Goal: Task Accomplishment & Management: Complete application form

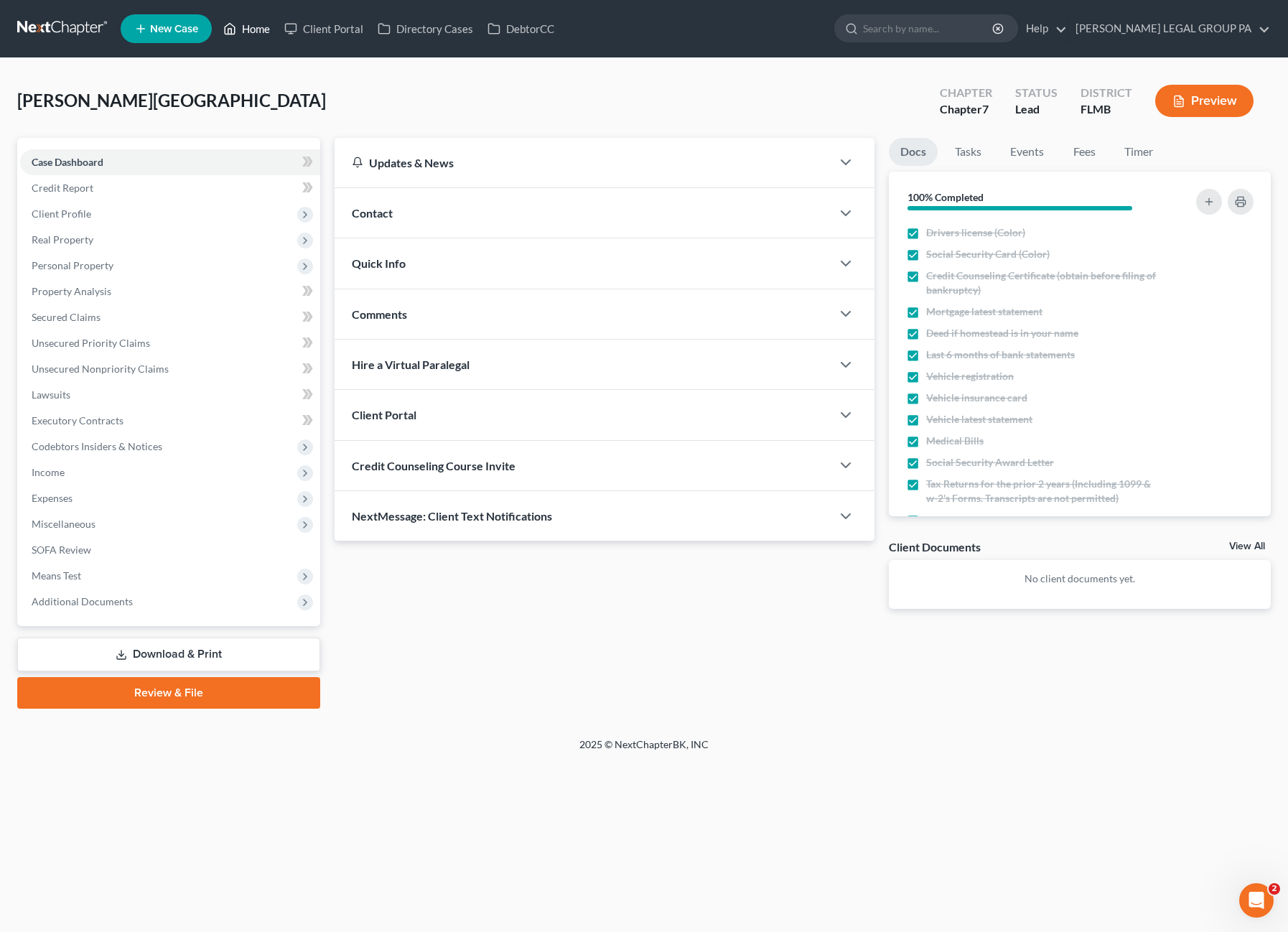
drag, startPoint x: 242, startPoint y: 28, endPoint x: 96, endPoint y: 4, distance: 148.0
click at [242, 28] on link "Home" at bounding box center [247, 29] width 61 height 26
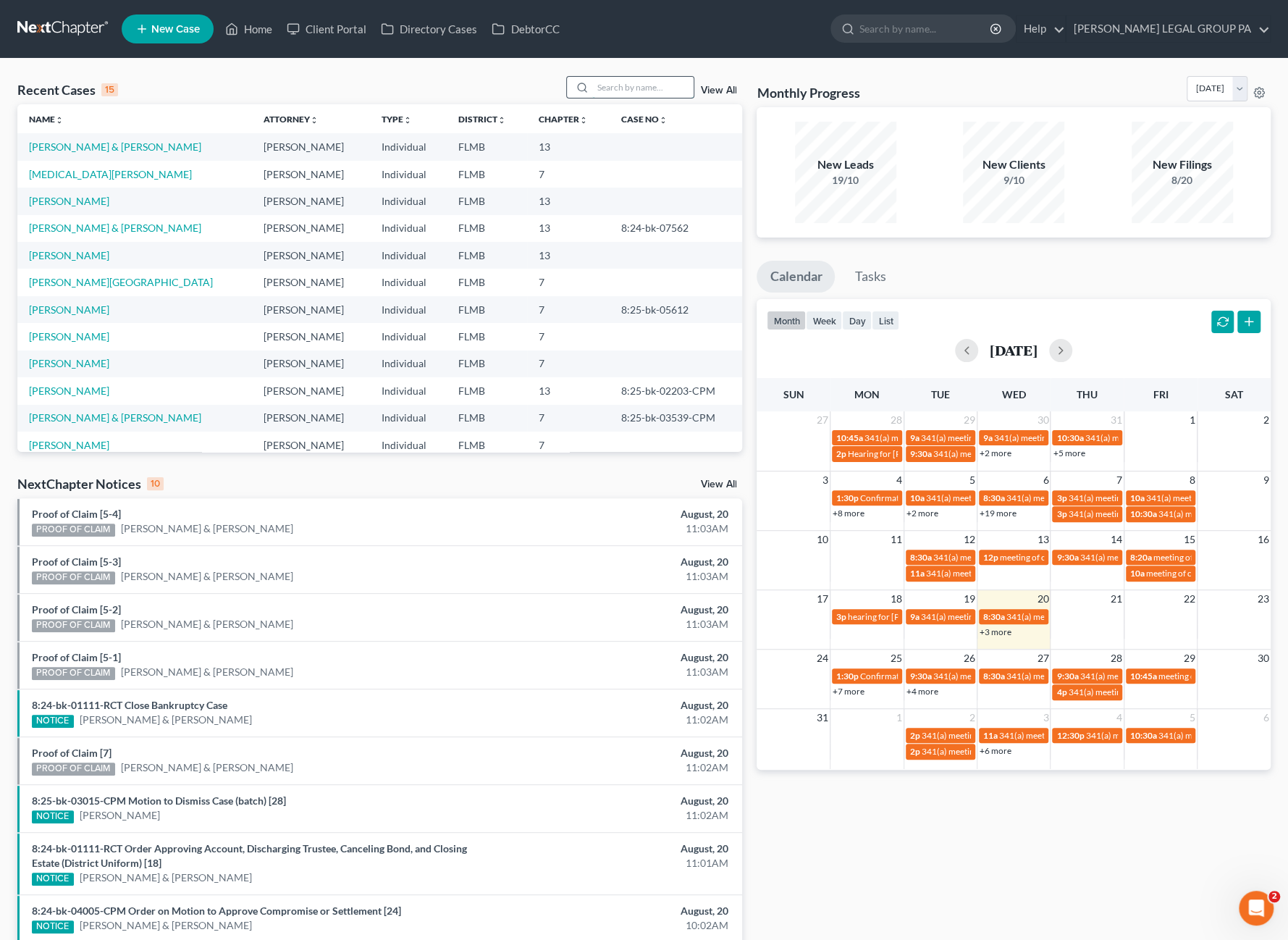
click at [660, 86] on input "search" at bounding box center [644, 86] width 102 height 21
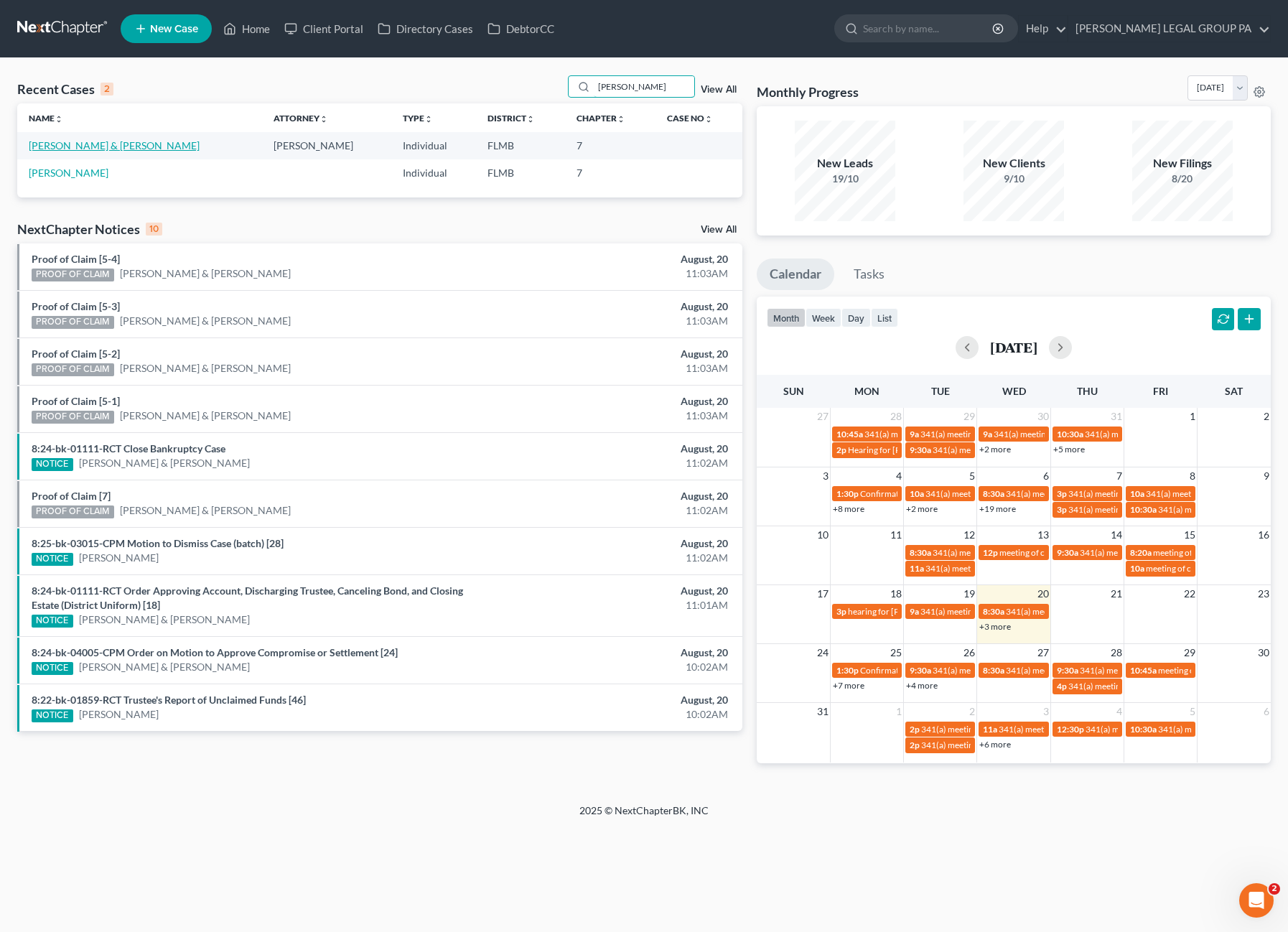
type input "[PERSON_NAME]"
click at [82, 140] on link "[PERSON_NAME] & [PERSON_NAME]" at bounding box center [114, 146] width 171 height 13
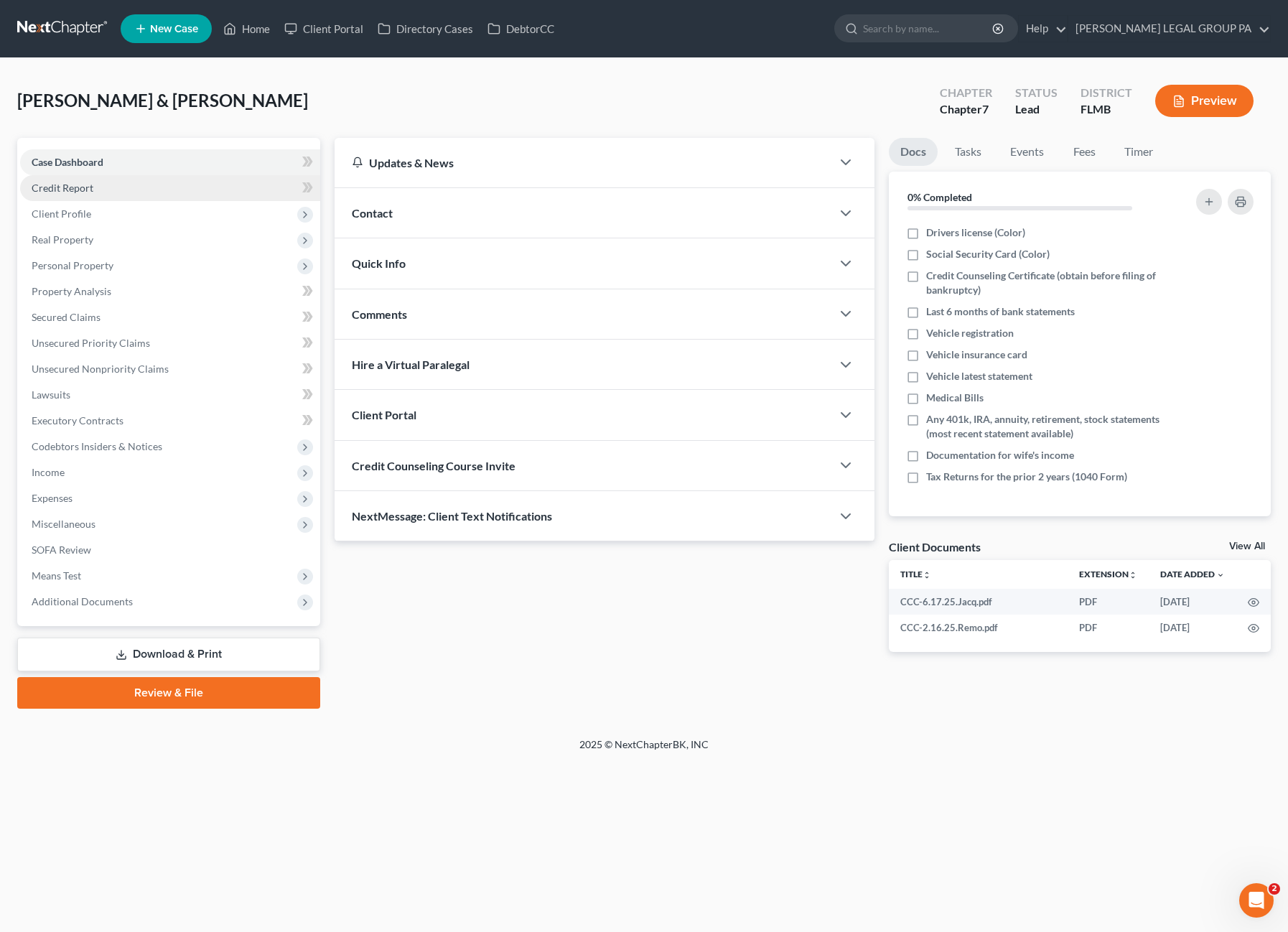
click at [69, 187] on span "Credit Report" at bounding box center [62, 188] width 62 height 13
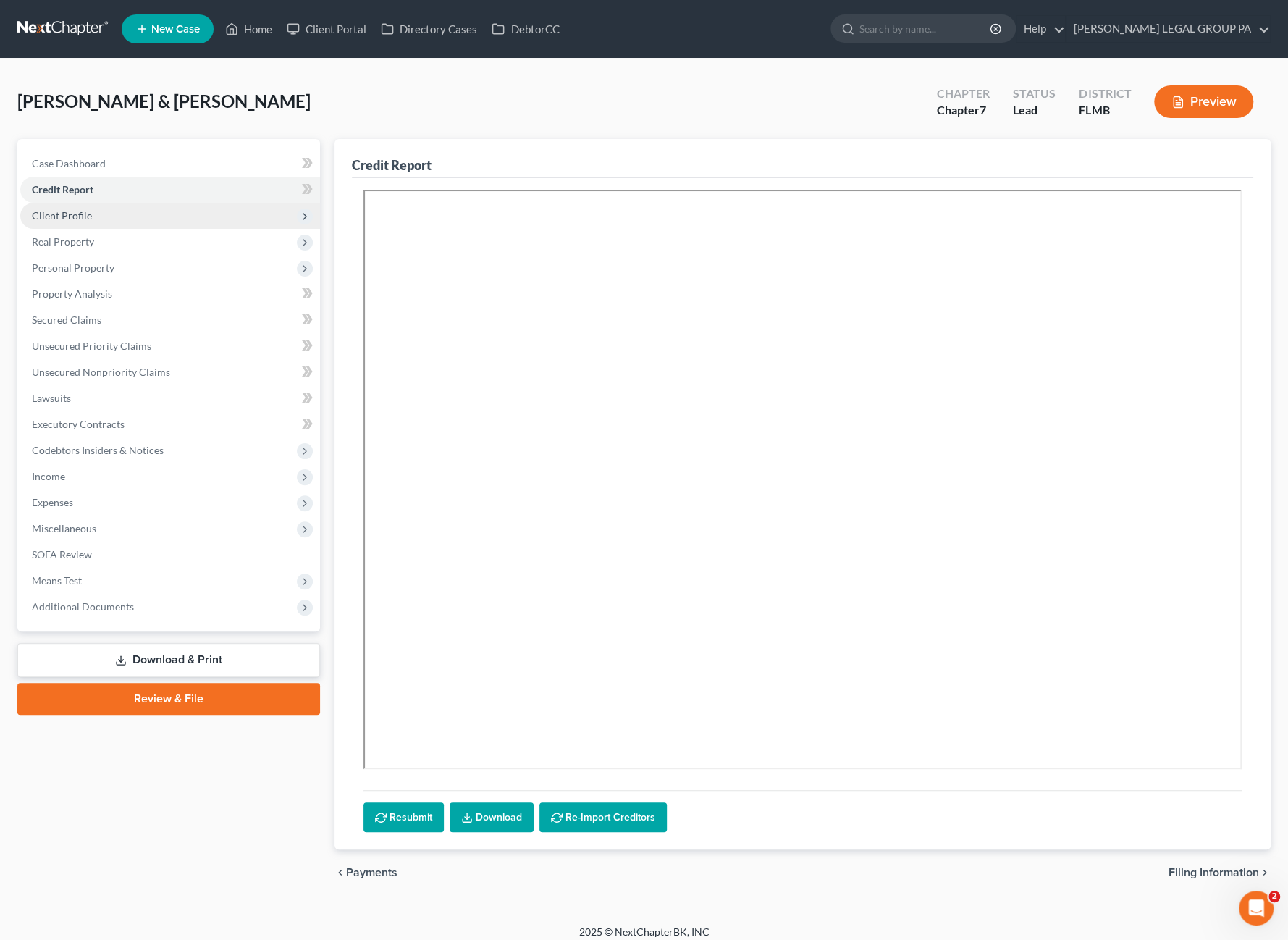
click at [69, 215] on span "Client Profile" at bounding box center [62, 215] width 60 height 13
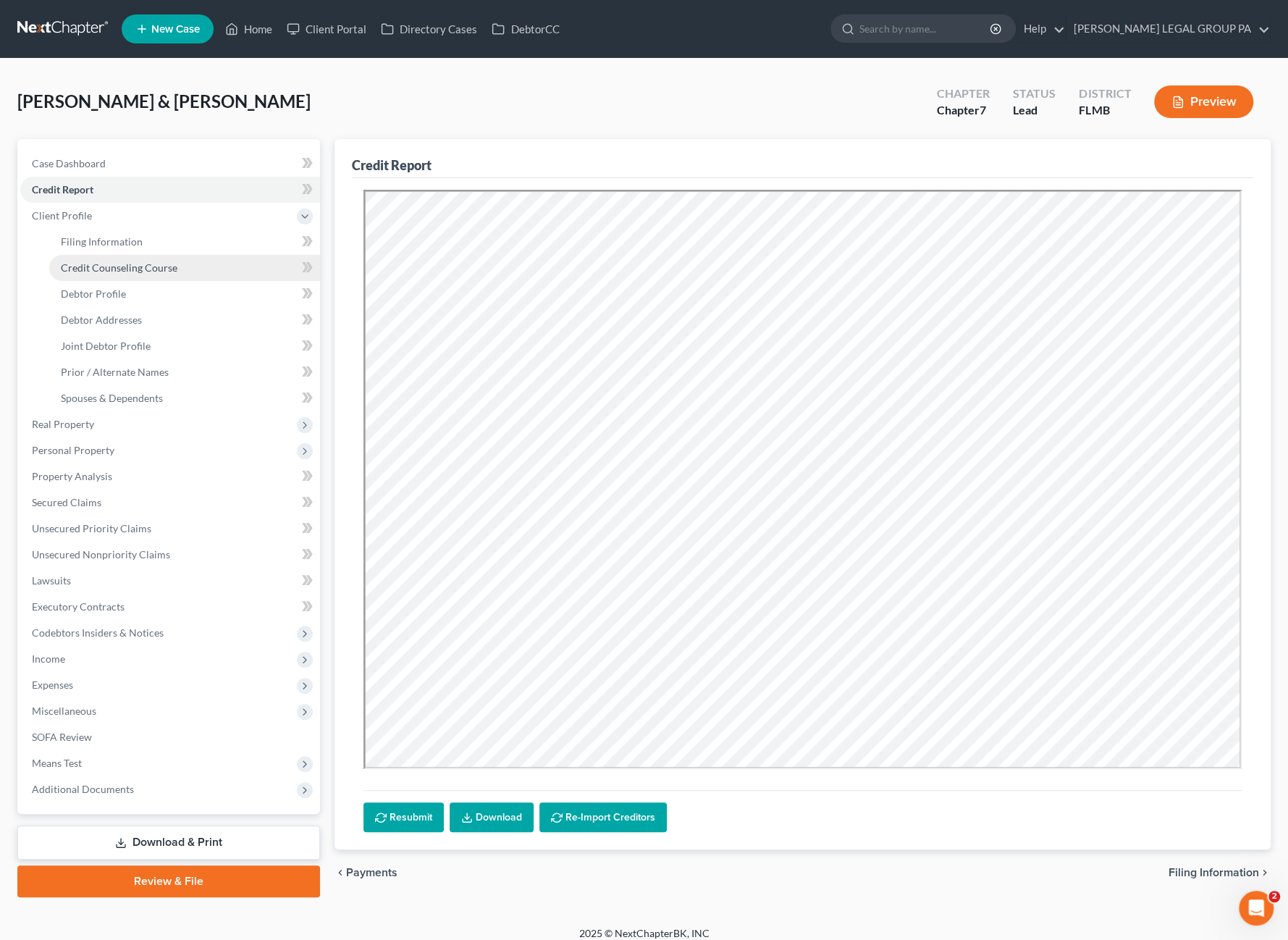
click at [101, 267] on span "Credit Counseling Course" at bounding box center [119, 268] width 116 height 13
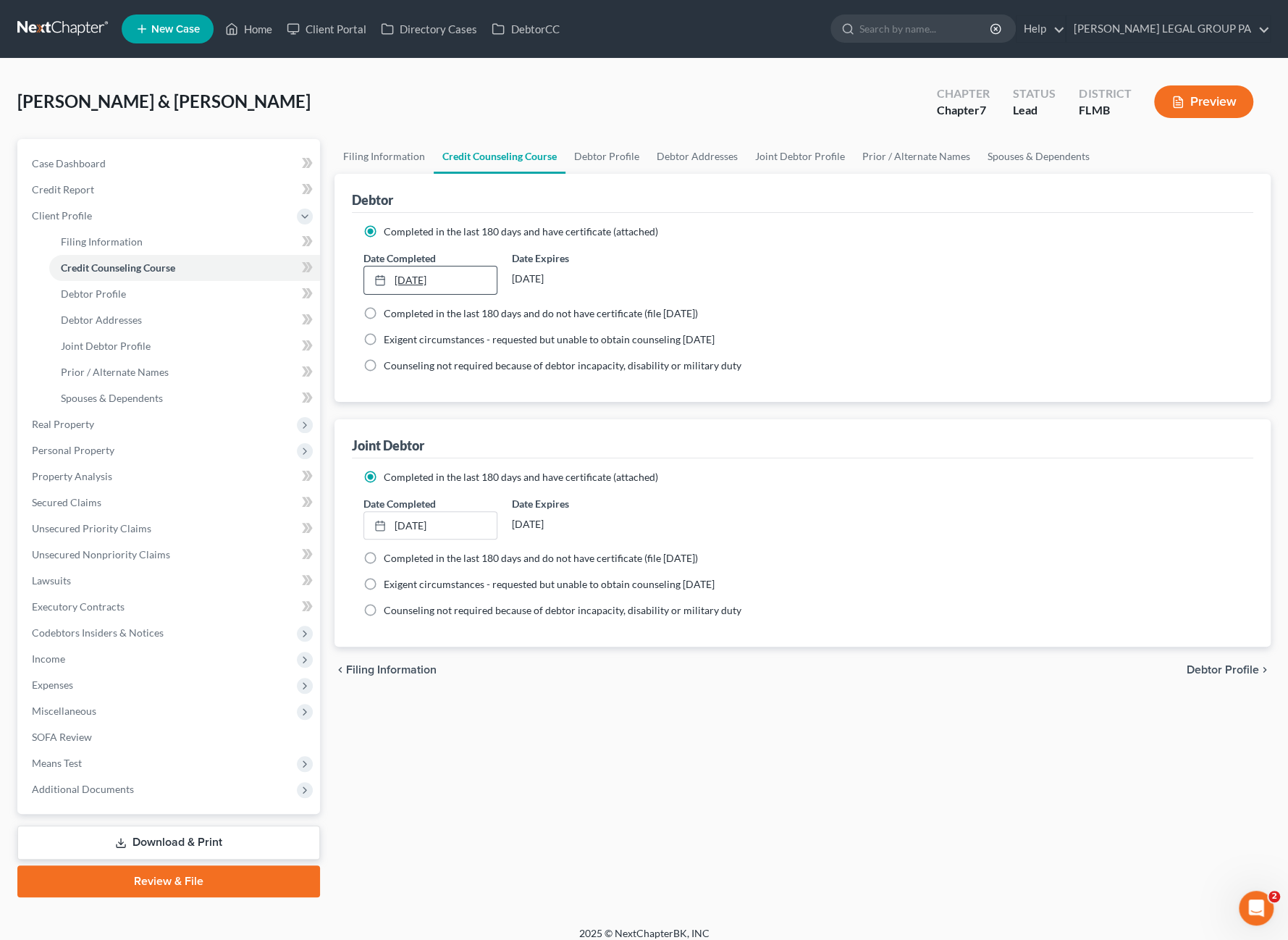
click at [452, 282] on link "[DATE]" at bounding box center [431, 280] width 134 height 27
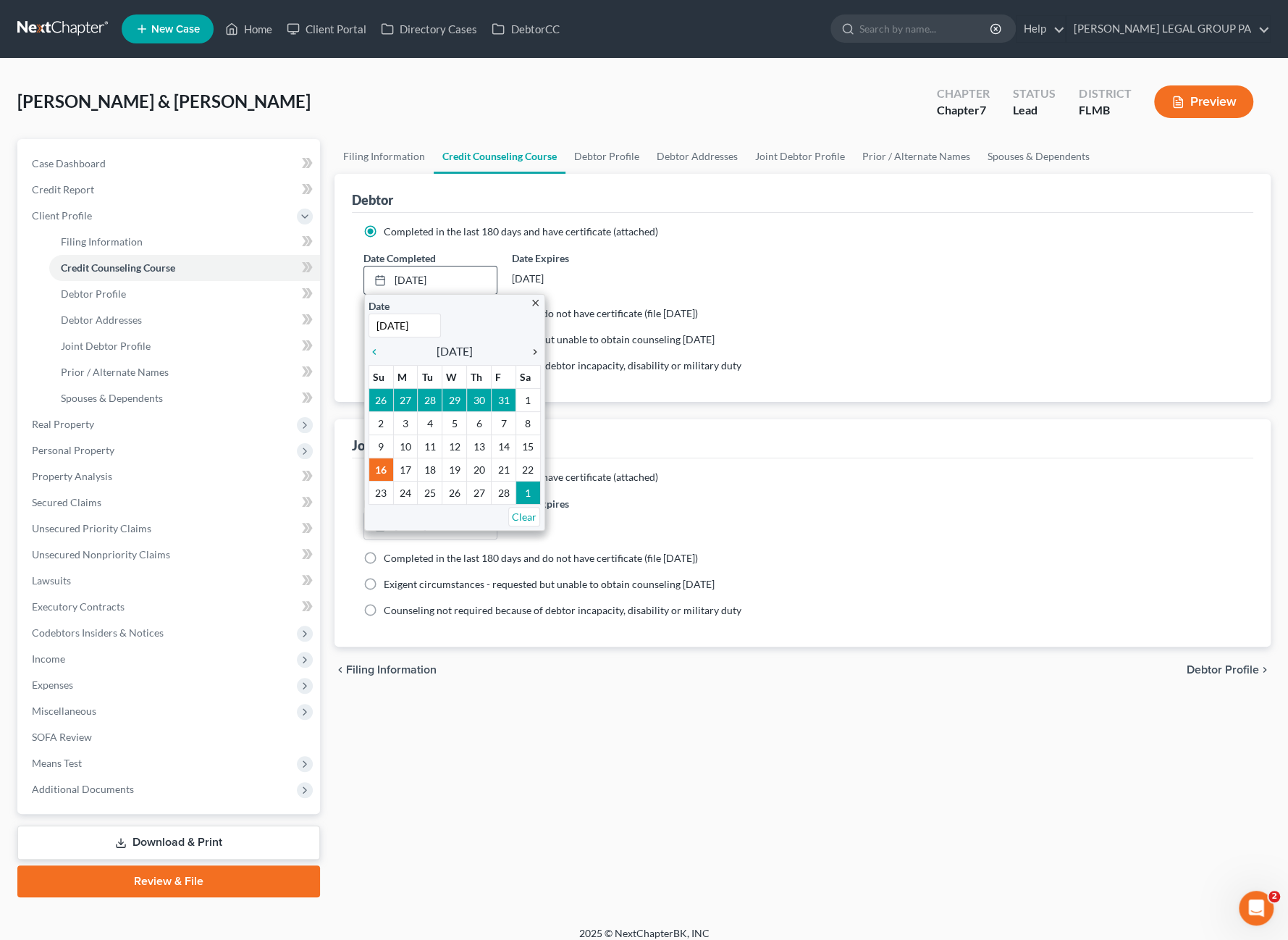
click at [532, 348] on icon "chevron_right" at bounding box center [531, 352] width 19 height 12
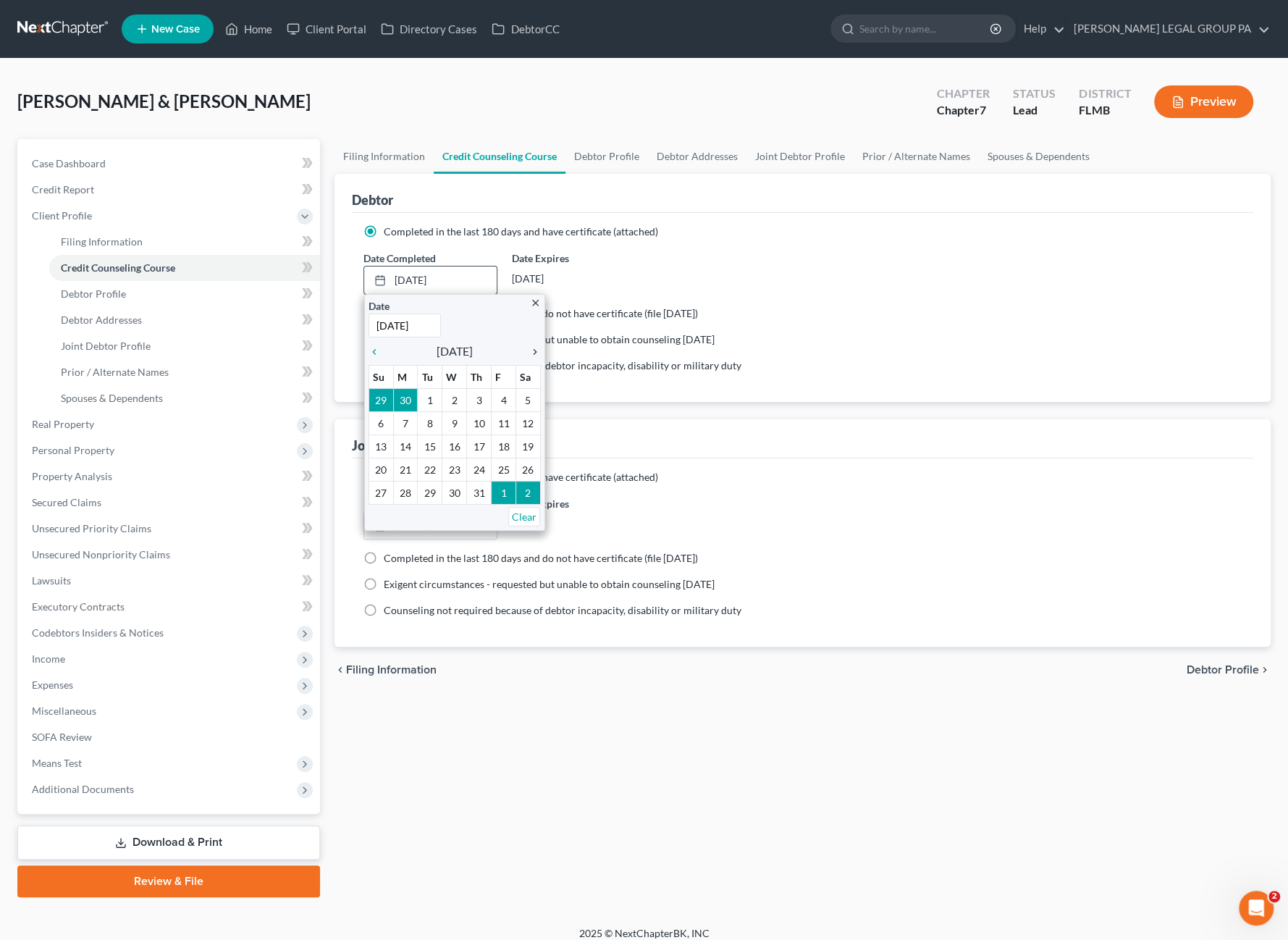
click at [532, 348] on icon "chevron_right" at bounding box center [531, 352] width 19 height 12
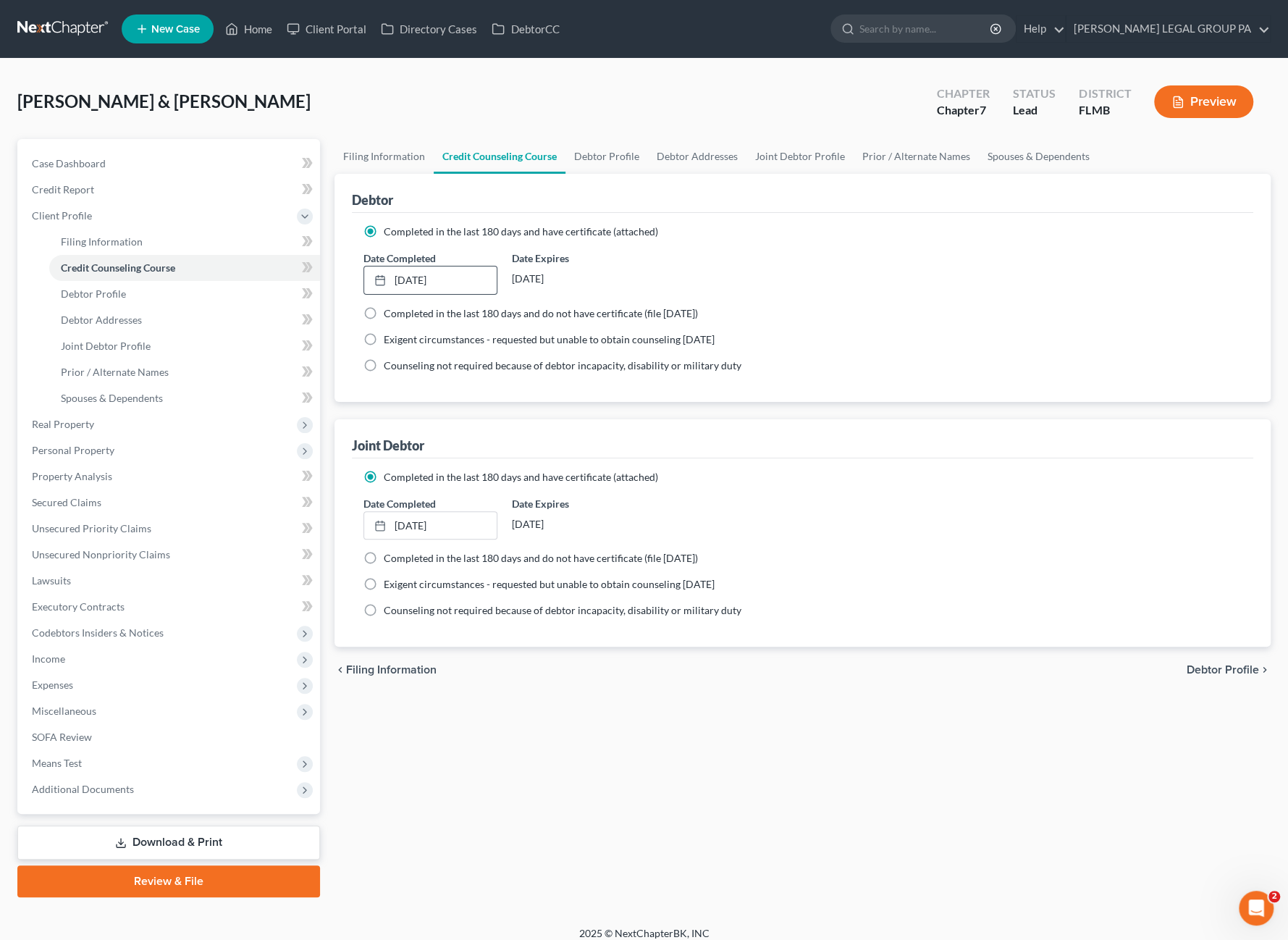
click at [487, 419] on div "Joint Debtor" at bounding box center [803, 438] width 902 height 39
click at [49, 165] on span "Case Dashboard" at bounding box center [68, 164] width 74 height 13
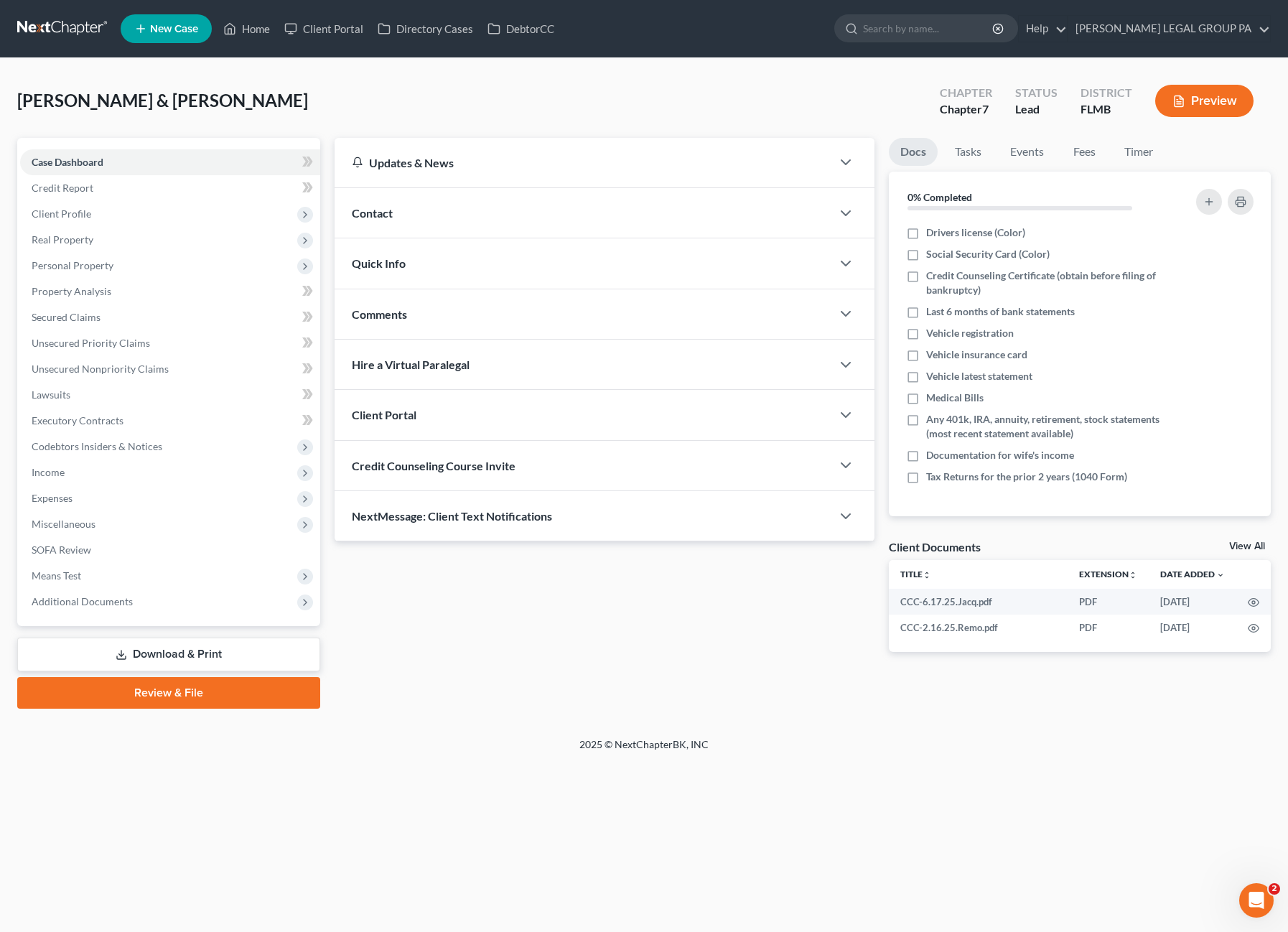
click at [141, 652] on link "Download & Print" at bounding box center [169, 653] width 303 height 33
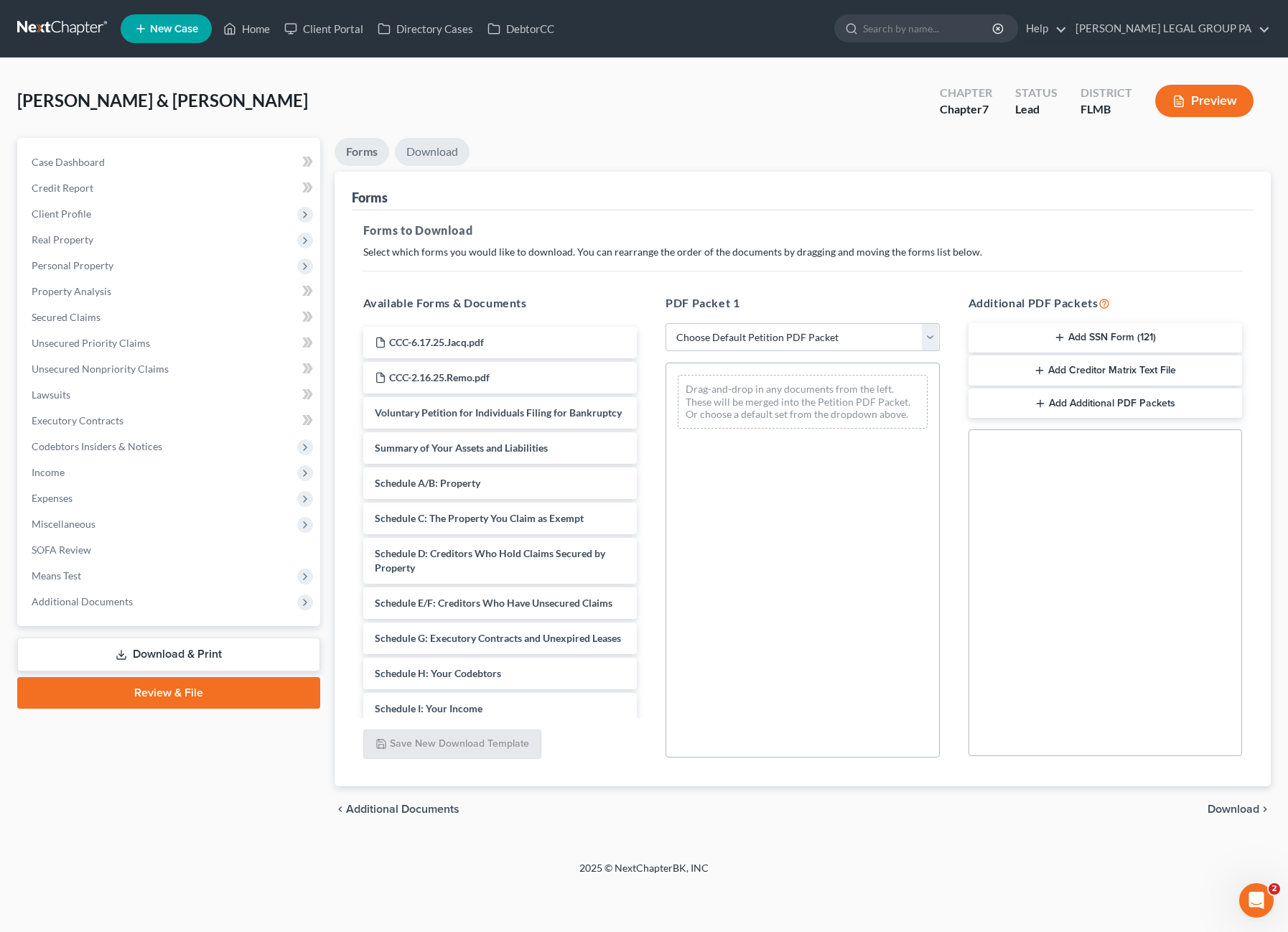
click at [443, 151] on link "Download" at bounding box center [432, 151] width 75 height 28
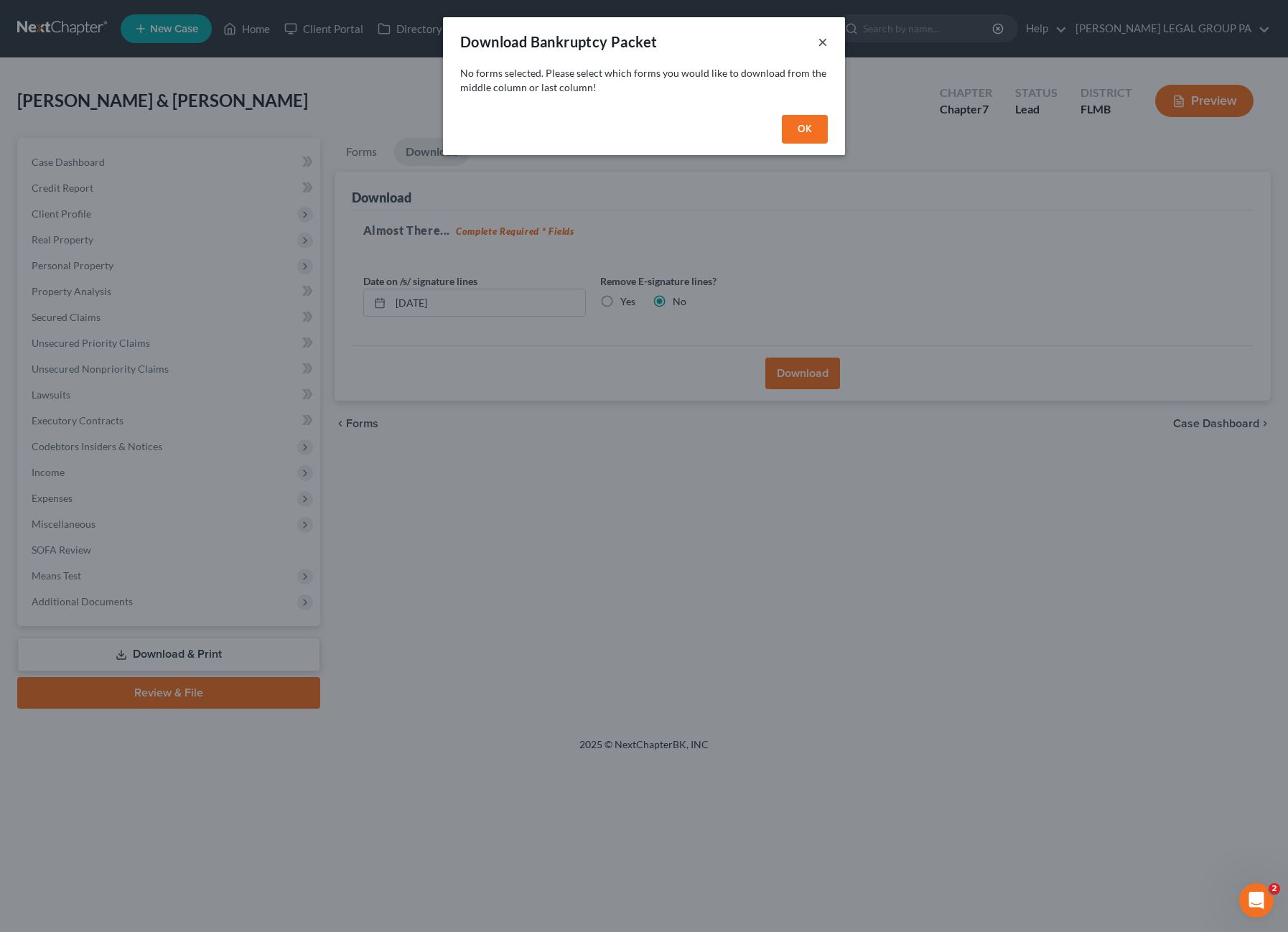
click at [819, 37] on button "×" at bounding box center [822, 41] width 10 height 17
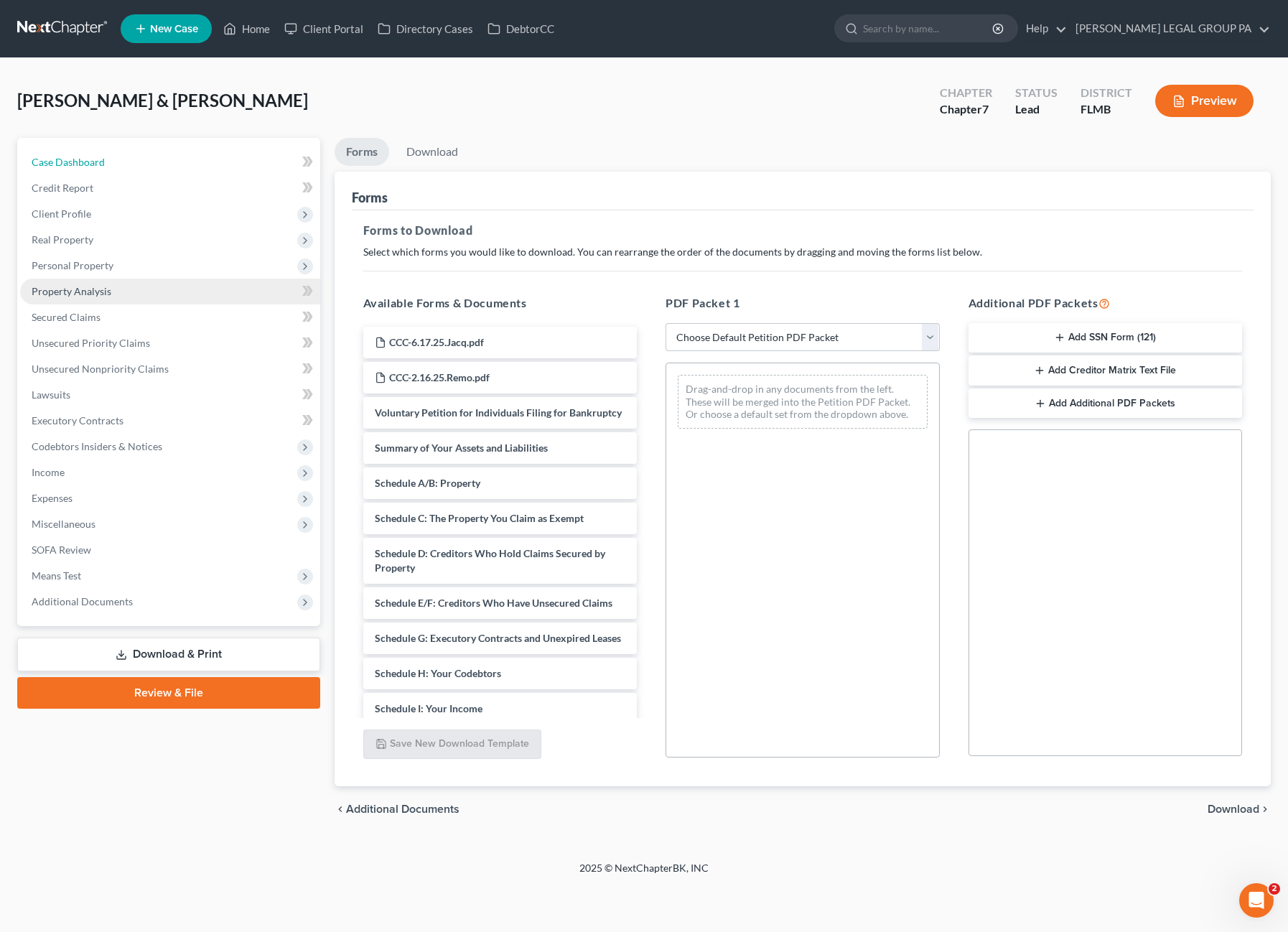
click at [94, 163] on span "Case Dashboard" at bounding box center [68, 162] width 73 height 13
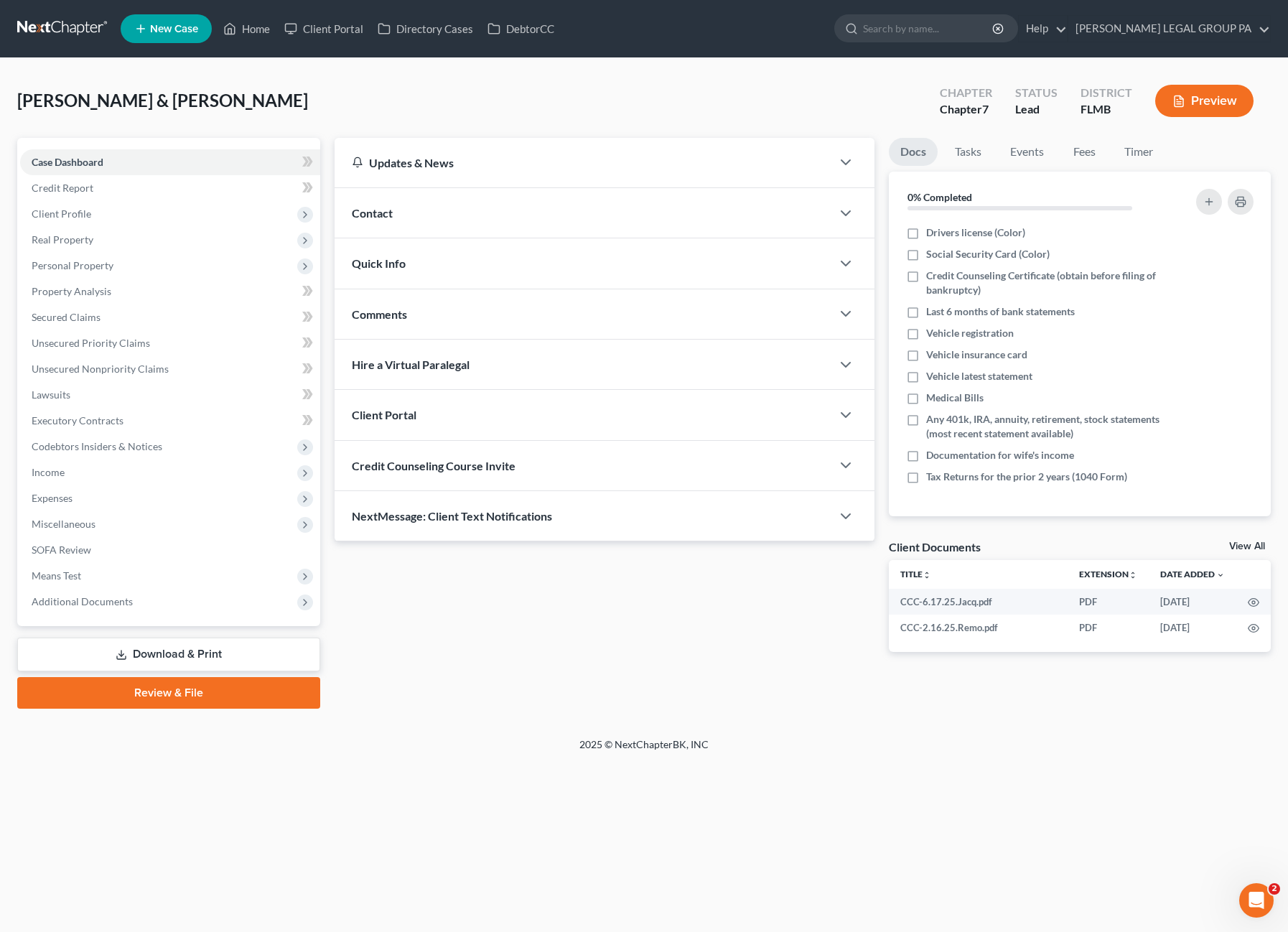
click at [152, 701] on link "Review & File" at bounding box center [169, 692] width 303 height 32
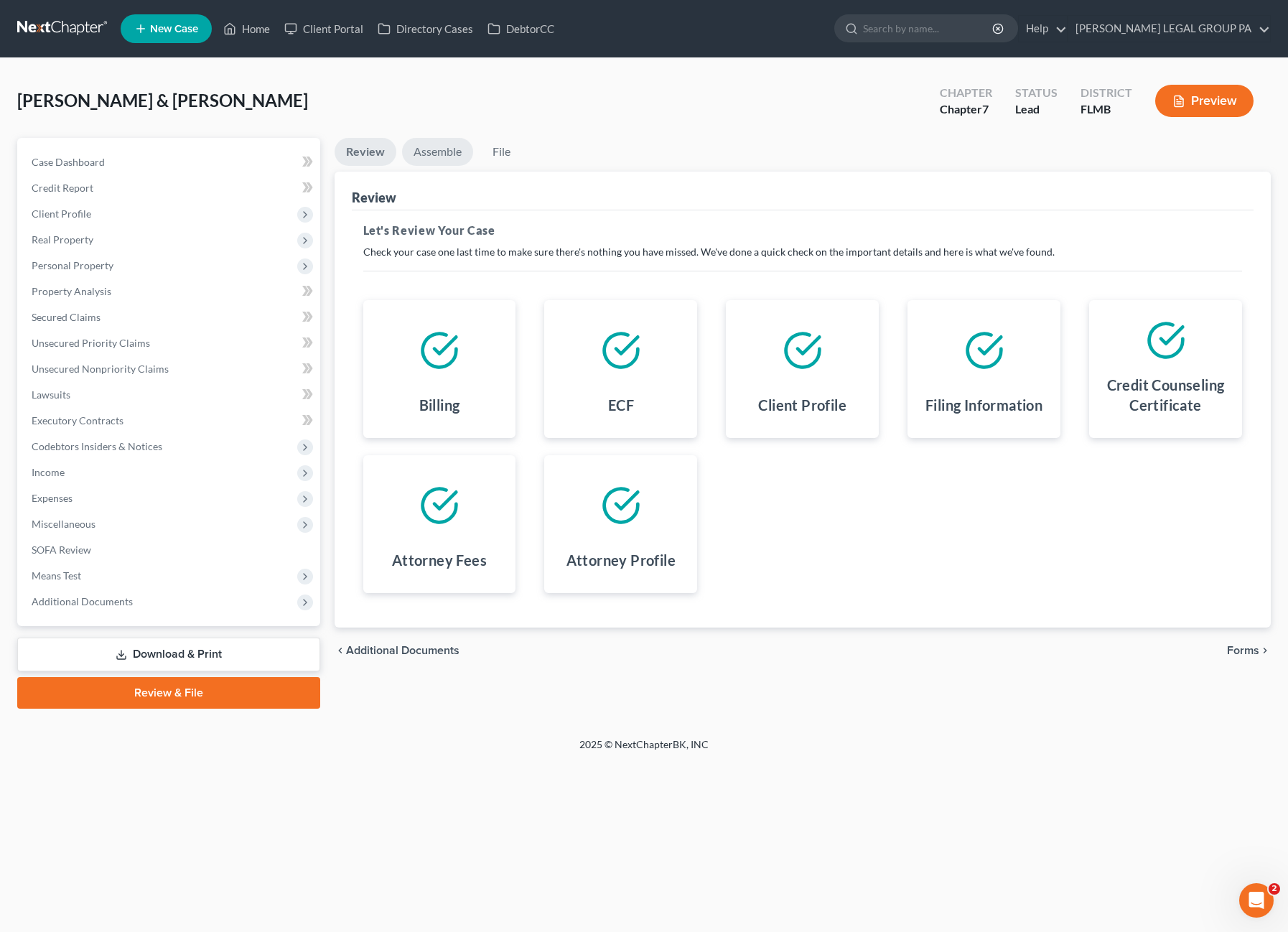
click at [441, 151] on link "Assemble" at bounding box center [437, 151] width 71 height 28
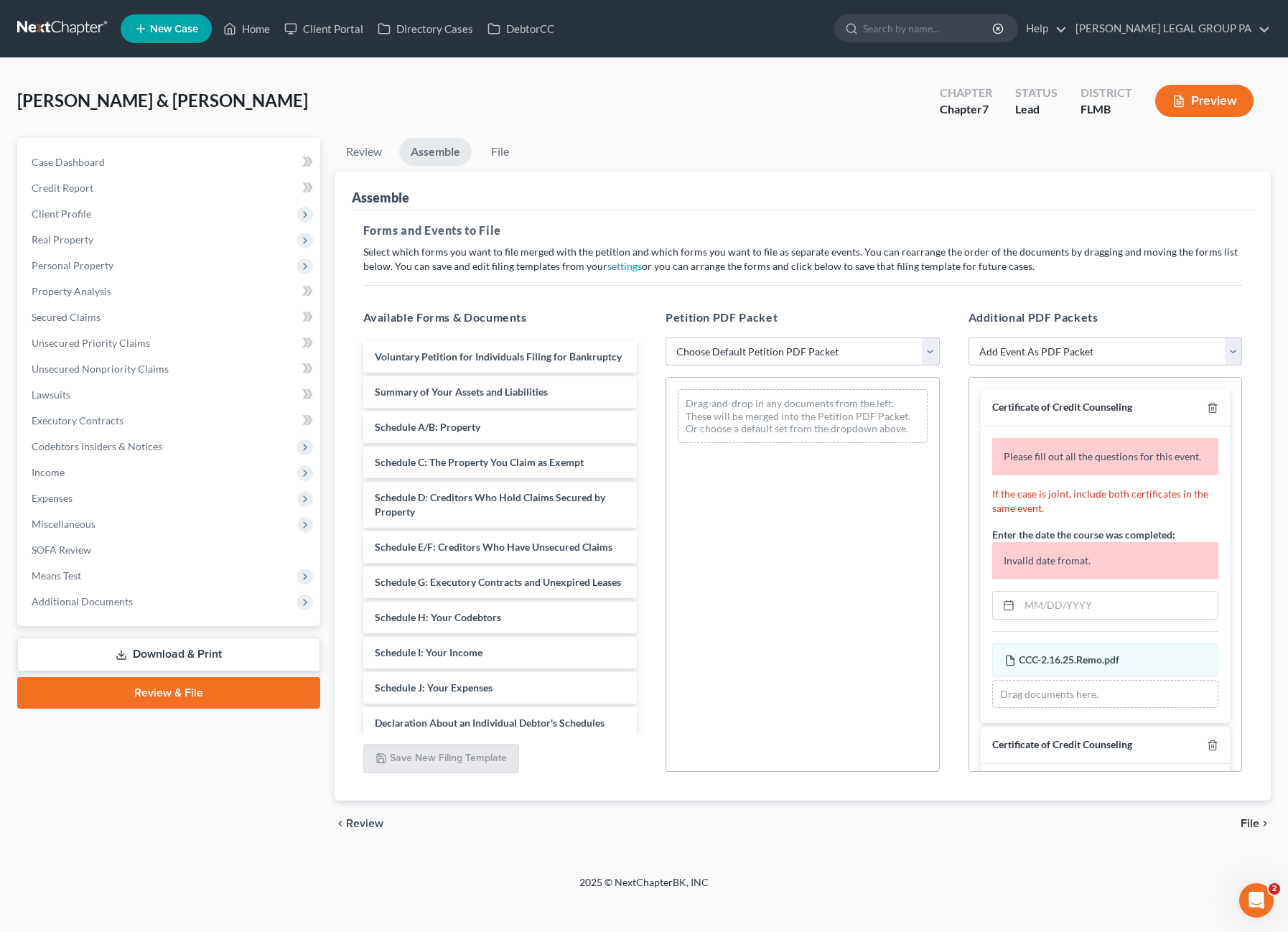
click at [781, 359] on select "Choose Default Petition PDF Packet Complete Bankruptcy Petition (all forms and …" at bounding box center [802, 352] width 274 height 29
select select "0"
click at [665, 337] on select "Choose Default Petition PDF Packet Complete Bankruptcy Petition (all forms and …" at bounding box center [802, 352] width 274 height 29
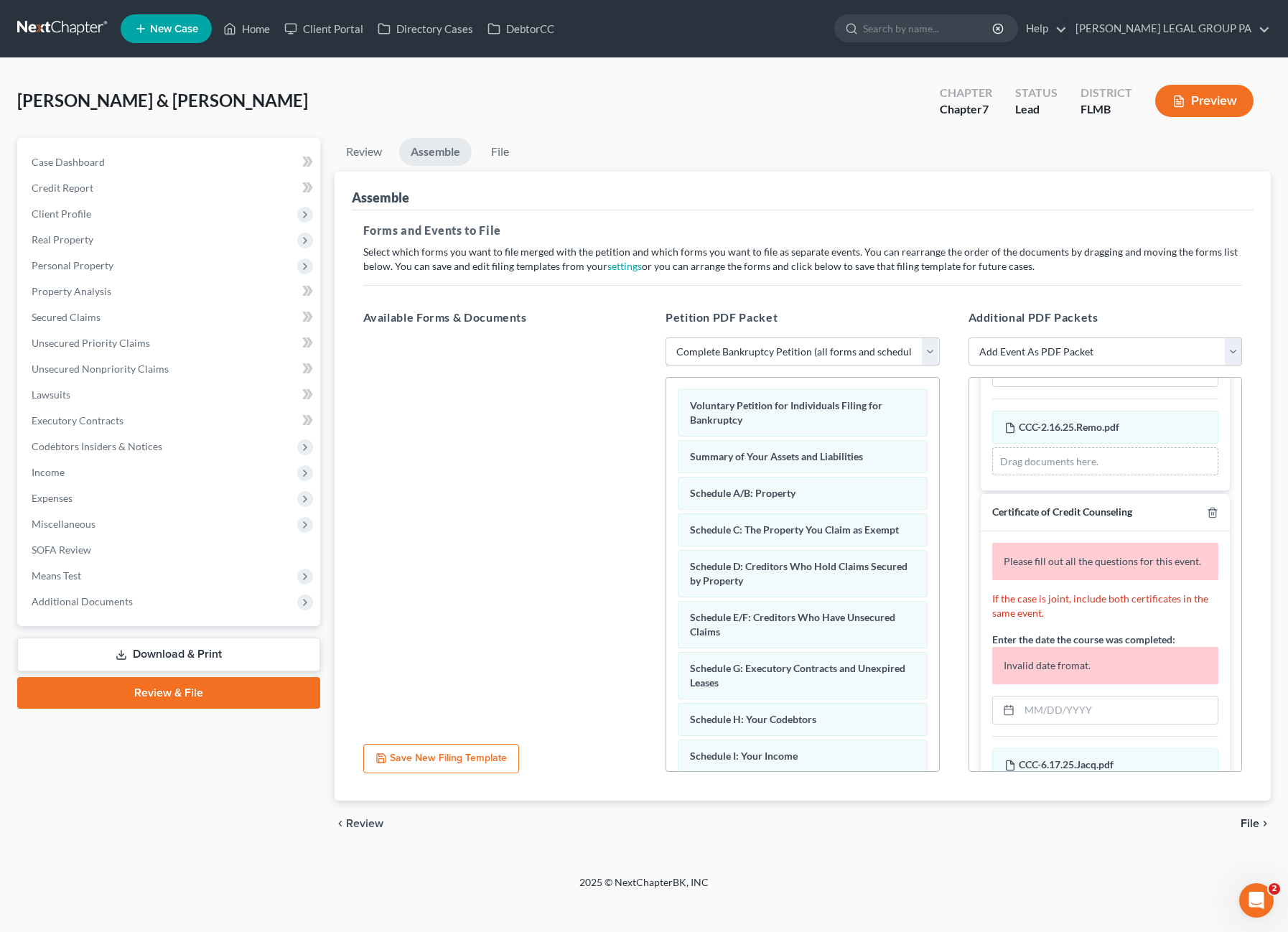
scroll to position [143, 0]
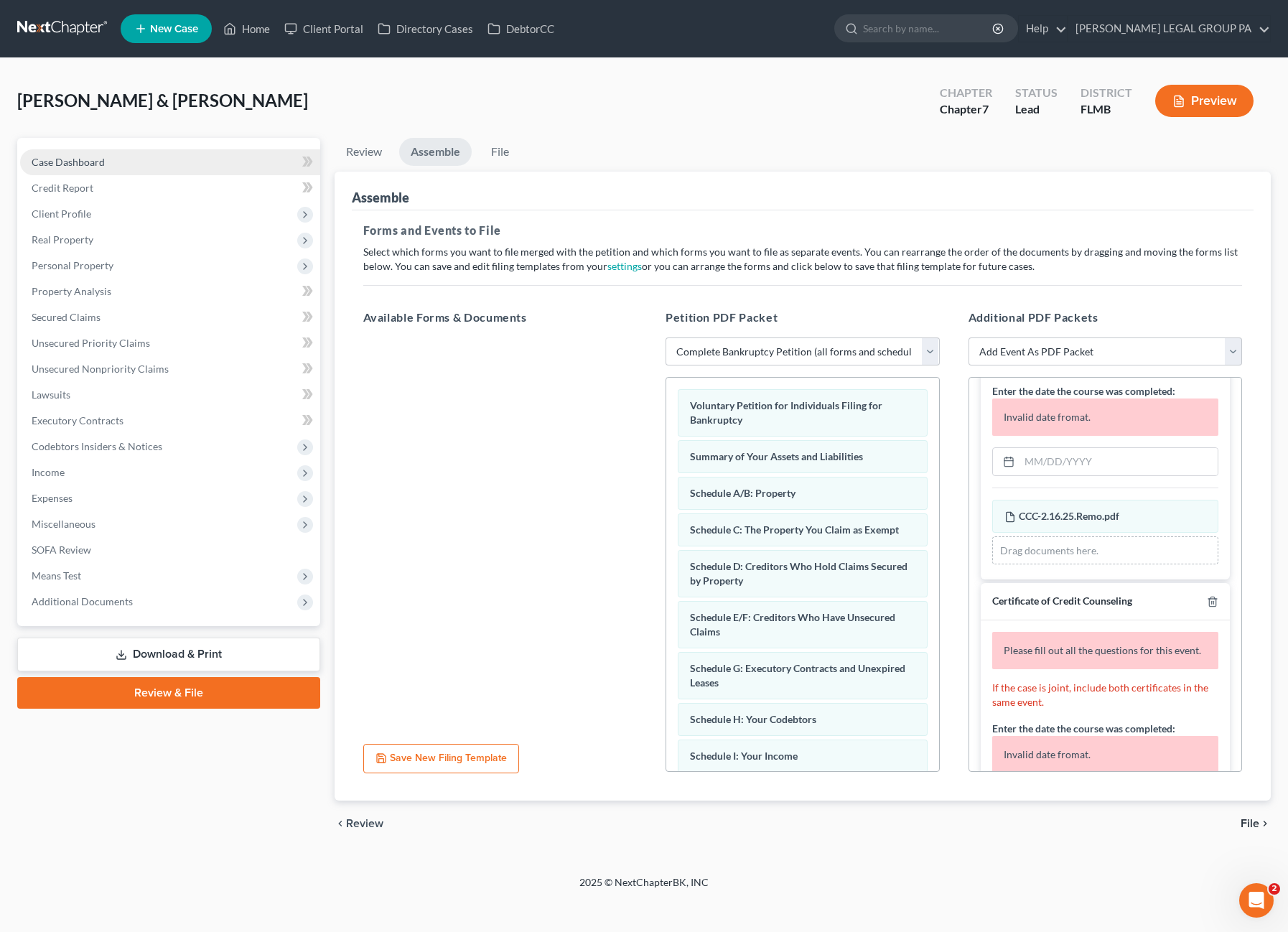
click at [78, 160] on span "Case Dashboard" at bounding box center [68, 162] width 73 height 13
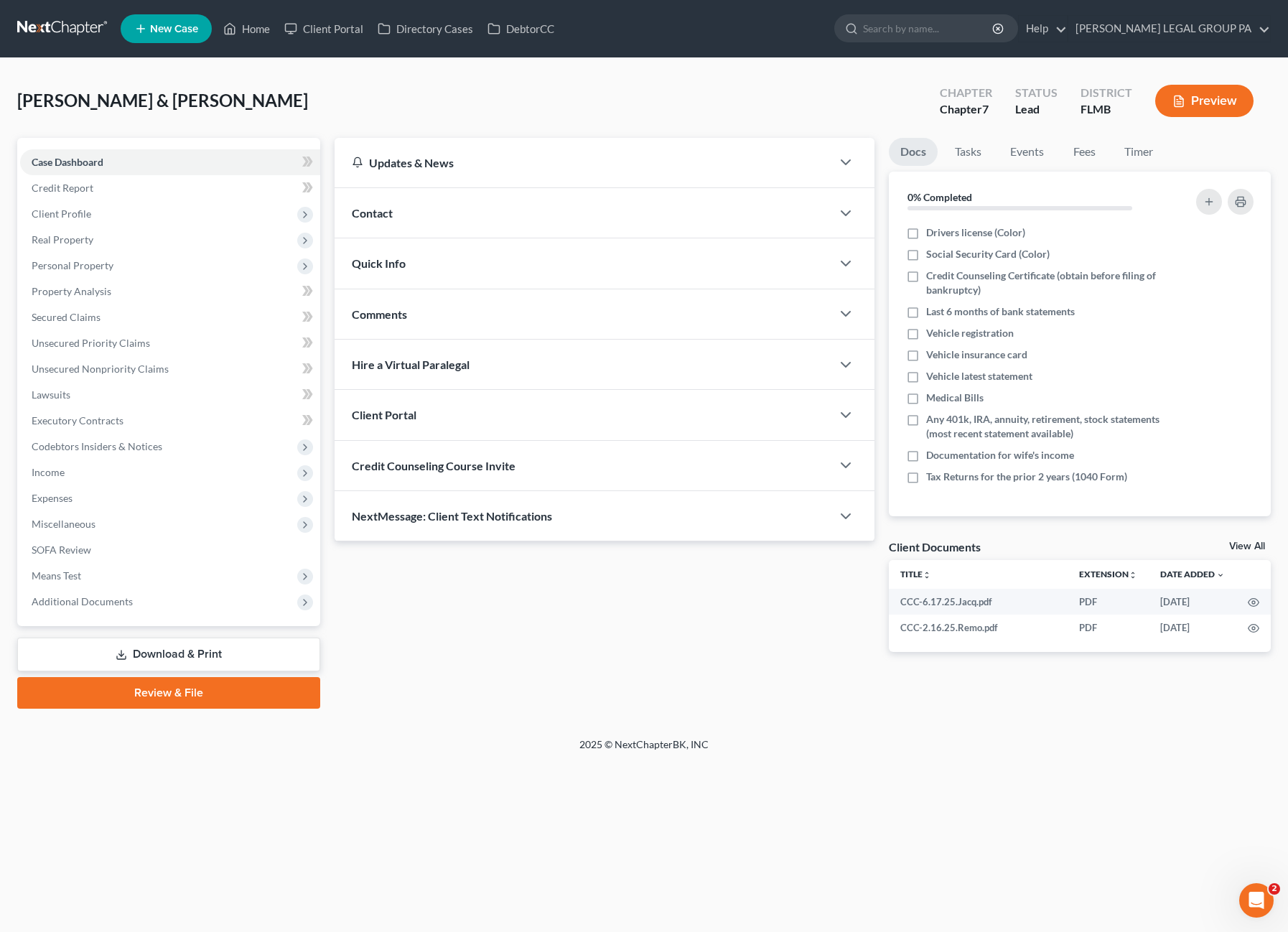
click at [93, 612] on span "Additional Documents" at bounding box center [169, 601] width 300 height 26
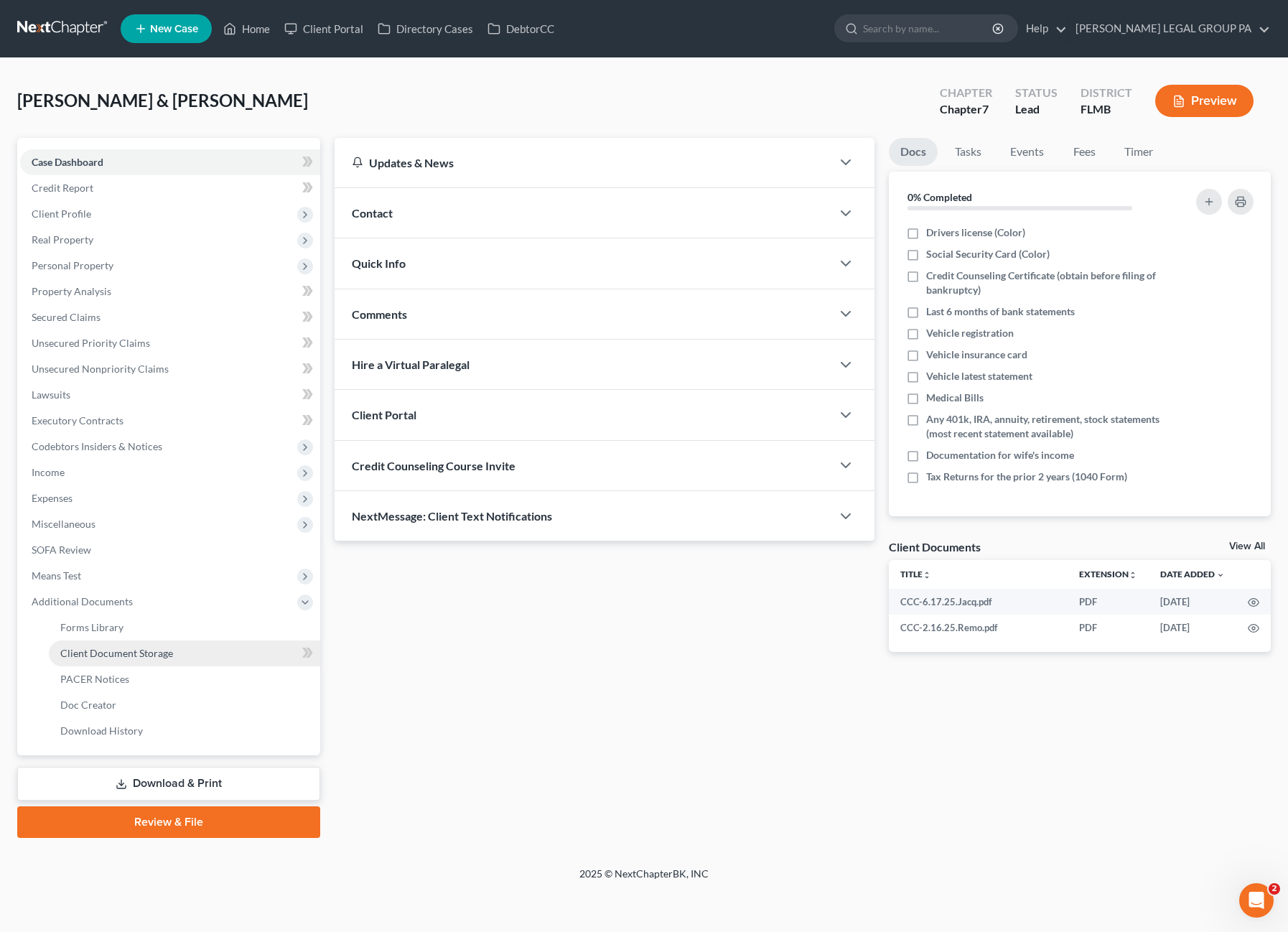
click at [105, 651] on span "Client Document Storage" at bounding box center [116, 653] width 113 height 13
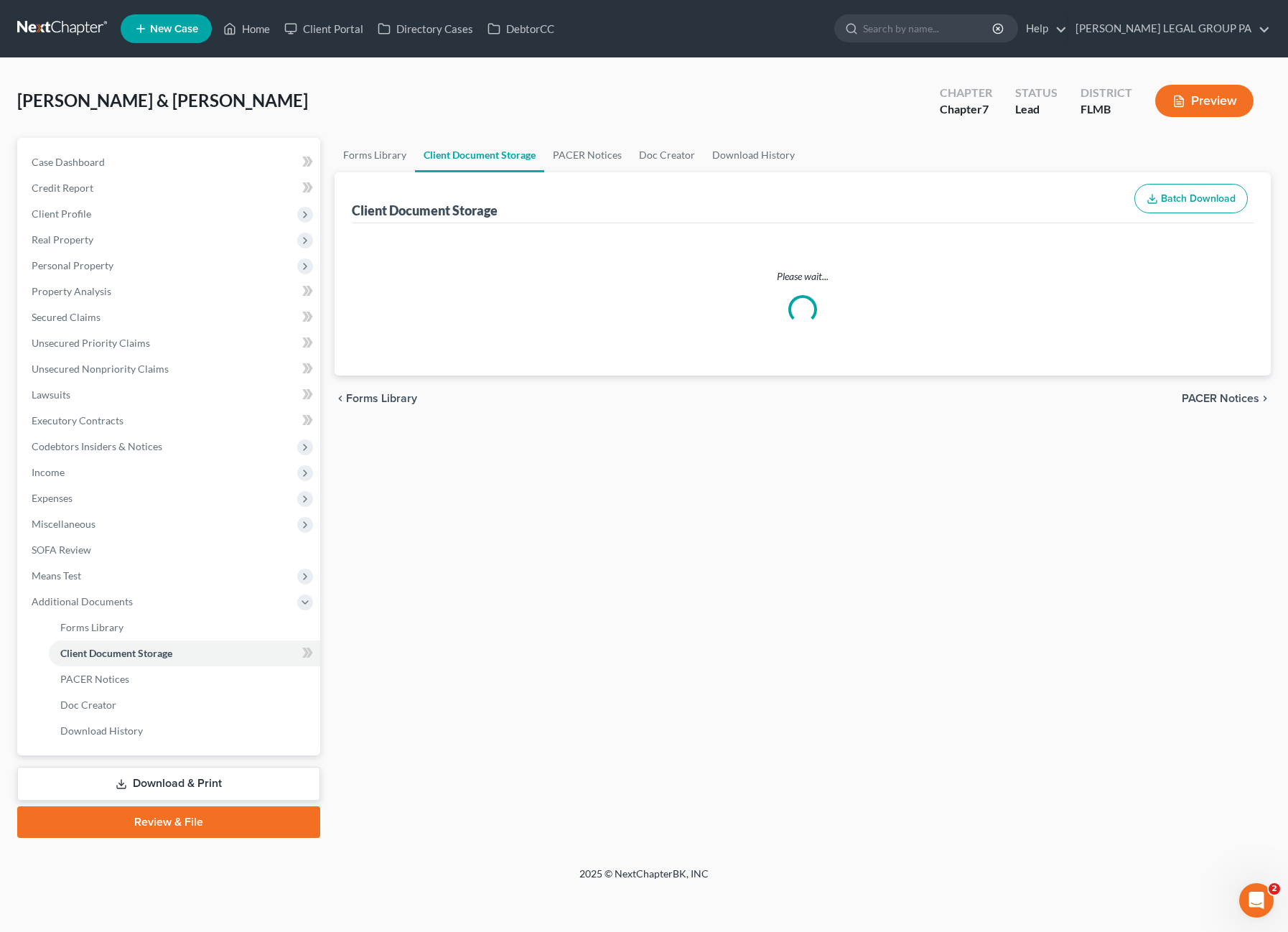
select select "9"
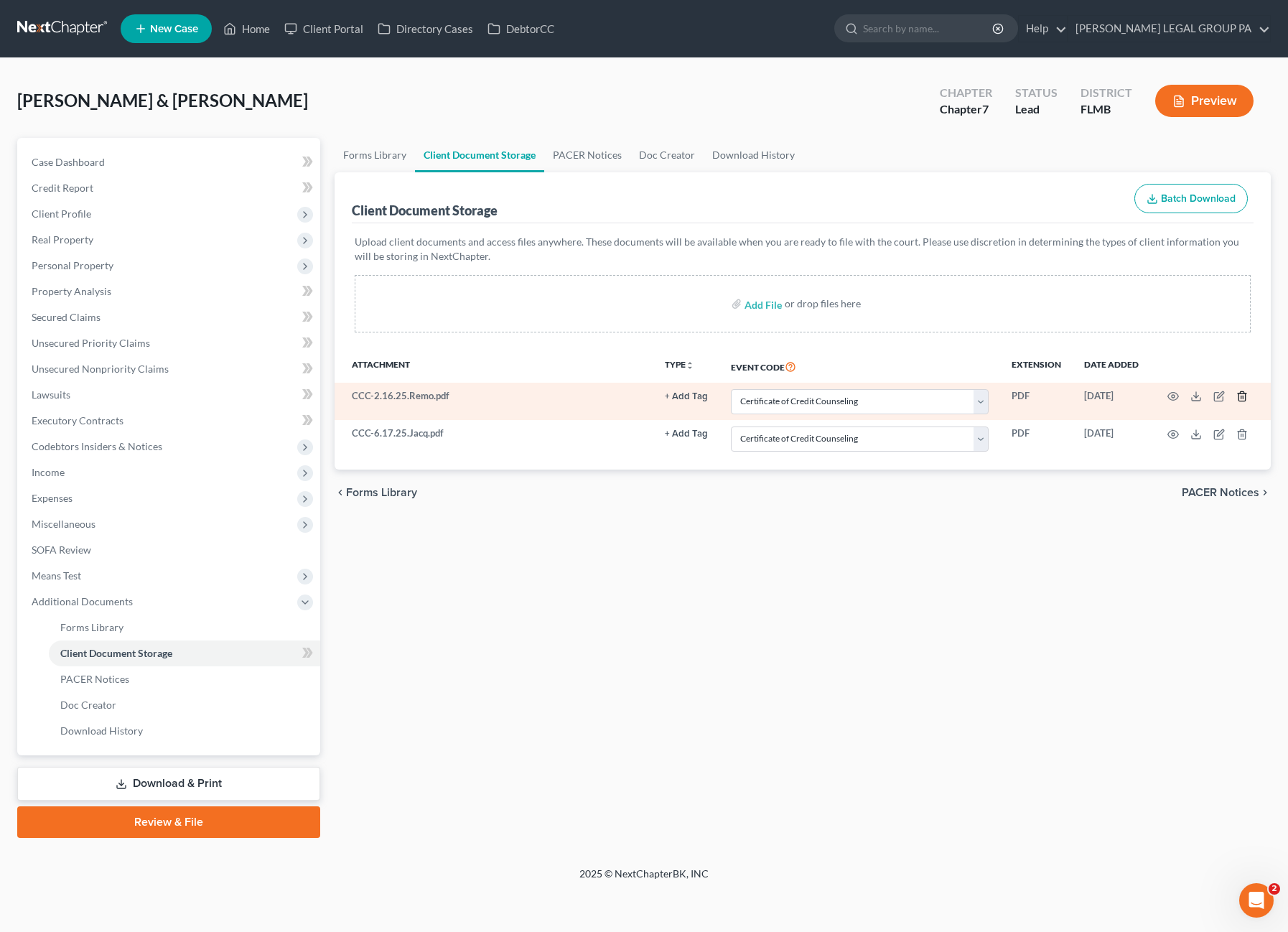
click at [1244, 393] on icon "button" at bounding box center [1242, 396] width 12 height 12
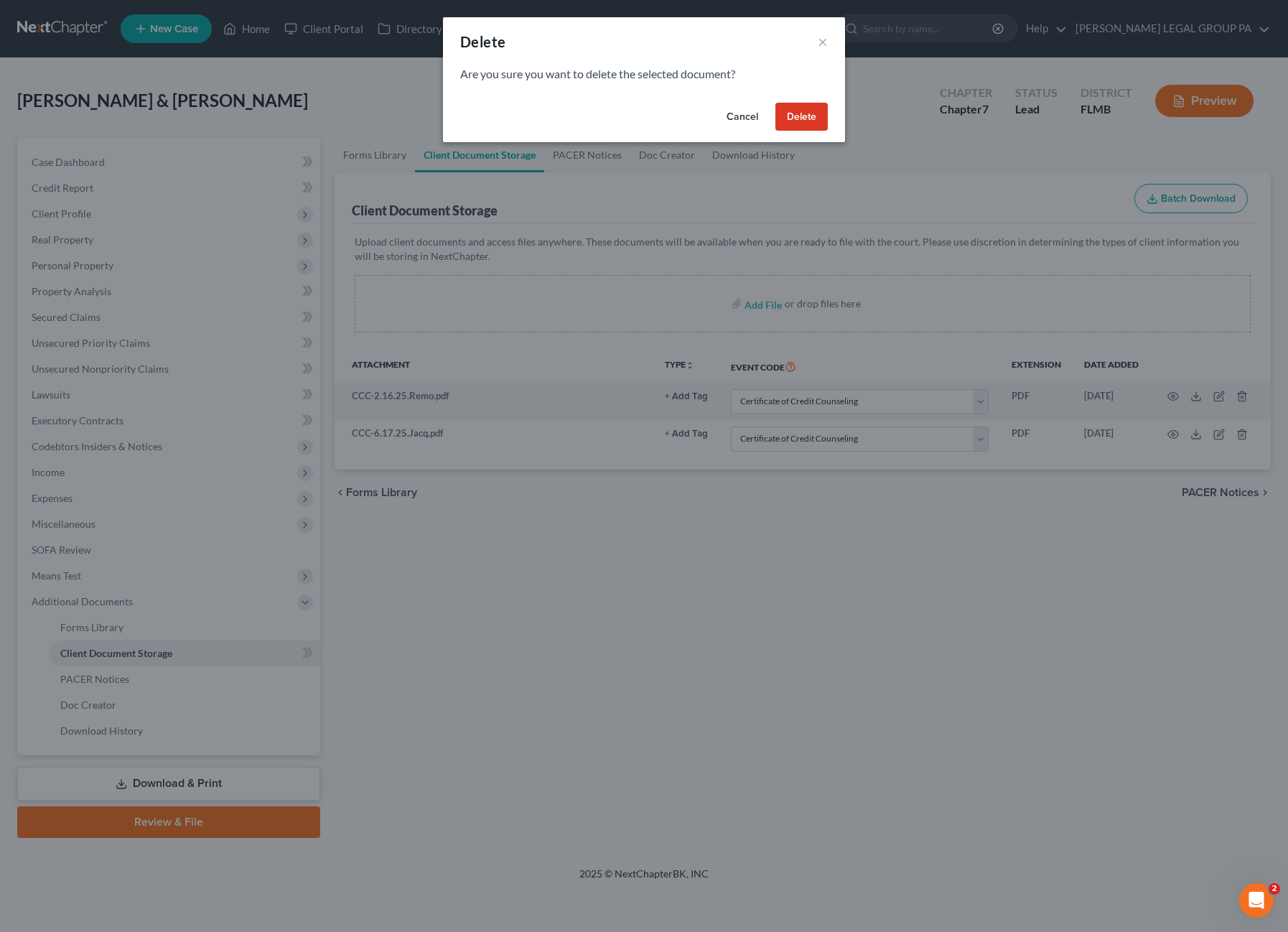
click at [804, 112] on button "Delete" at bounding box center [801, 117] width 52 height 29
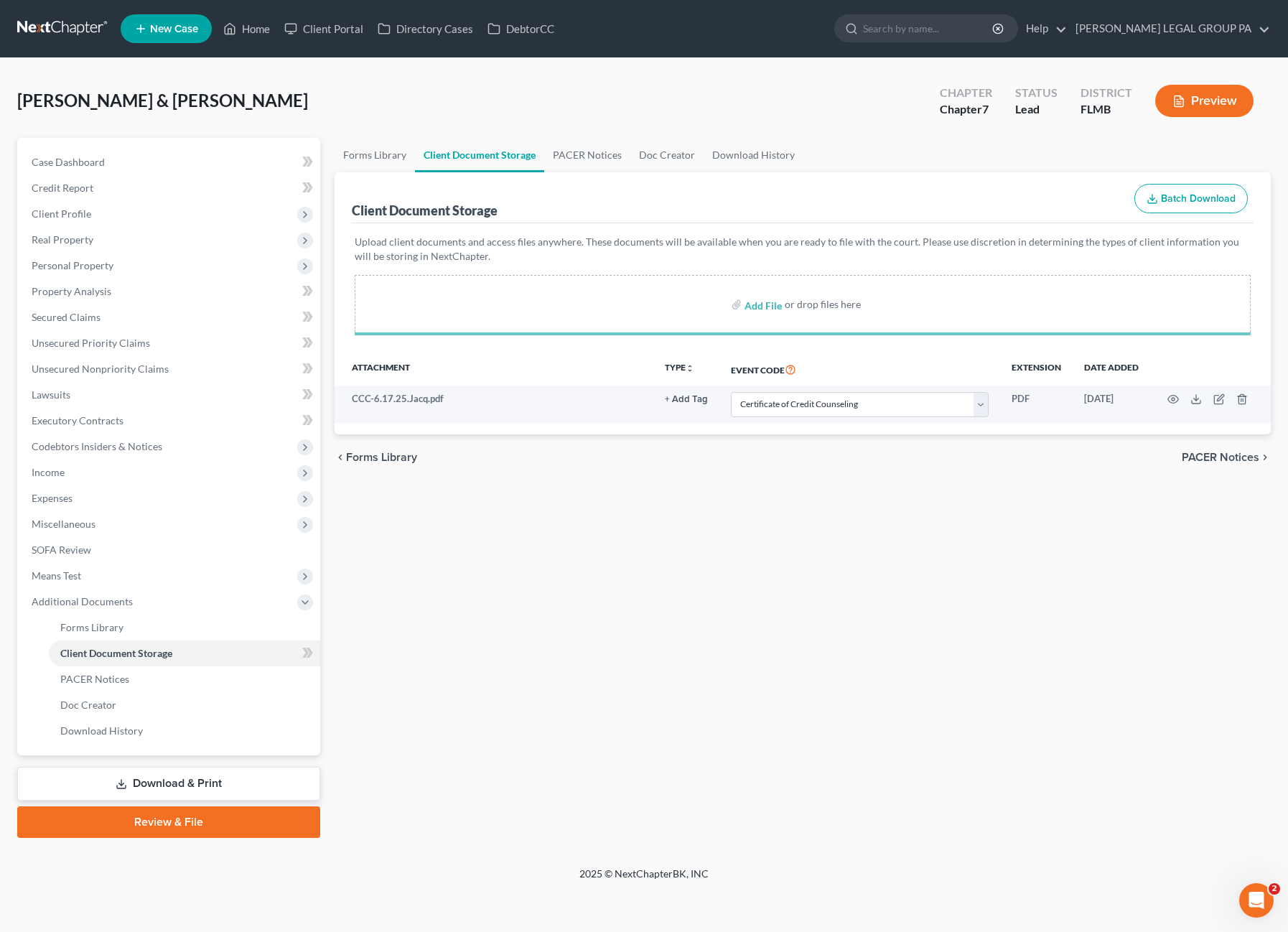
select select "9"
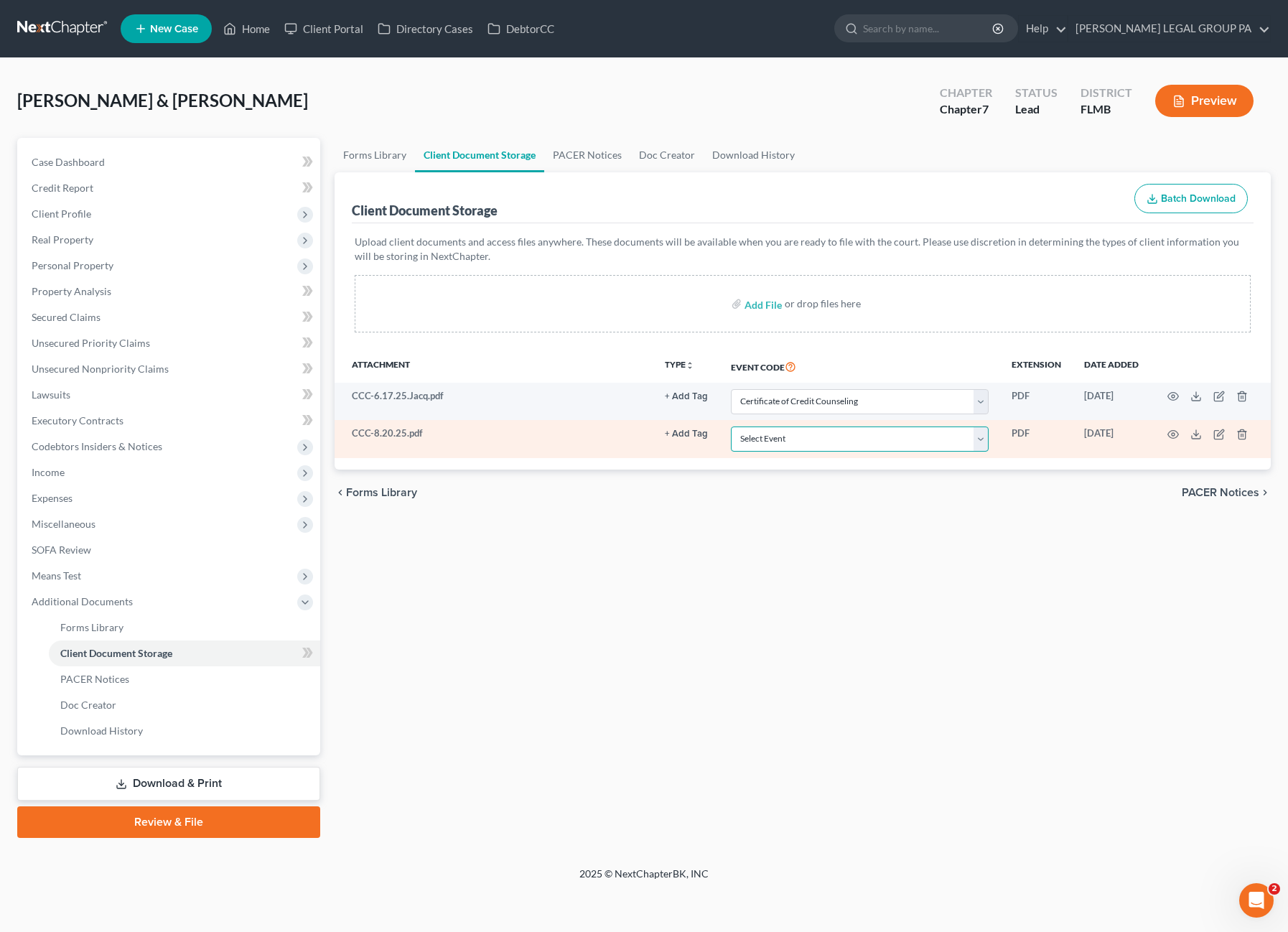
click at [810, 429] on select "Select Event 20 Largest Unsecured Creditors Amended Chapter 13 Plan Amended Cre…" at bounding box center [860, 439] width 258 height 25
select select "9"
click at [732, 426] on select "Select Event 20 Largest Unsecured Creditors Amended Chapter 13 Plan Amended Cre…" at bounding box center [860, 439] width 258 height 25
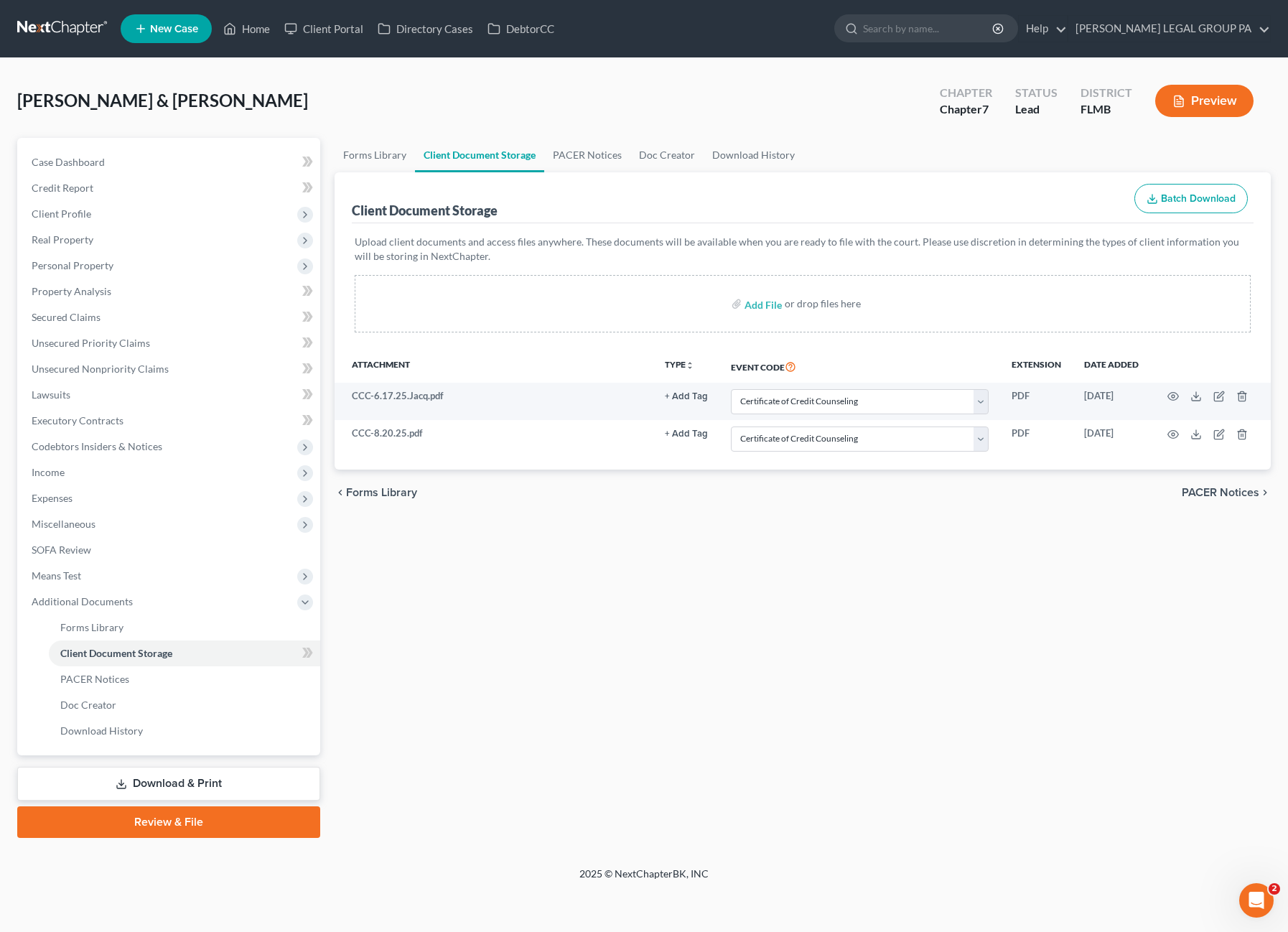
drag, startPoint x: 808, startPoint y: 621, endPoint x: 775, endPoint y: 598, distance: 40.2
click at [807, 619] on div "Forms Library Client Document Storage PACER Notices Doc Creator Download Histor…" at bounding box center [802, 488] width 951 height 700
click at [93, 157] on span "Case Dashboard" at bounding box center [68, 162] width 73 height 13
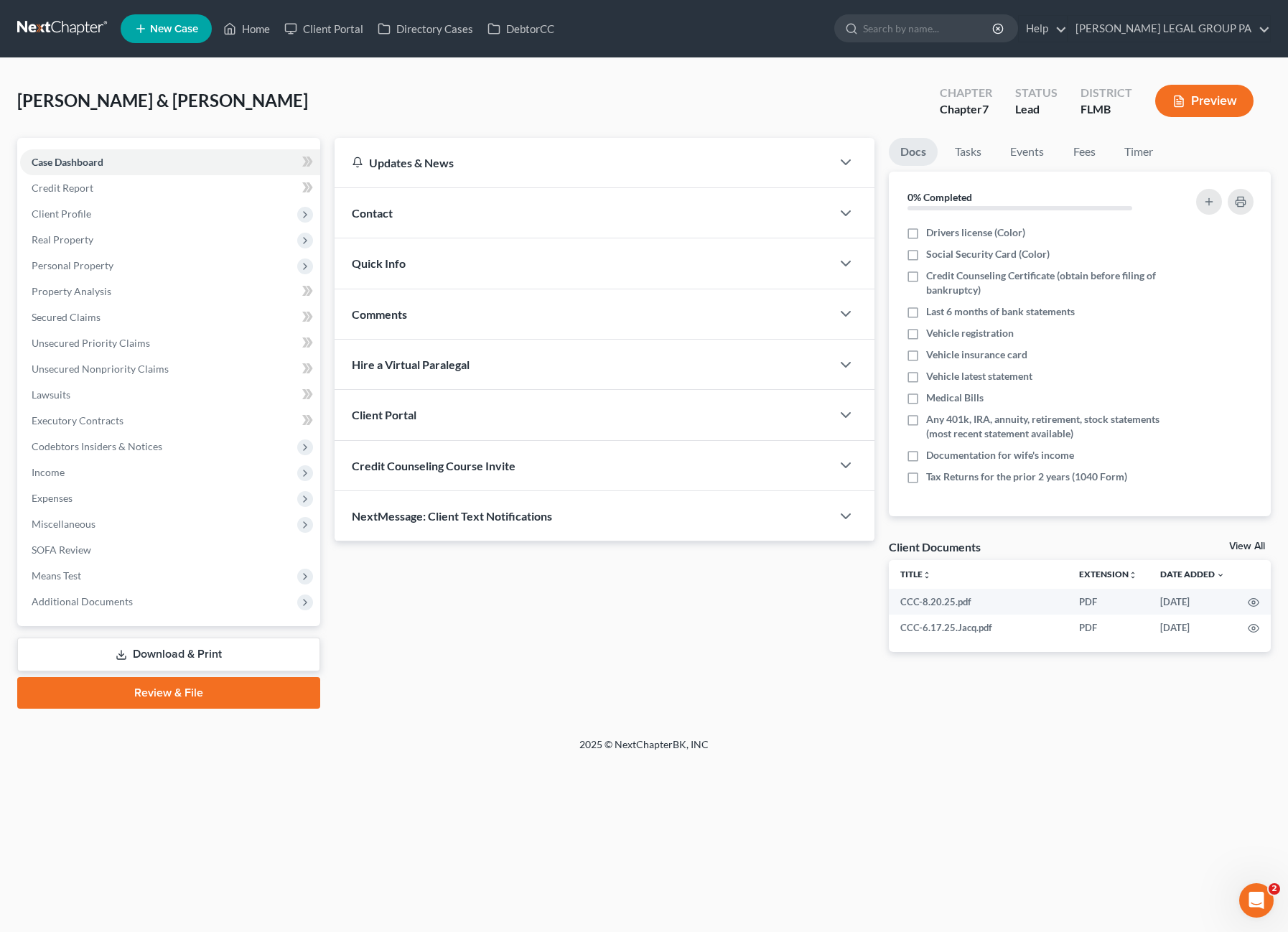
drag, startPoint x: 120, startPoint y: 673, endPoint x: 185, endPoint y: 699, distance: 70.0
click at [121, 674] on div "Case Dashboard Payments Invoices Payments Payments Credit Report Client Profile" at bounding box center [169, 423] width 317 height 571
click at [210, 690] on link "Review & File" at bounding box center [169, 692] width 303 height 32
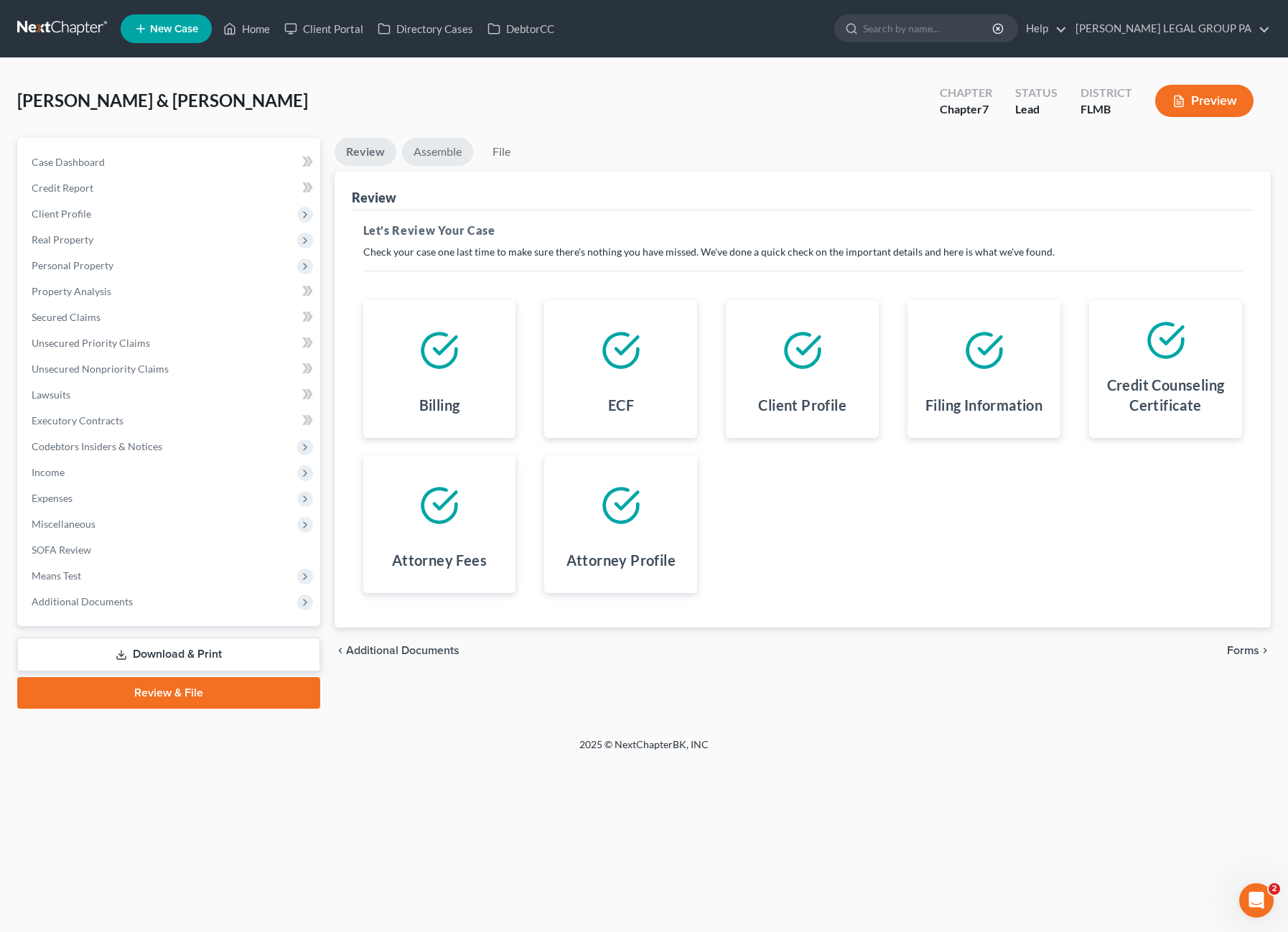
click at [438, 156] on link "Assemble" at bounding box center [437, 151] width 71 height 28
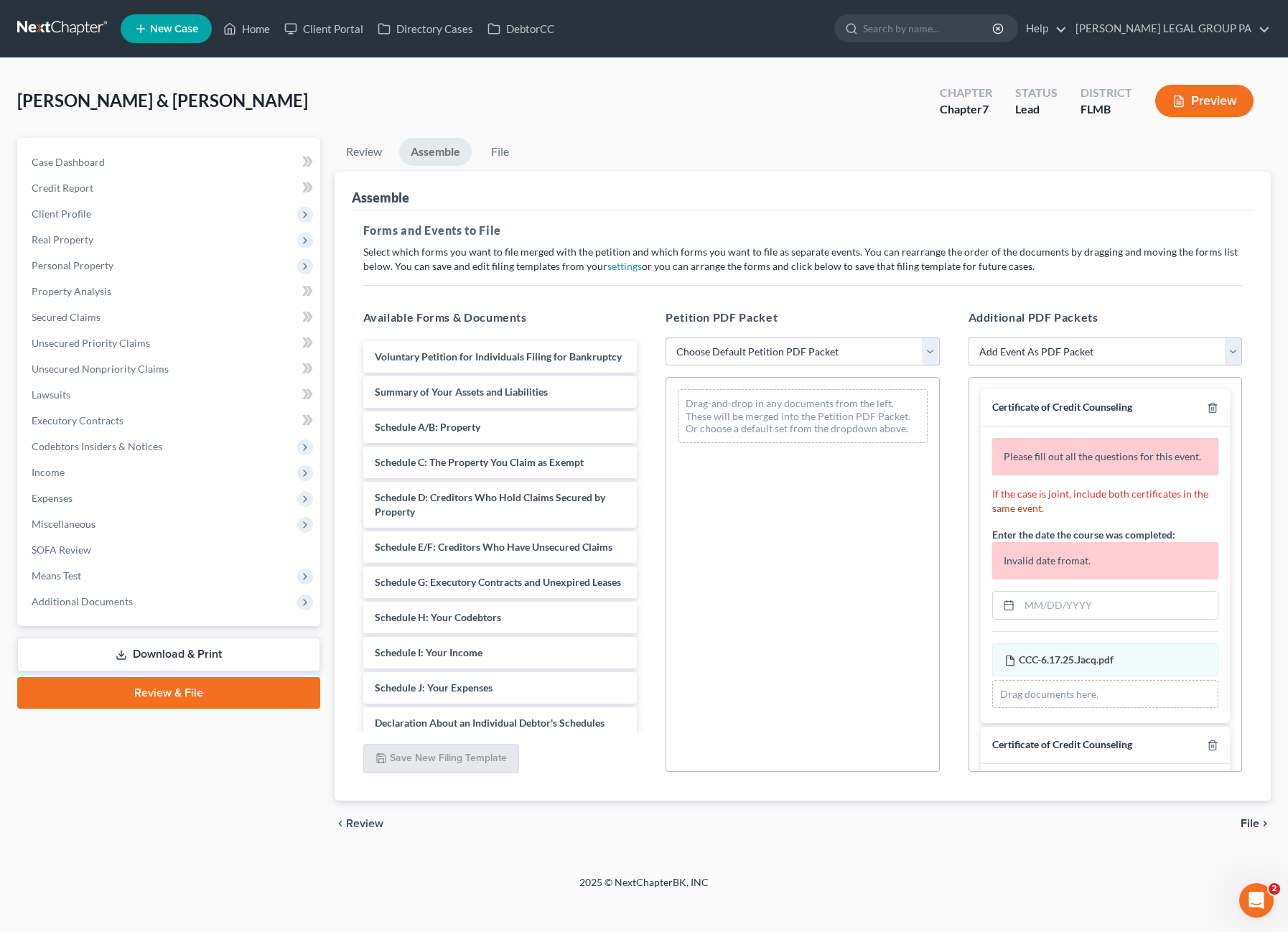
click at [748, 343] on select "Choose Default Petition PDF Packet Complete Bankruptcy Petition (all forms and …" at bounding box center [802, 352] width 274 height 29
select select "0"
click at [665, 337] on select "Choose Default Petition PDF Packet Complete Bankruptcy Petition (all forms and …" at bounding box center [802, 352] width 274 height 29
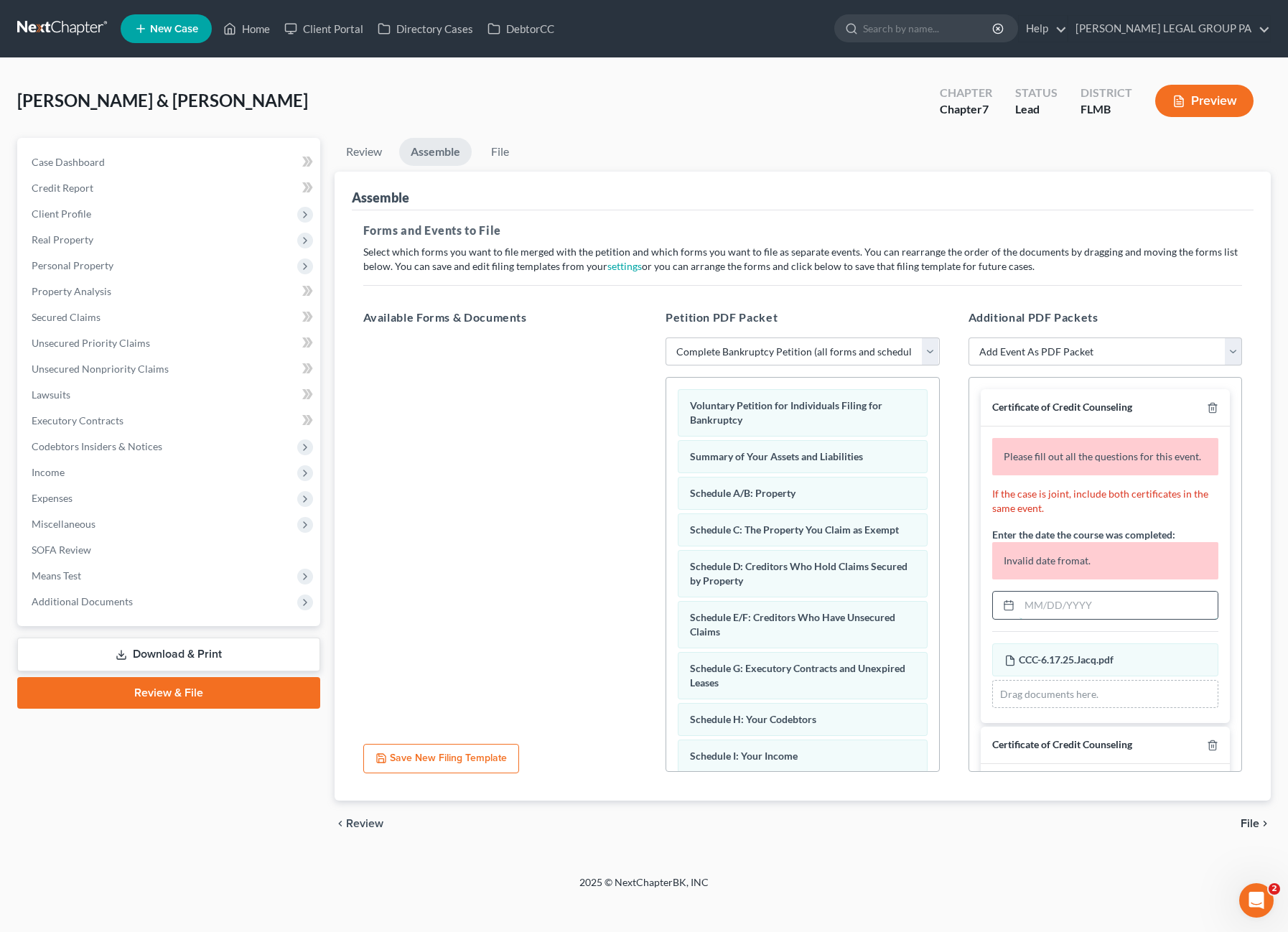
click at [1088, 617] on input "text" at bounding box center [1119, 605] width 199 height 27
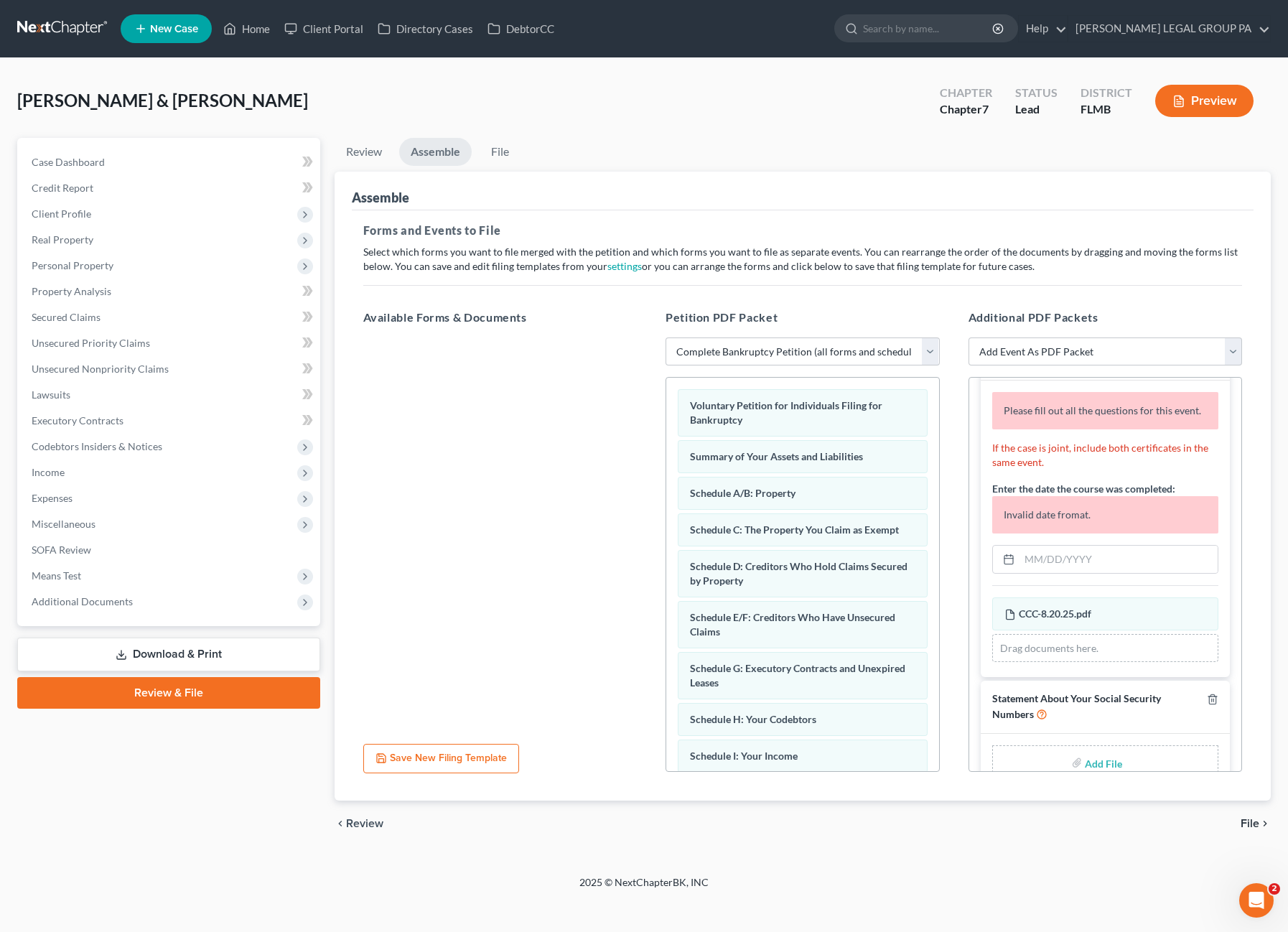
scroll to position [288, 0]
type input "[DATE]"
click at [1057, 570] on input "text" at bounding box center [1119, 558] width 199 height 27
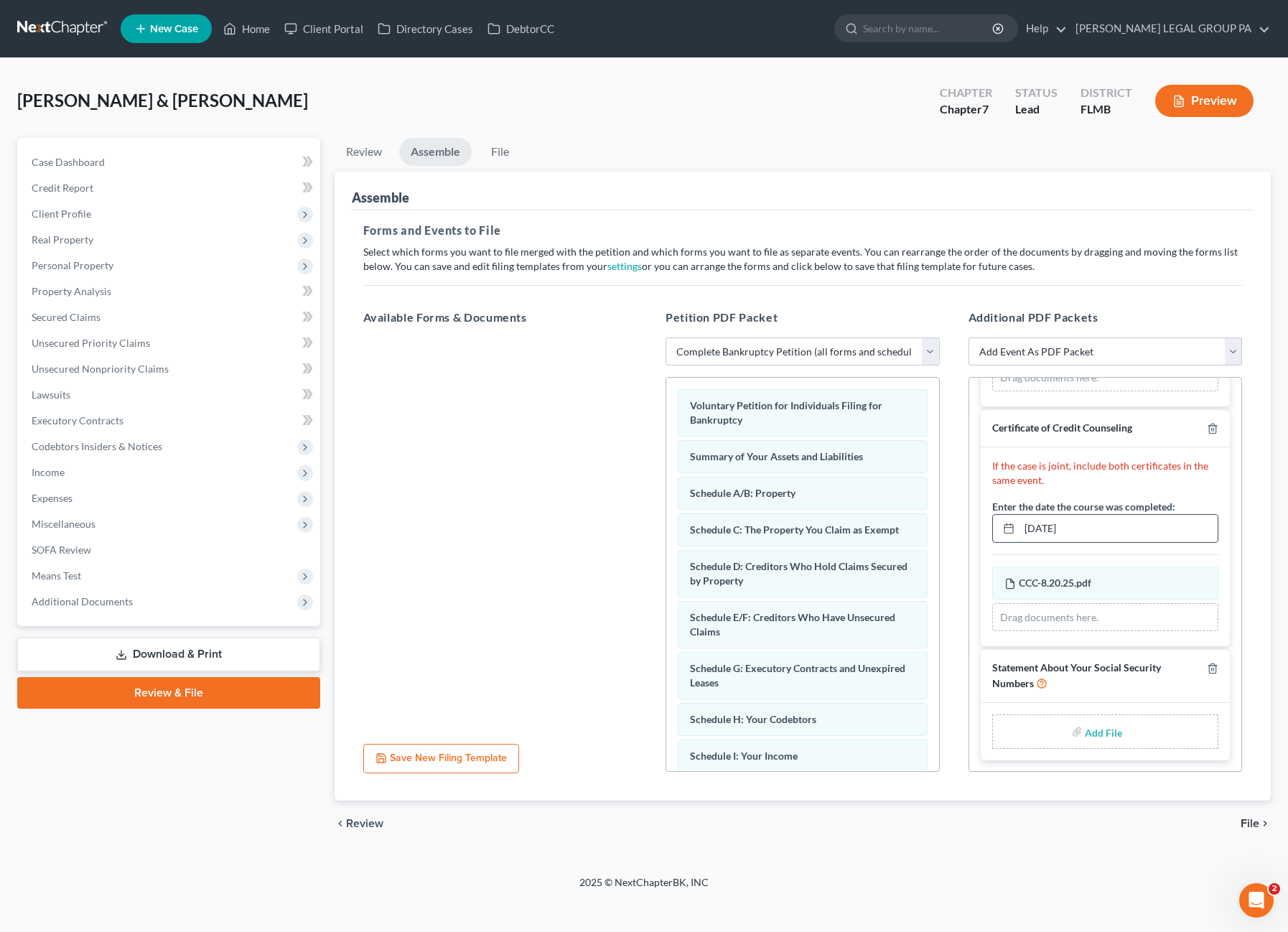
scroll to position [214, 0]
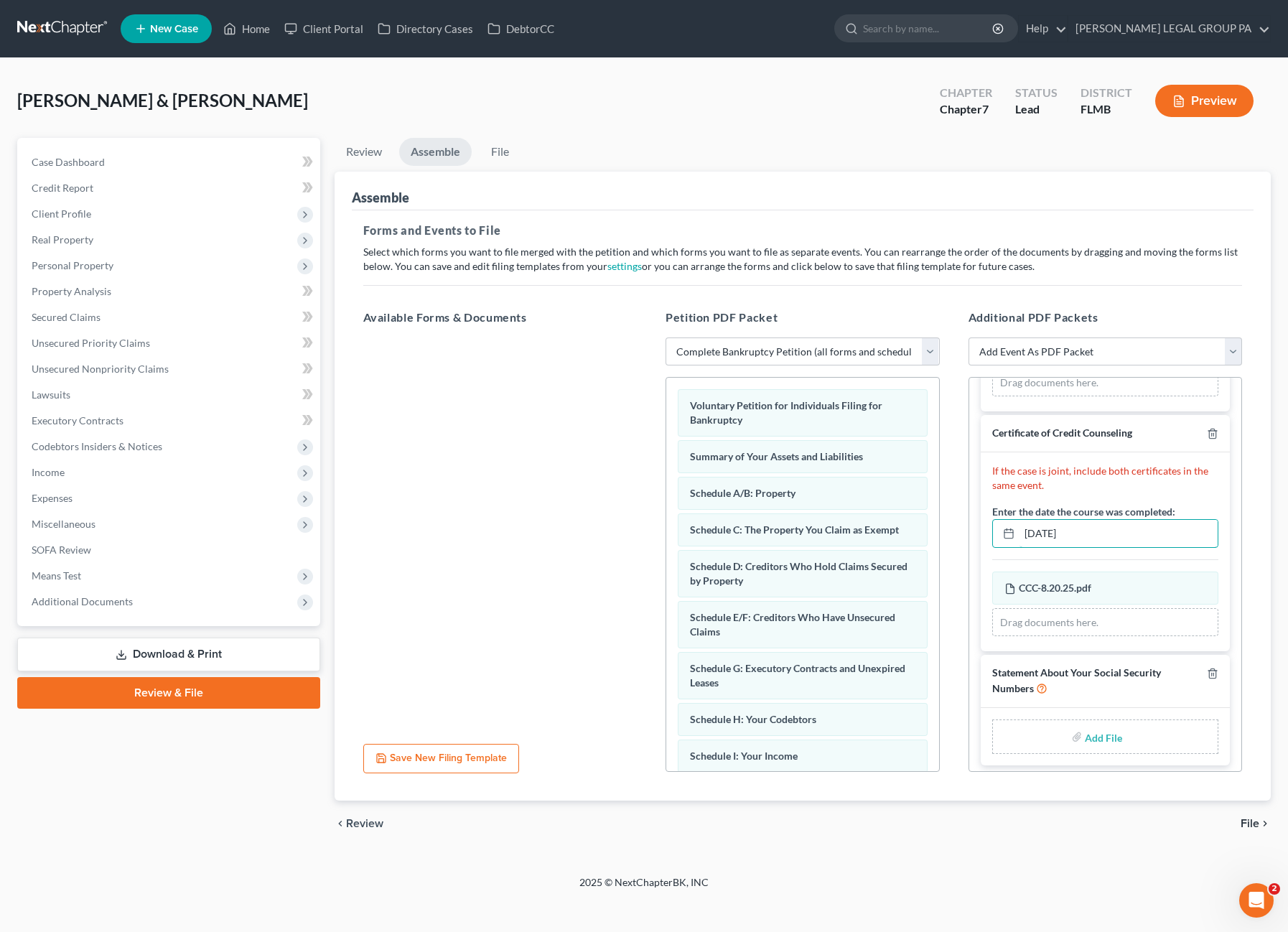
type input "[DATE]"
click at [425, 519] on div at bounding box center [500, 535] width 297 height 395
type input "C:\fakepath\Form 121 (29).pdf"
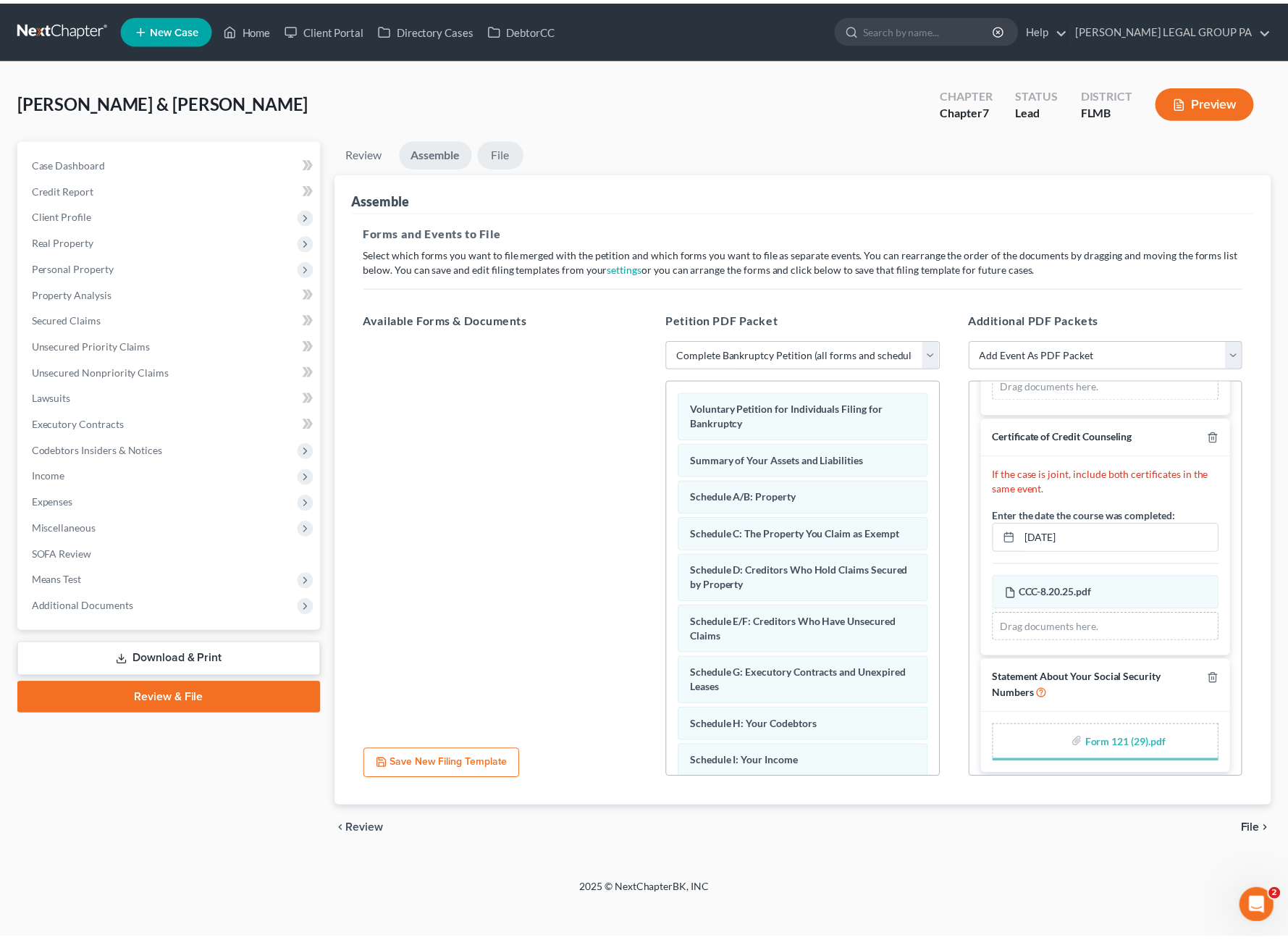
scroll to position [195, 0]
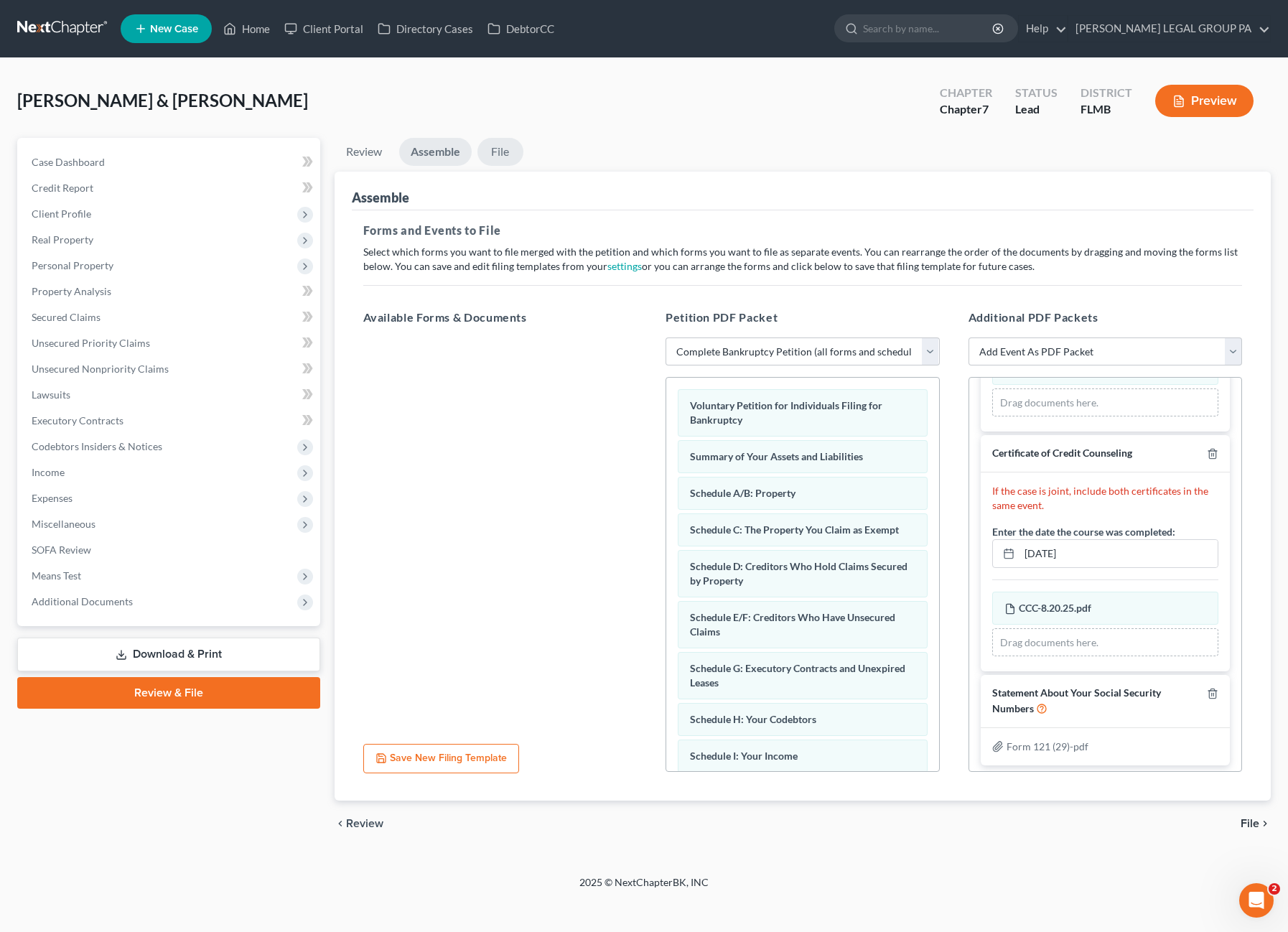
click at [511, 151] on link "File" at bounding box center [500, 151] width 46 height 28
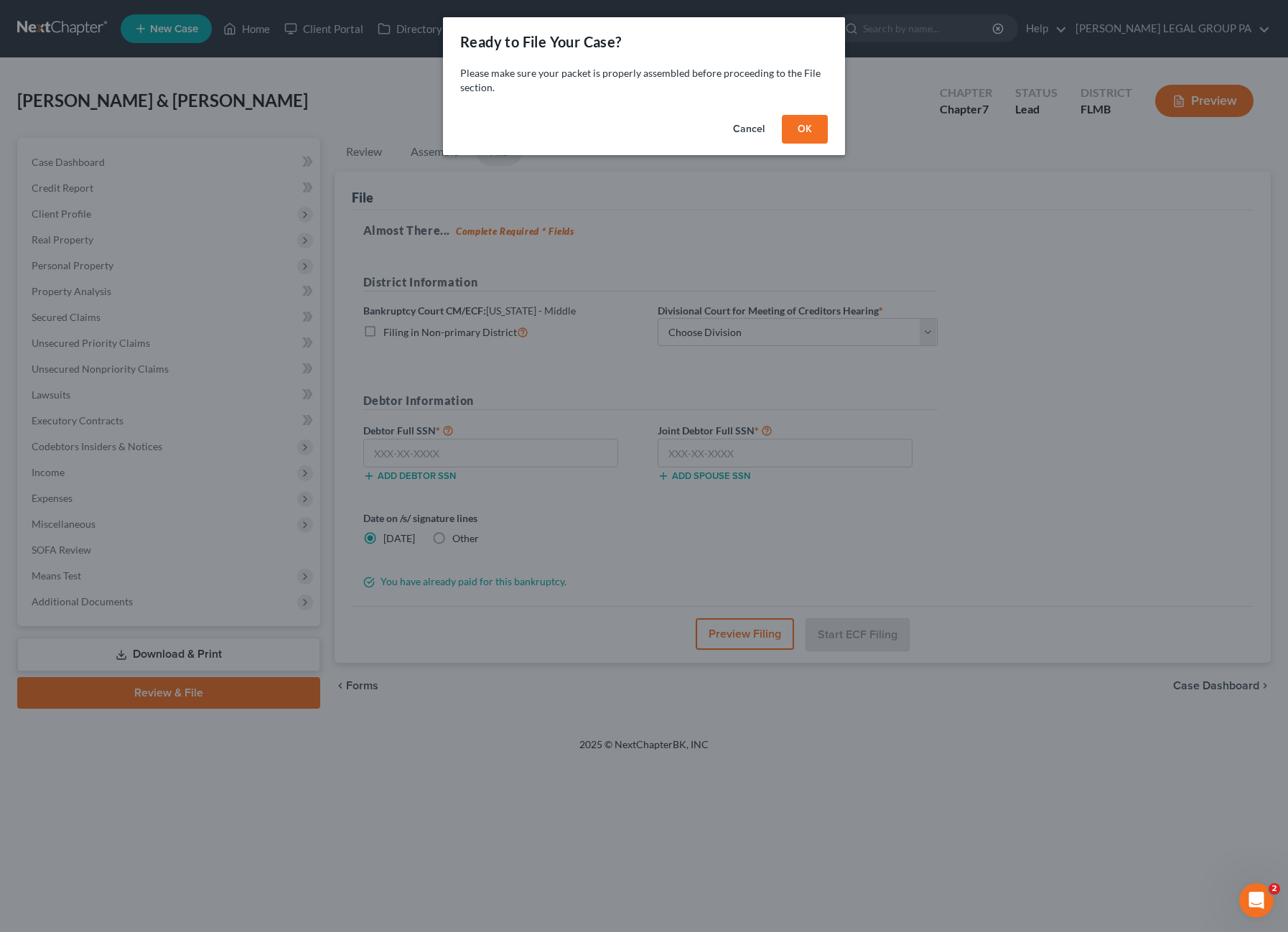
click at [803, 125] on button "OK" at bounding box center [804, 129] width 46 height 29
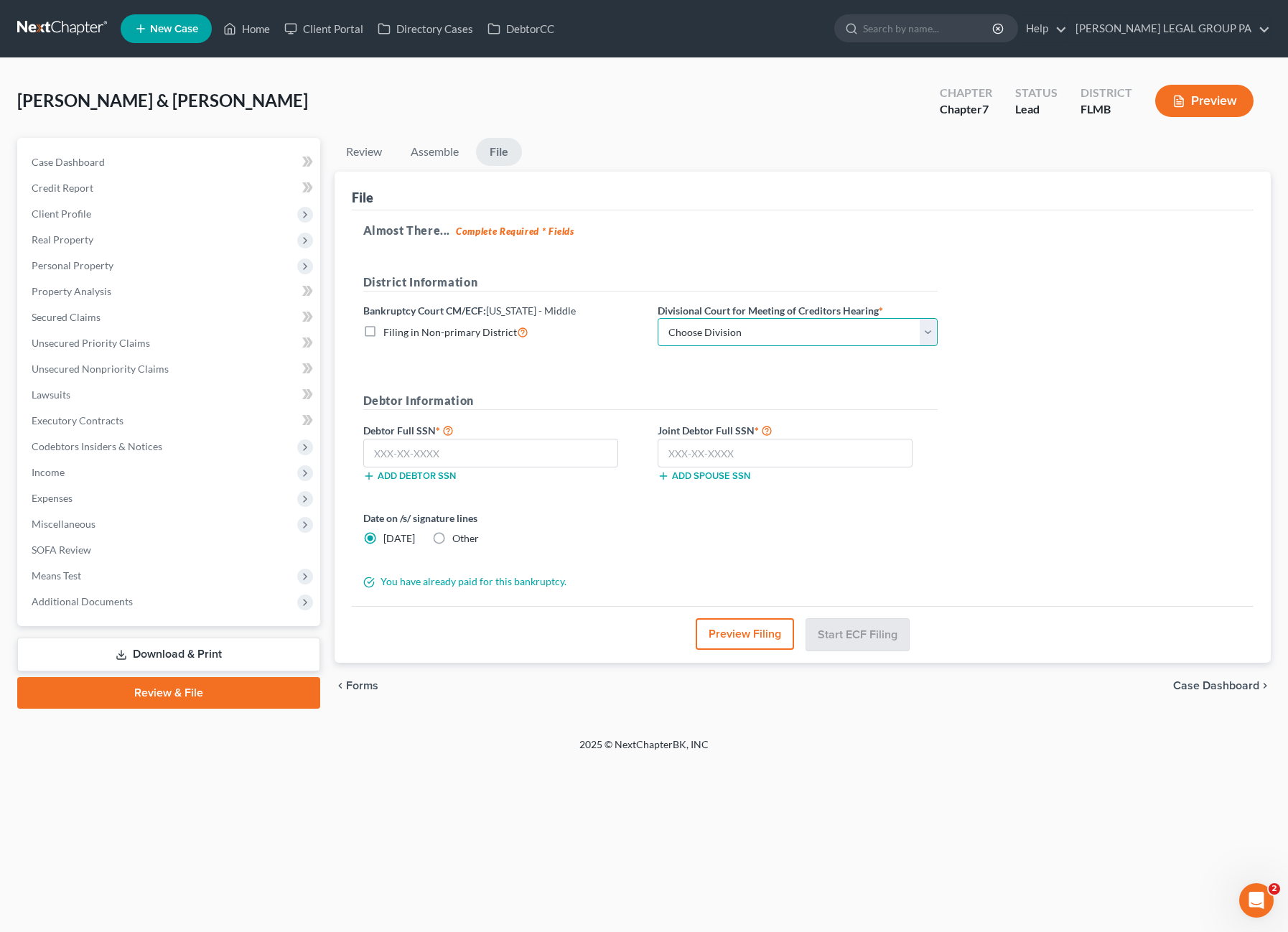
click at [708, 331] on select "Choose Division [GEOGRAPHIC_DATA][PERSON_NAME] [GEOGRAPHIC_DATA] [GEOGRAPHIC_DA…" at bounding box center [798, 333] width 280 height 29
select select "3"
click at [658, 318] on select "Choose Division [GEOGRAPHIC_DATA][PERSON_NAME] [GEOGRAPHIC_DATA] [GEOGRAPHIC_DA…" at bounding box center [798, 333] width 280 height 29
click at [449, 451] on input "text" at bounding box center [491, 453] width 256 height 29
click at [435, 442] on input "text" at bounding box center [491, 453] width 256 height 29
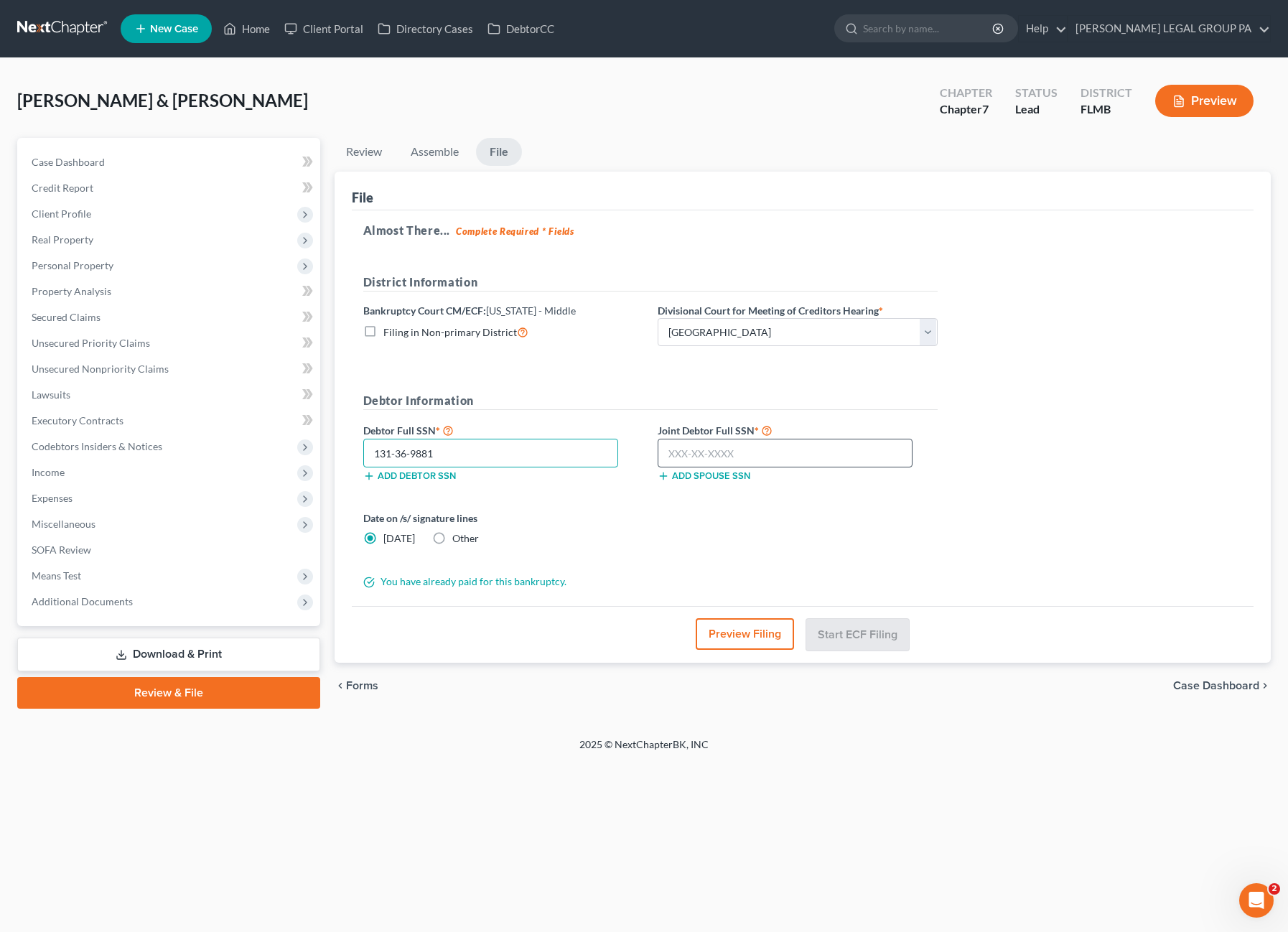
type input "131-36-9881"
click at [699, 449] on input "text" at bounding box center [786, 453] width 256 height 29
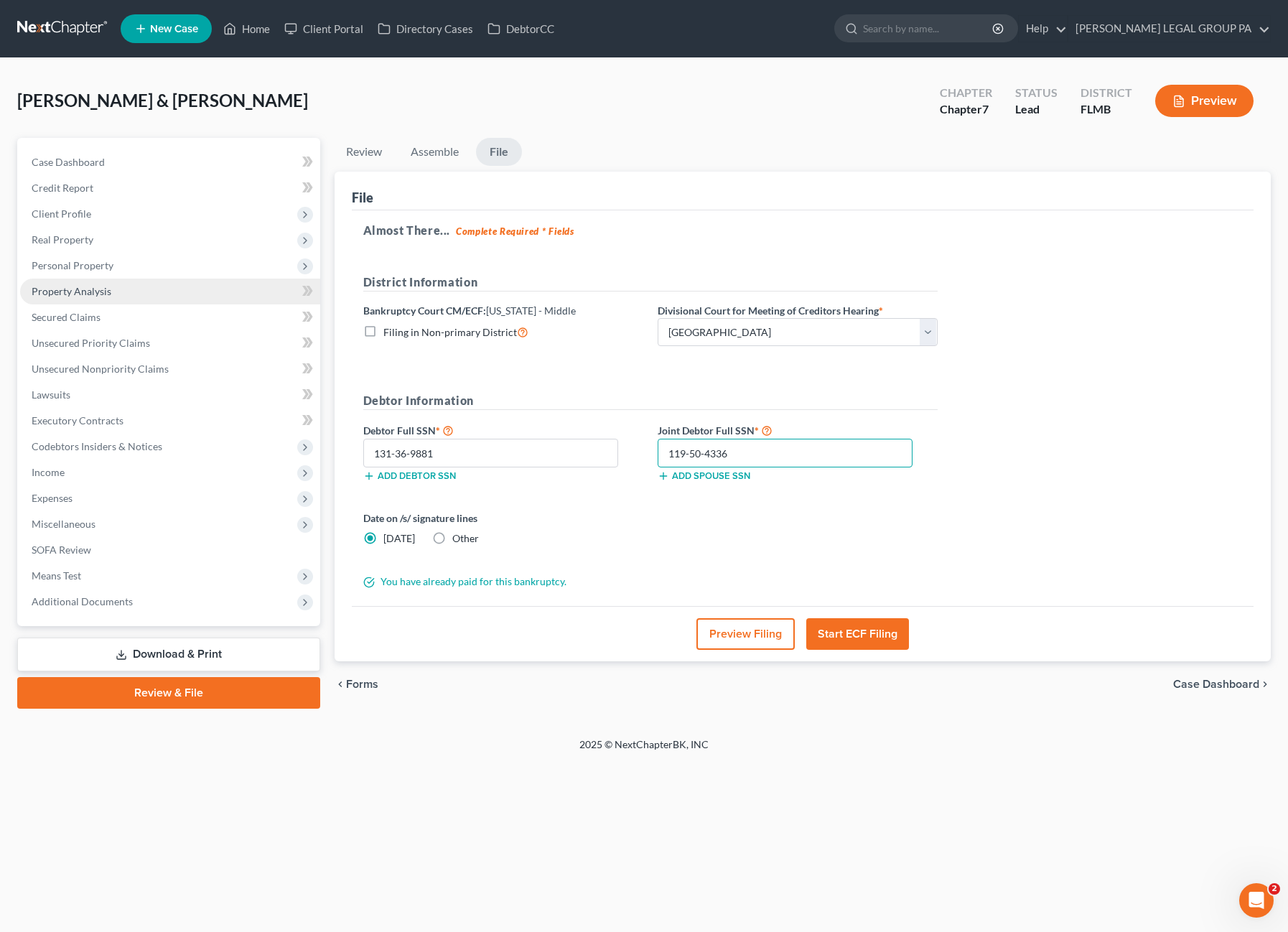
type input "119-50-4336"
click at [109, 295] on span "Property Analysis" at bounding box center [71, 291] width 79 height 13
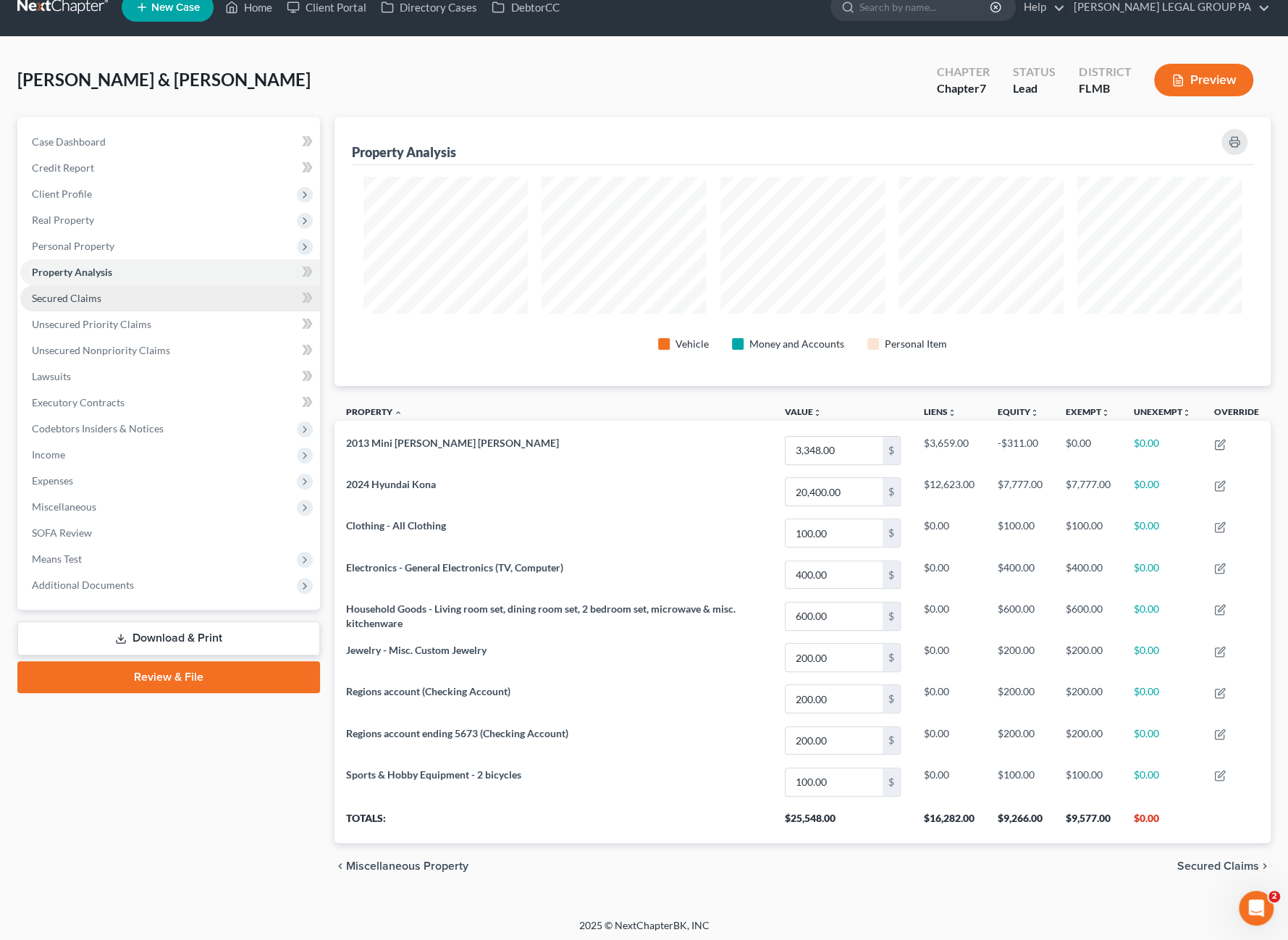
click at [65, 294] on span "Secured Claims" at bounding box center [66, 298] width 69 height 13
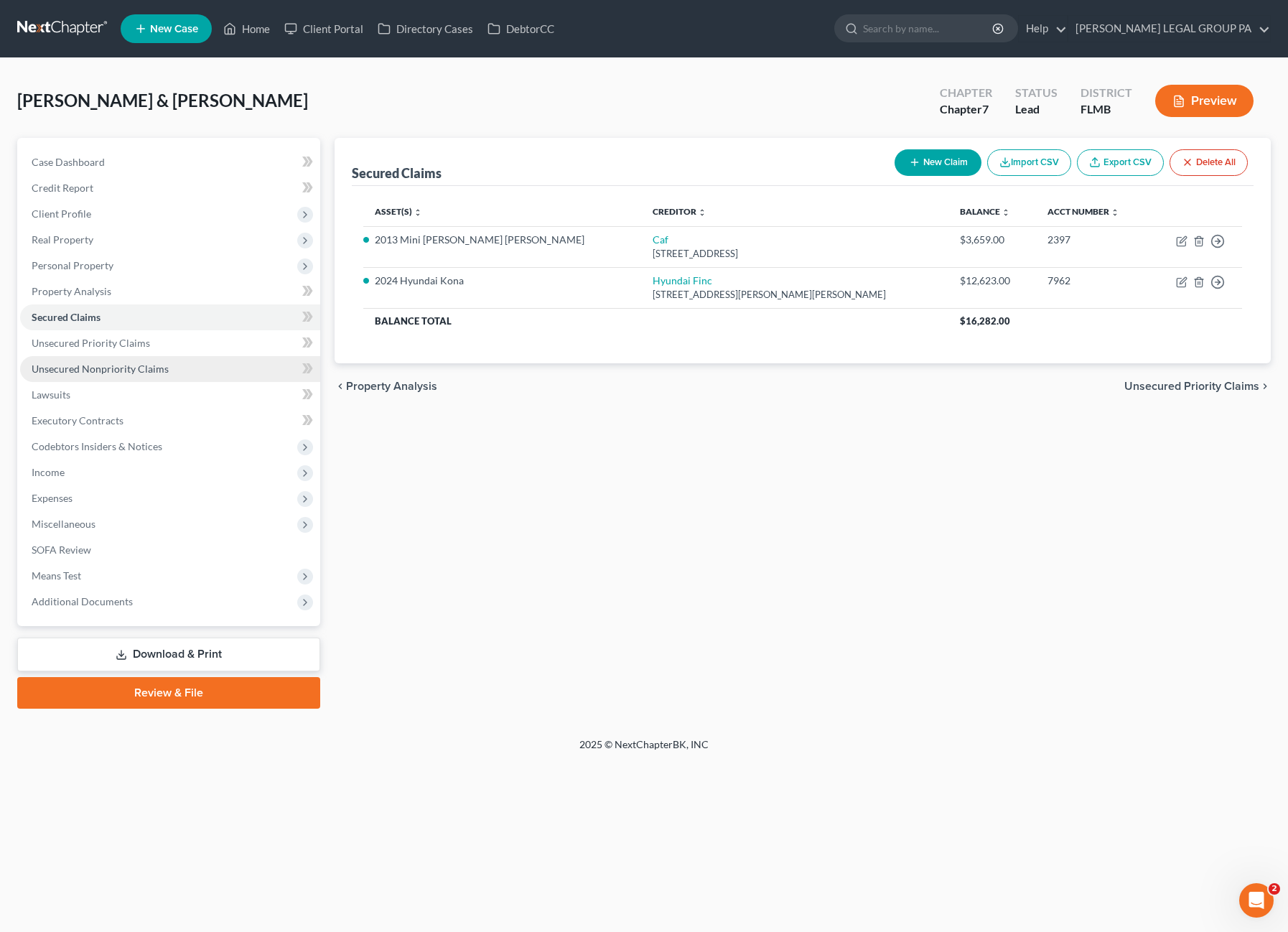
click at [87, 373] on span "Unsecured Nonpriority Claims" at bounding box center [100, 369] width 137 height 13
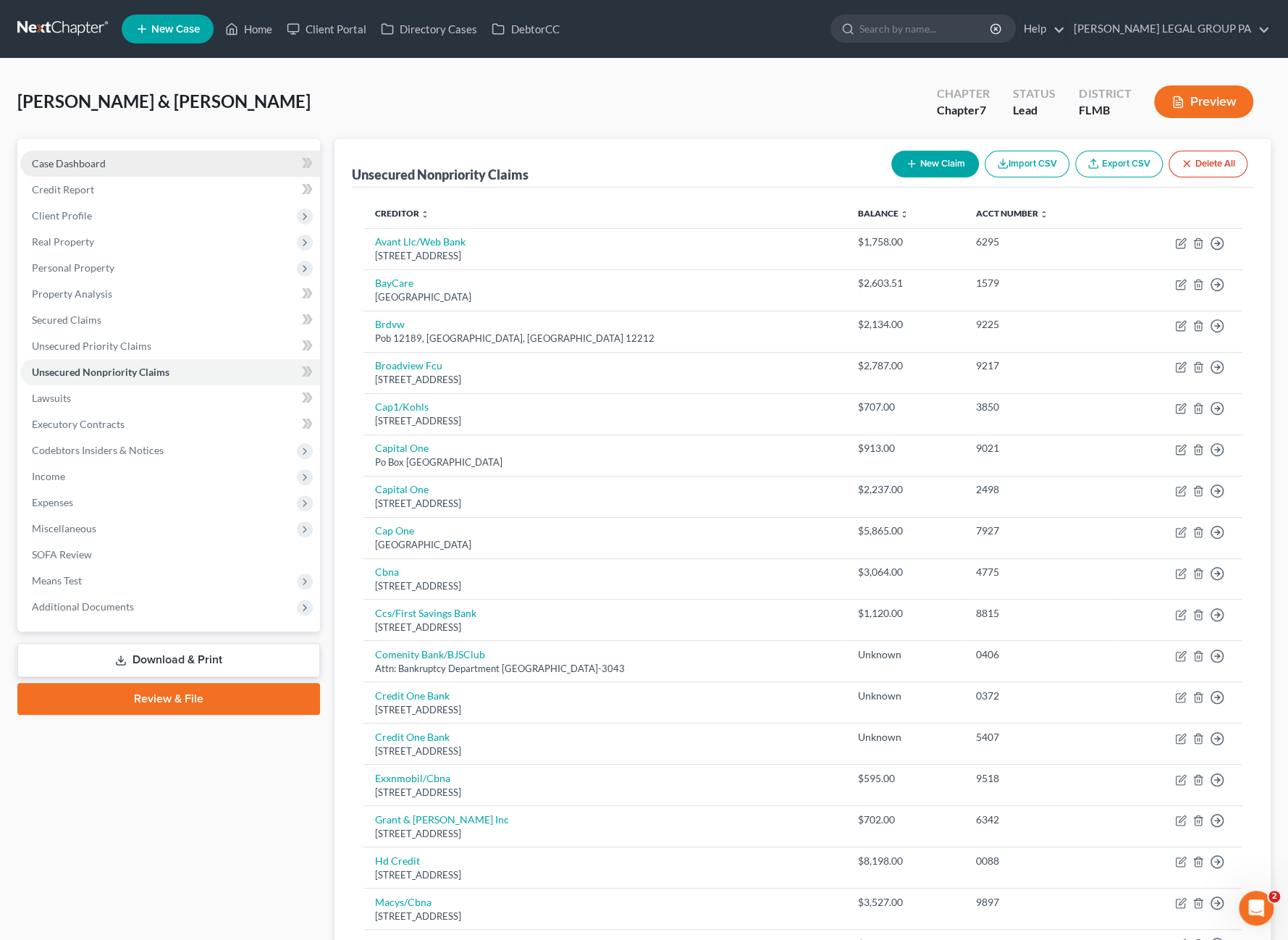
click at [76, 165] on span "Case Dashboard" at bounding box center [68, 164] width 74 height 13
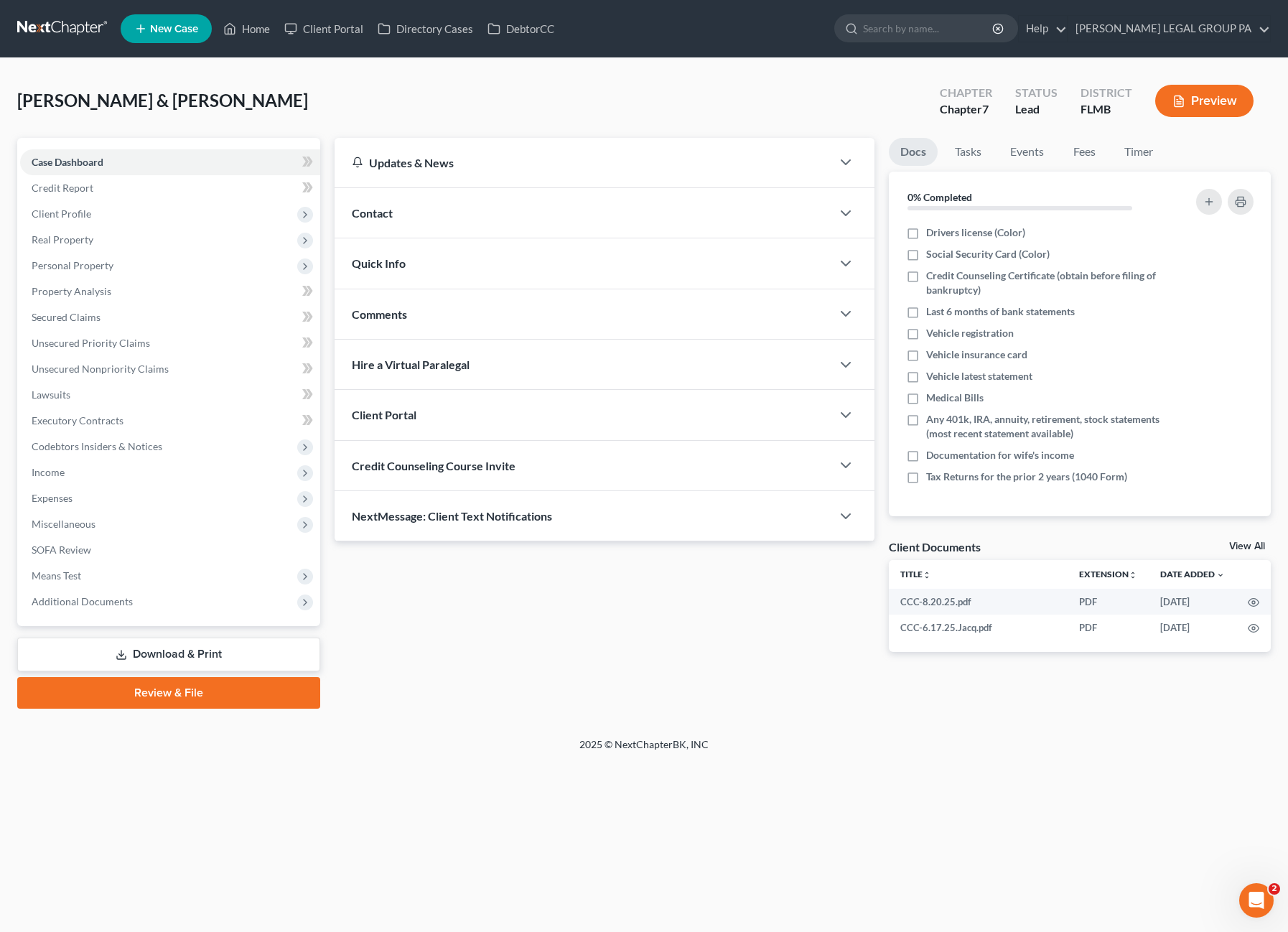
click at [175, 693] on link "Review & File" at bounding box center [169, 692] width 303 height 32
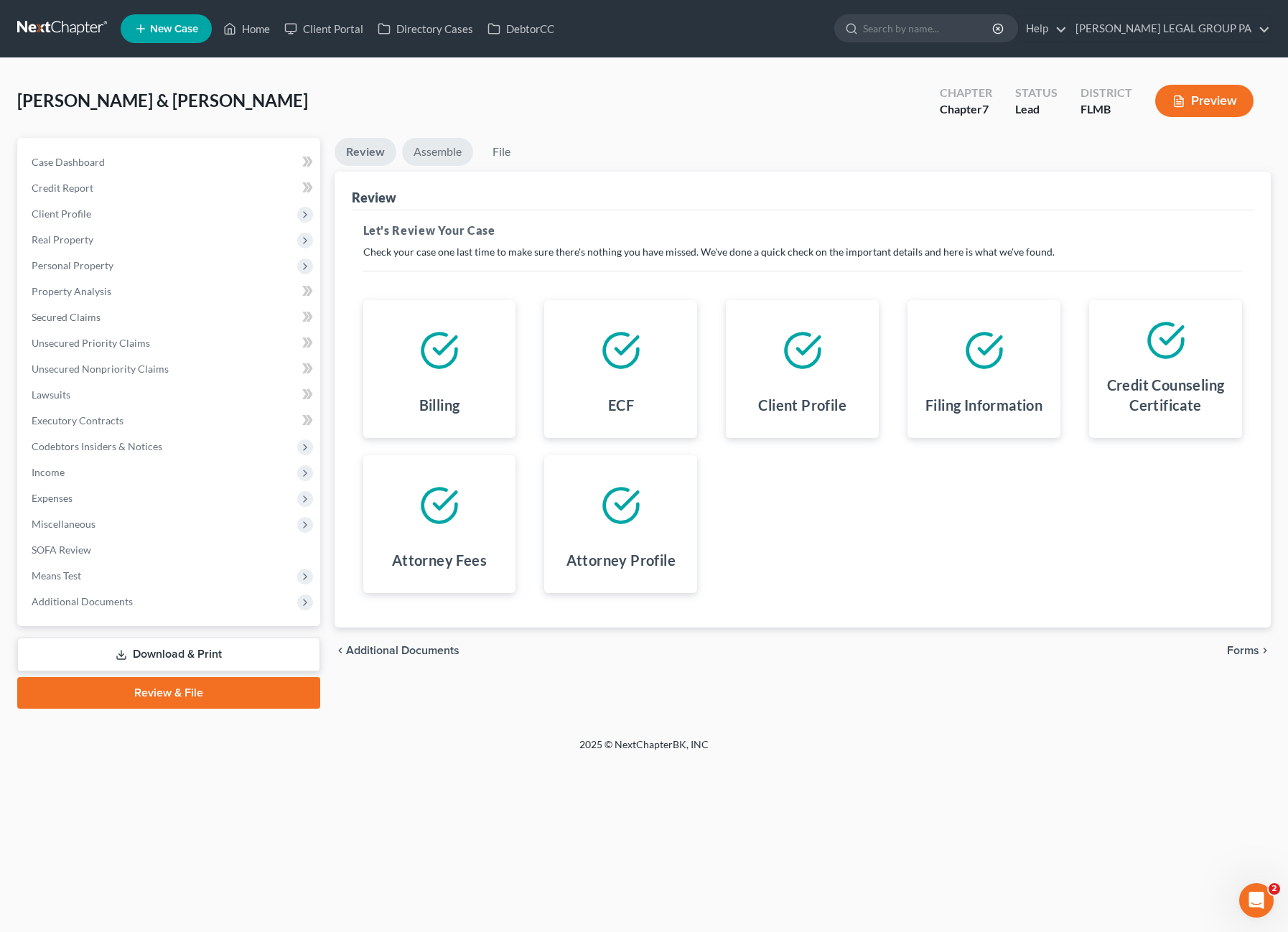
click at [440, 152] on link "Assemble" at bounding box center [437, 151] width 71 height 28
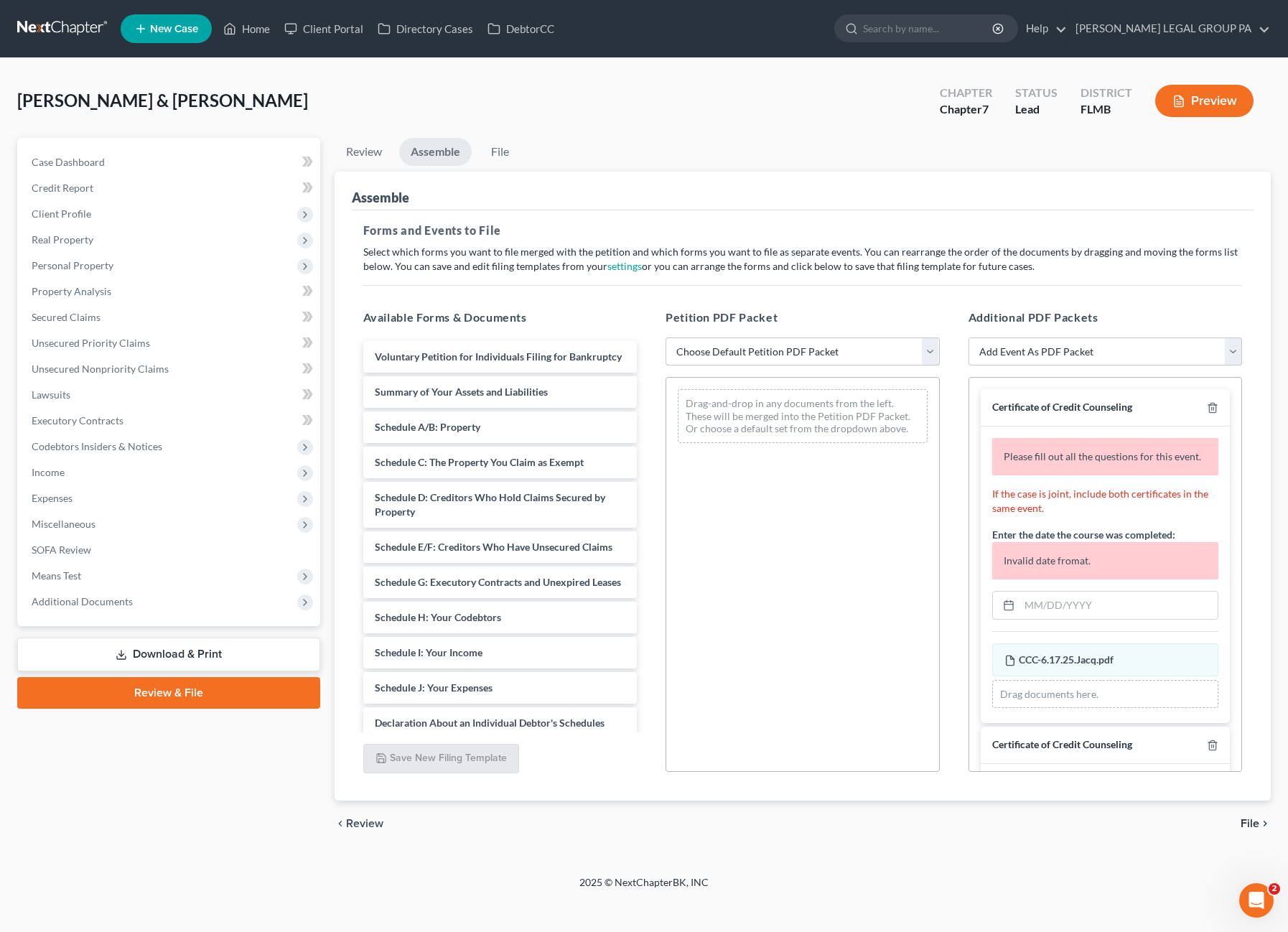
drag, startPoint x: 761, startPoint y: 348, endPoint x: 760, endPoint y: 362, distance: 14.0
click at [761, 348] on select "Choose Default Petition PDF Packet Complete Bankruptcy Petition (all forms and …" at bounding box center [802, 352] width 274 height 29
select select "0"
click at [665, 337] on select "Choose Default Petition PDF Packet Complete Bankruptcy Petition (all forms and …" at bounding box center [802, 352] width 274 height 29
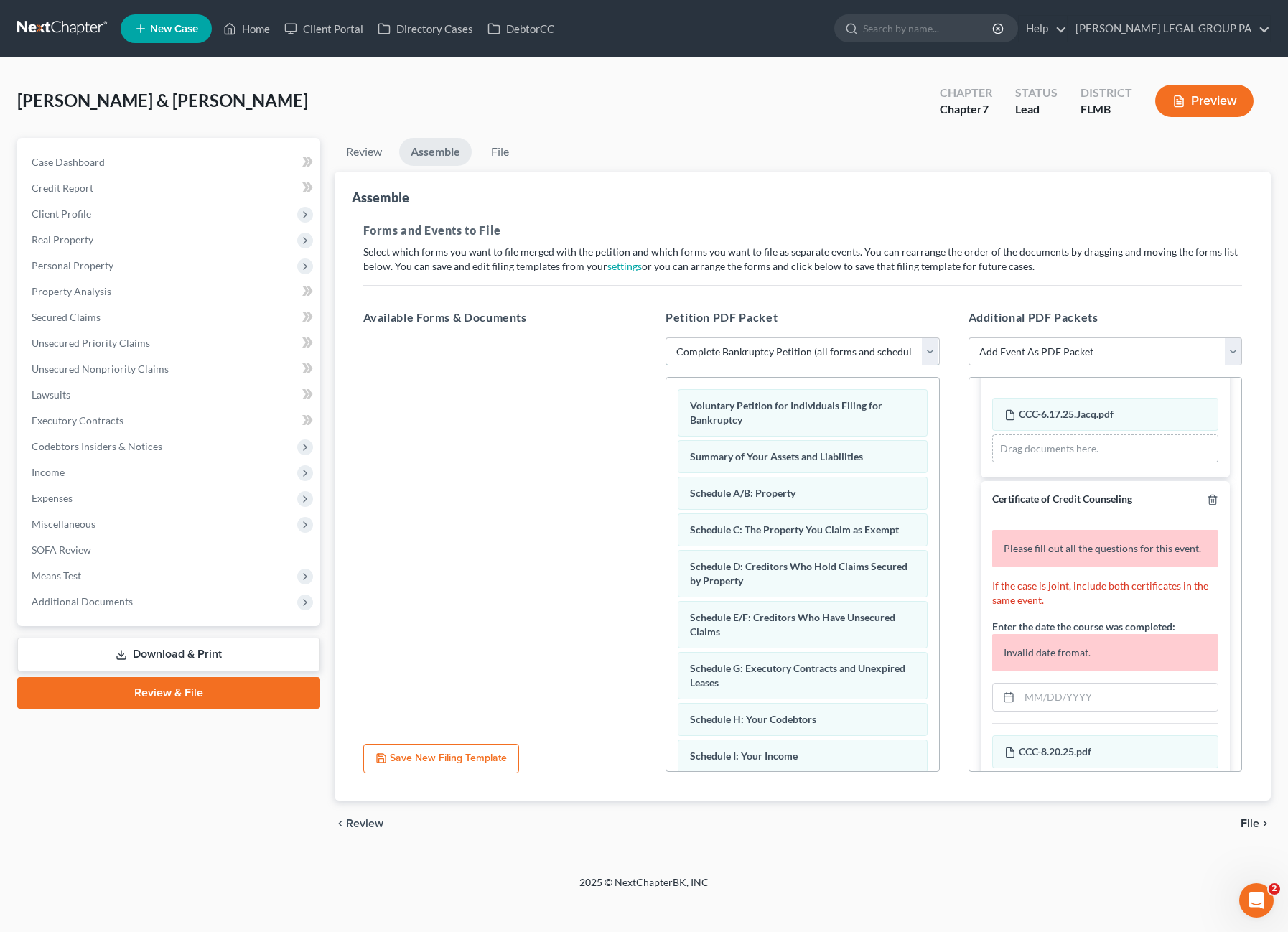
scroll to position [143, 0]
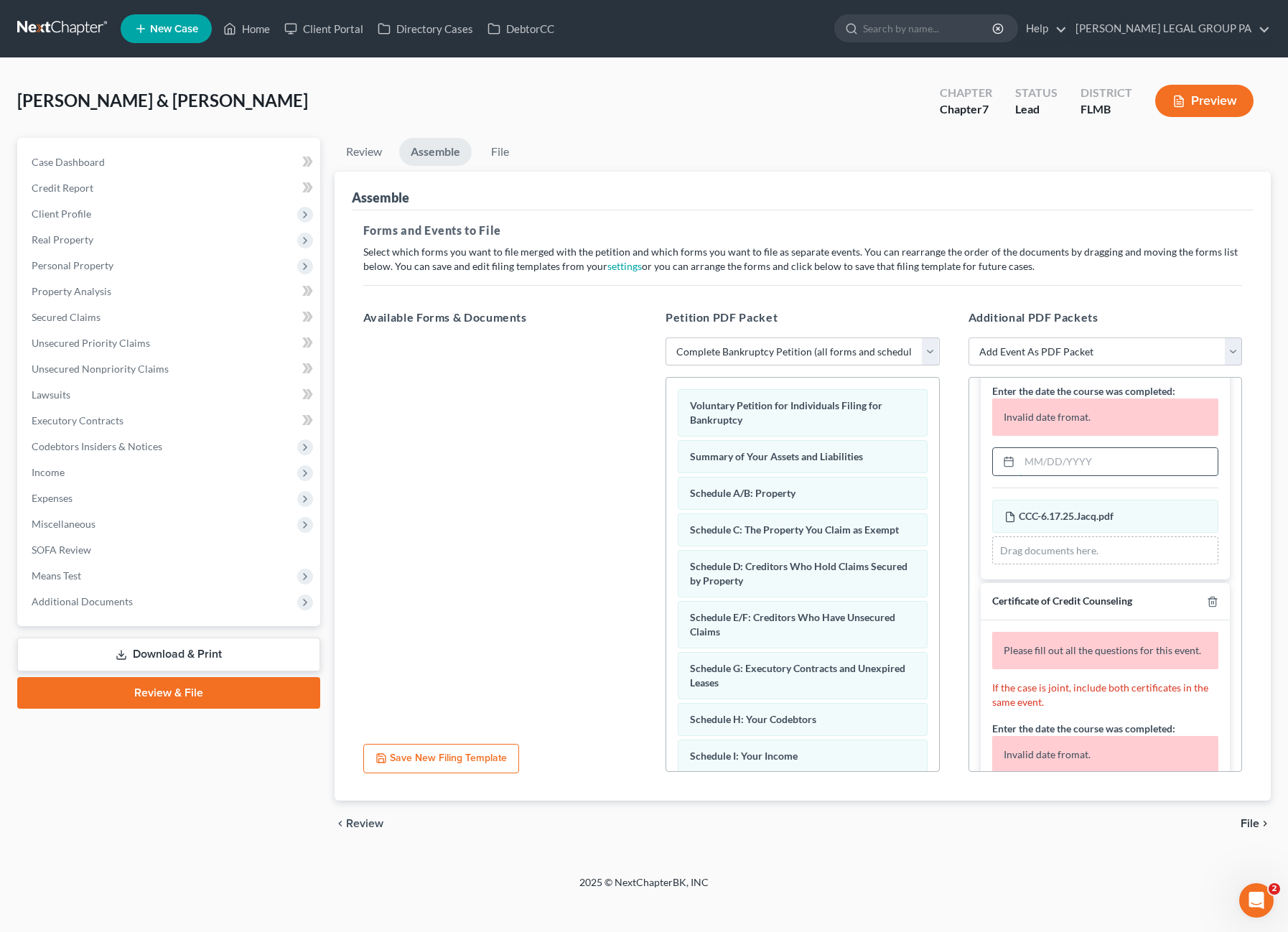
click at [1028, 475] on input "text" at bounding box center [1119, 461] width 199 height 27
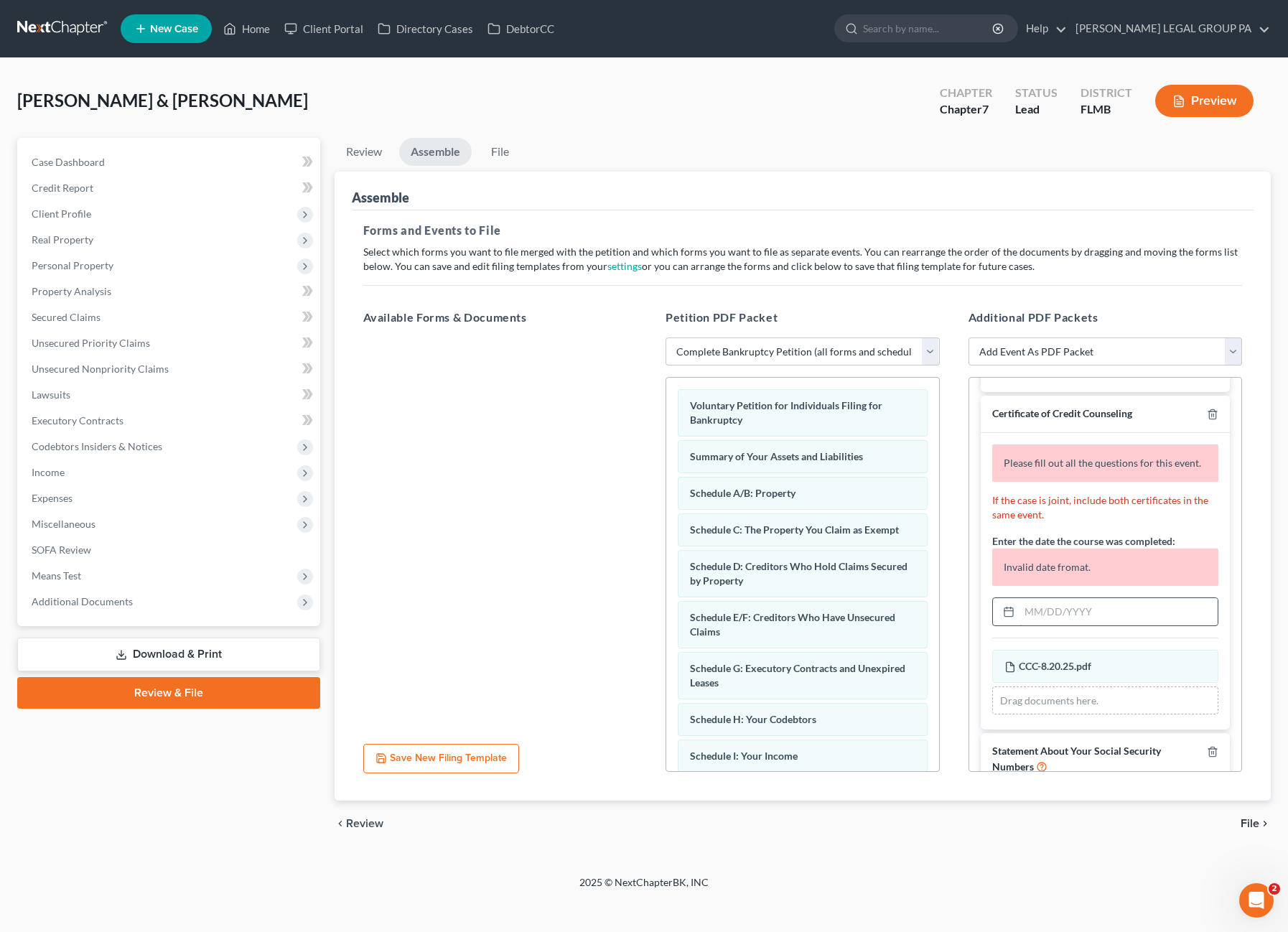
scroll to position [296, 0]
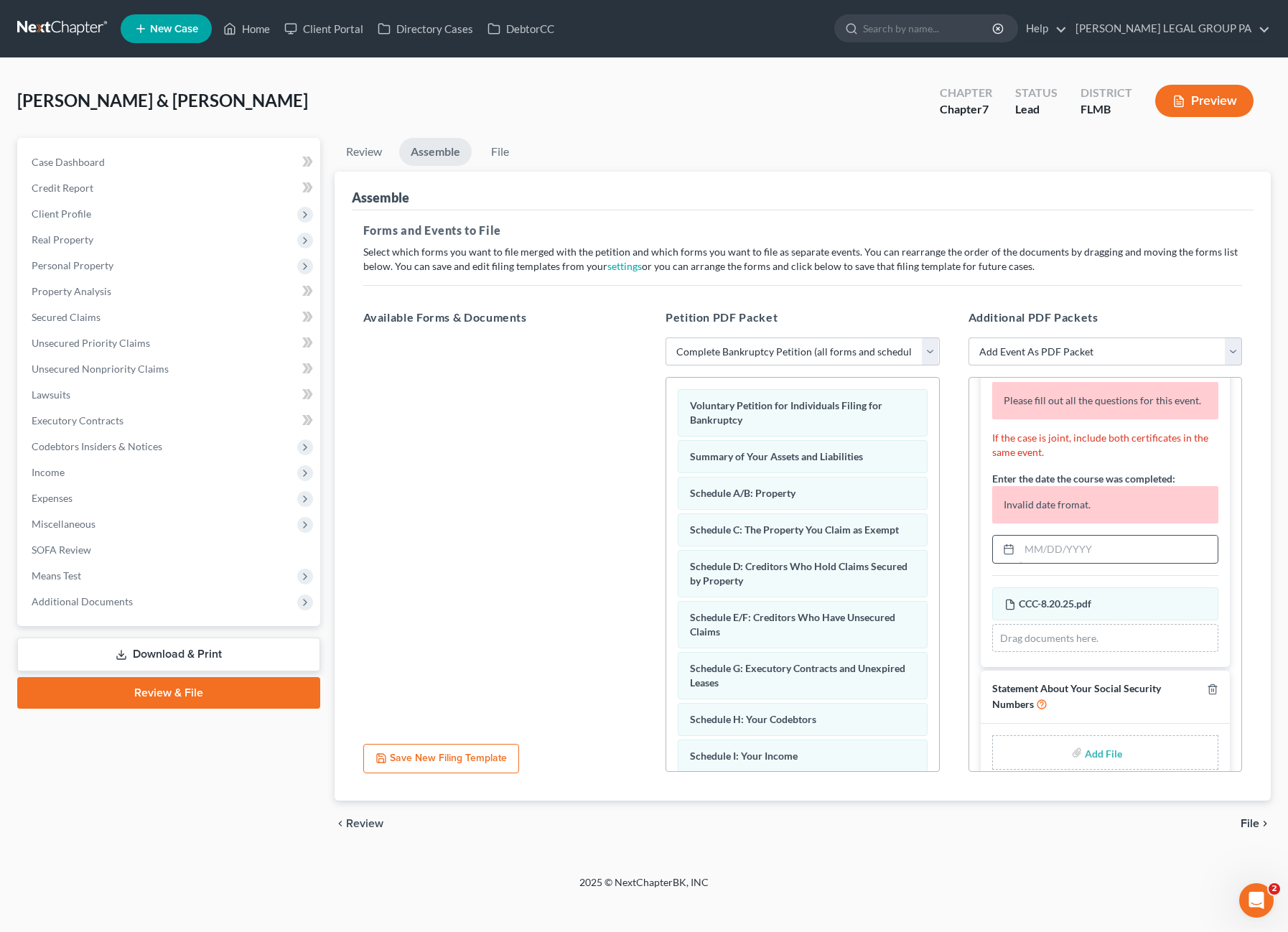
type input "[DATE]"
click at [1055, 555] on input "text" at bounding box center [1119, 549] width 199 height 27
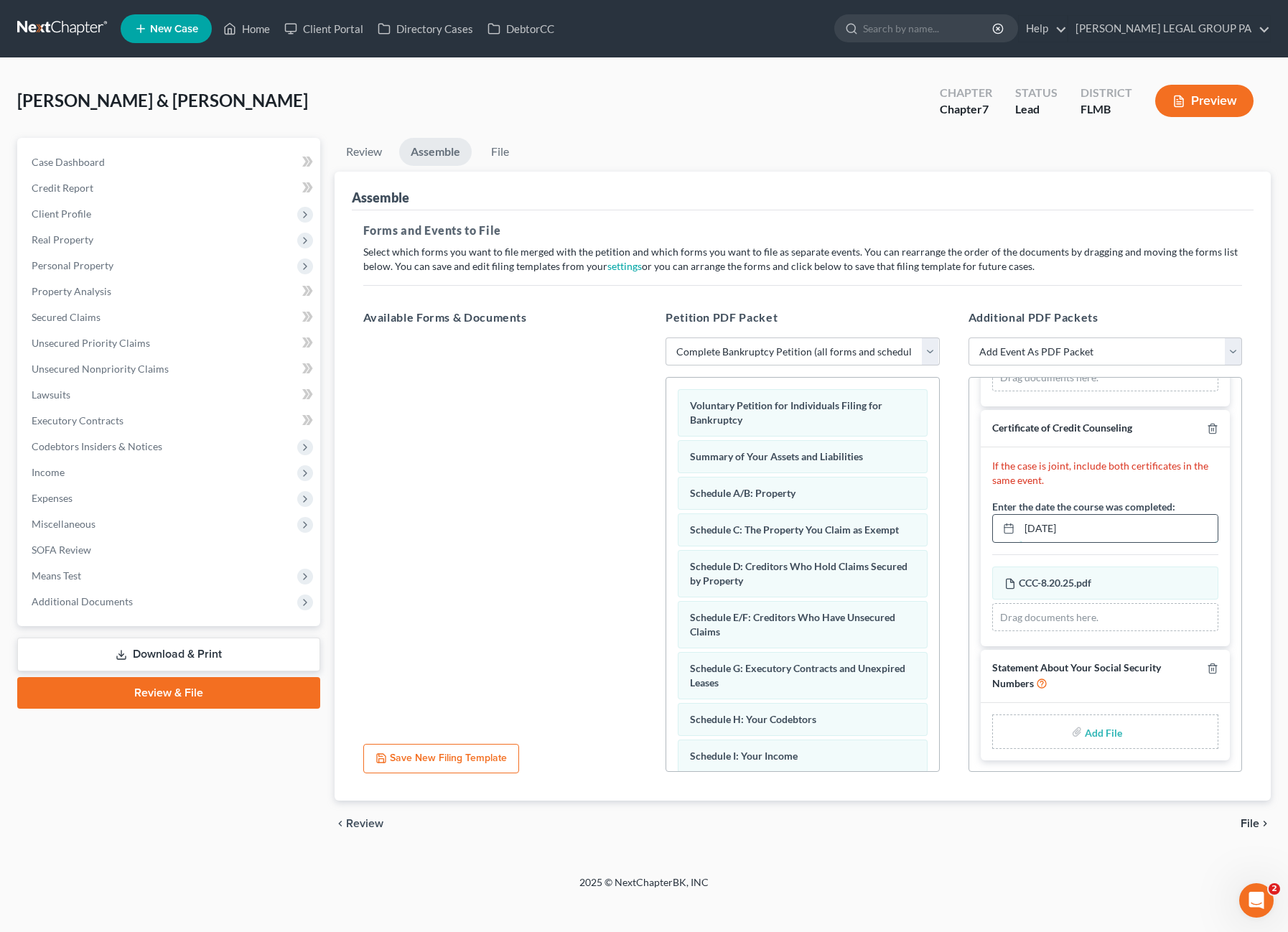
scroll to position [214, 0]
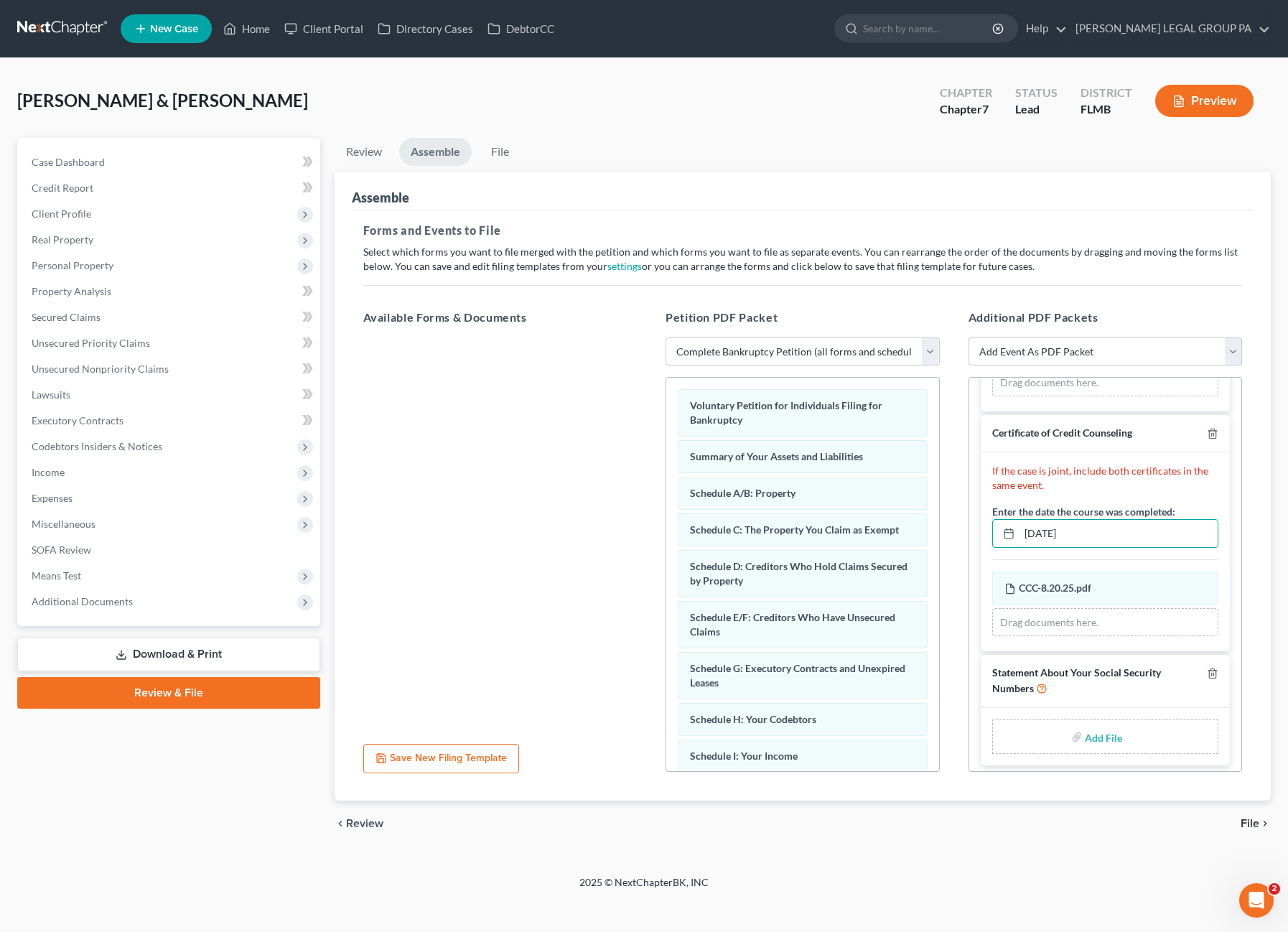
type input "[DATE]"
type input "C:\fakepath\Form 121 (29).pdf"
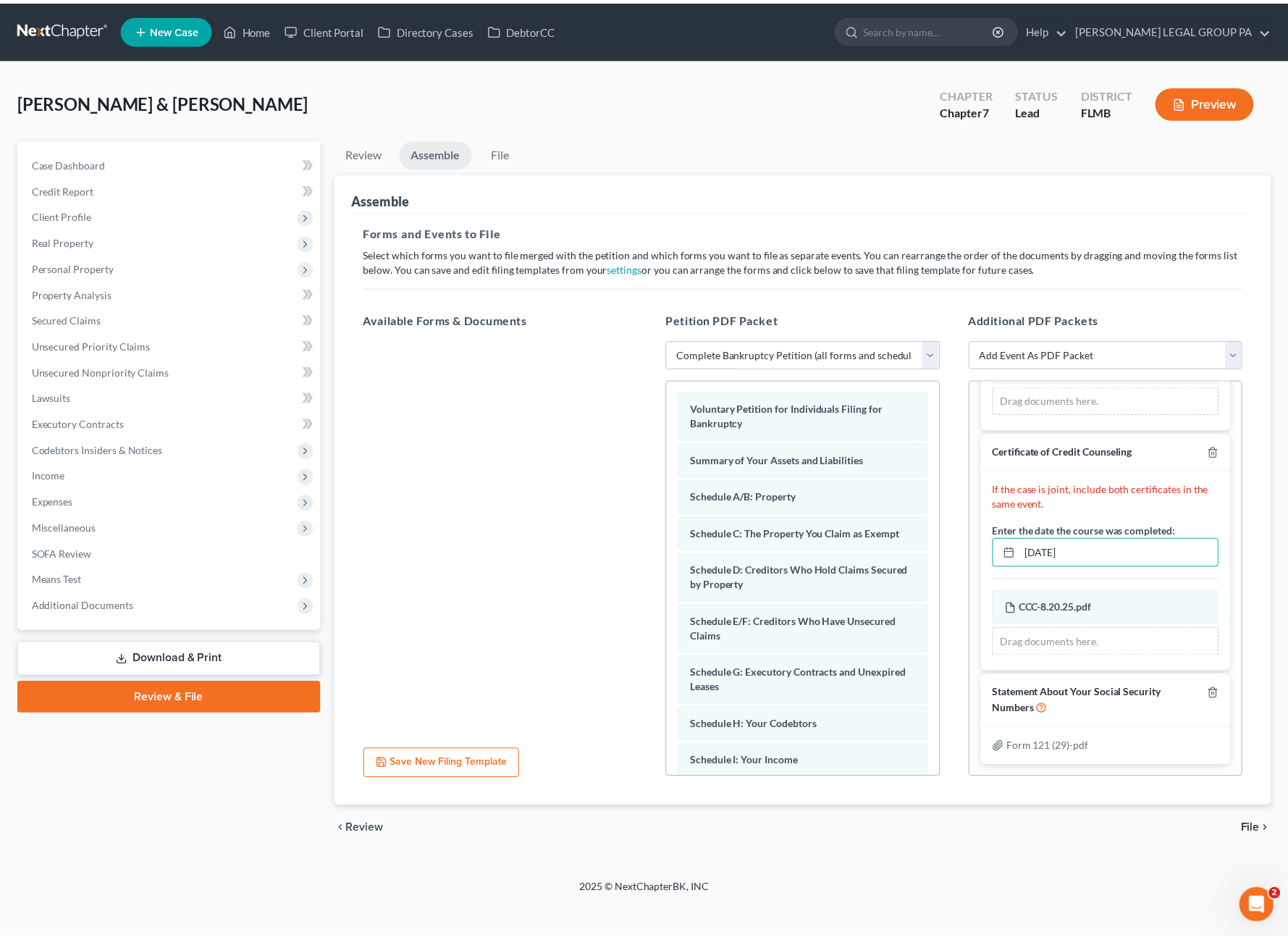
scroll to position [195, 0]
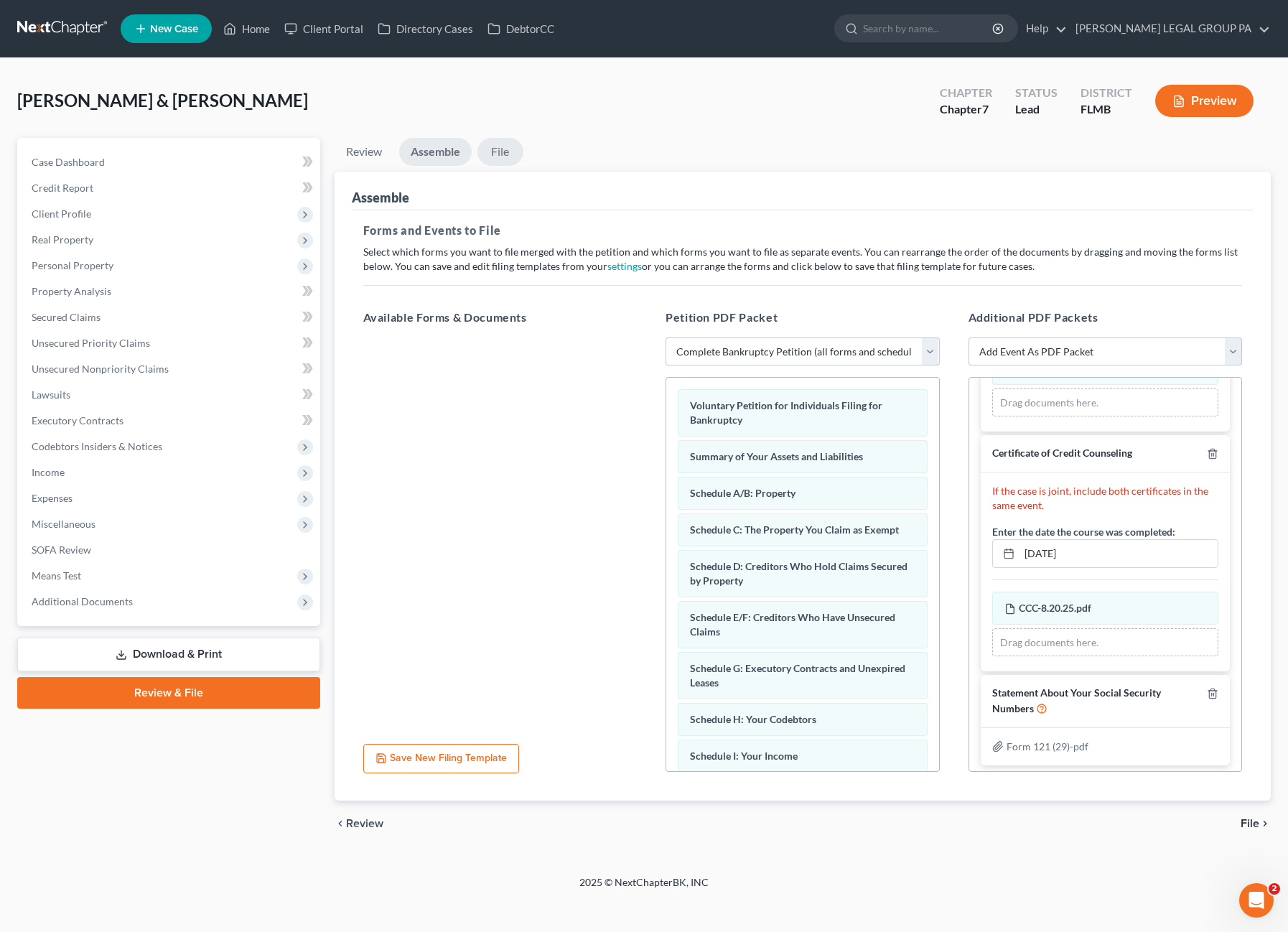
click at [506, 150] on link "File" at bounding box center [500, 151] width 46 height 28
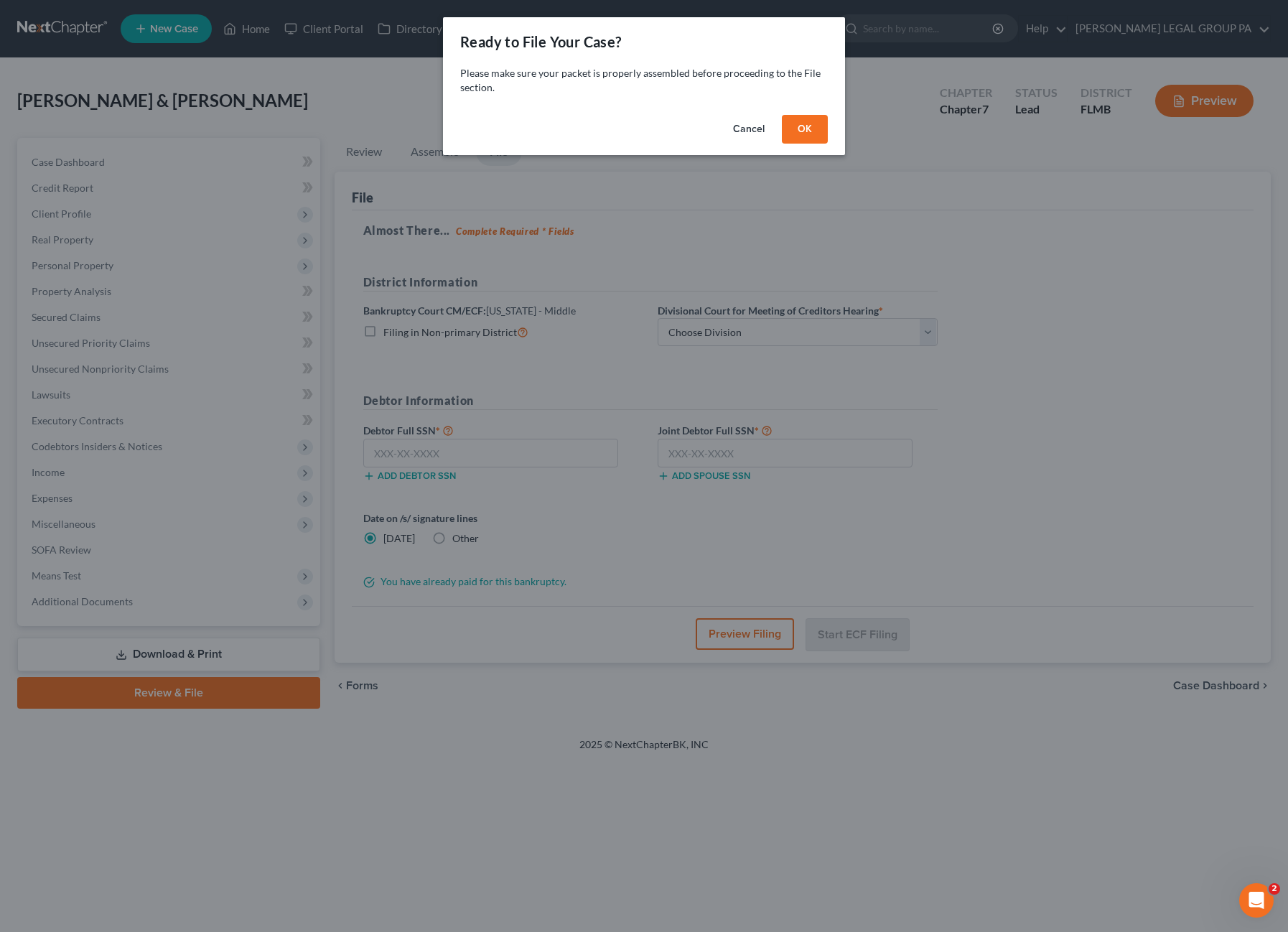
drag, startPoint x: 799, startPoint y: 134, endPoint x: 790, endPoint y: 192, distance: 58.7
click at [799, 134] on button "OK" at bounding box center [804, 129] width 46 height 29
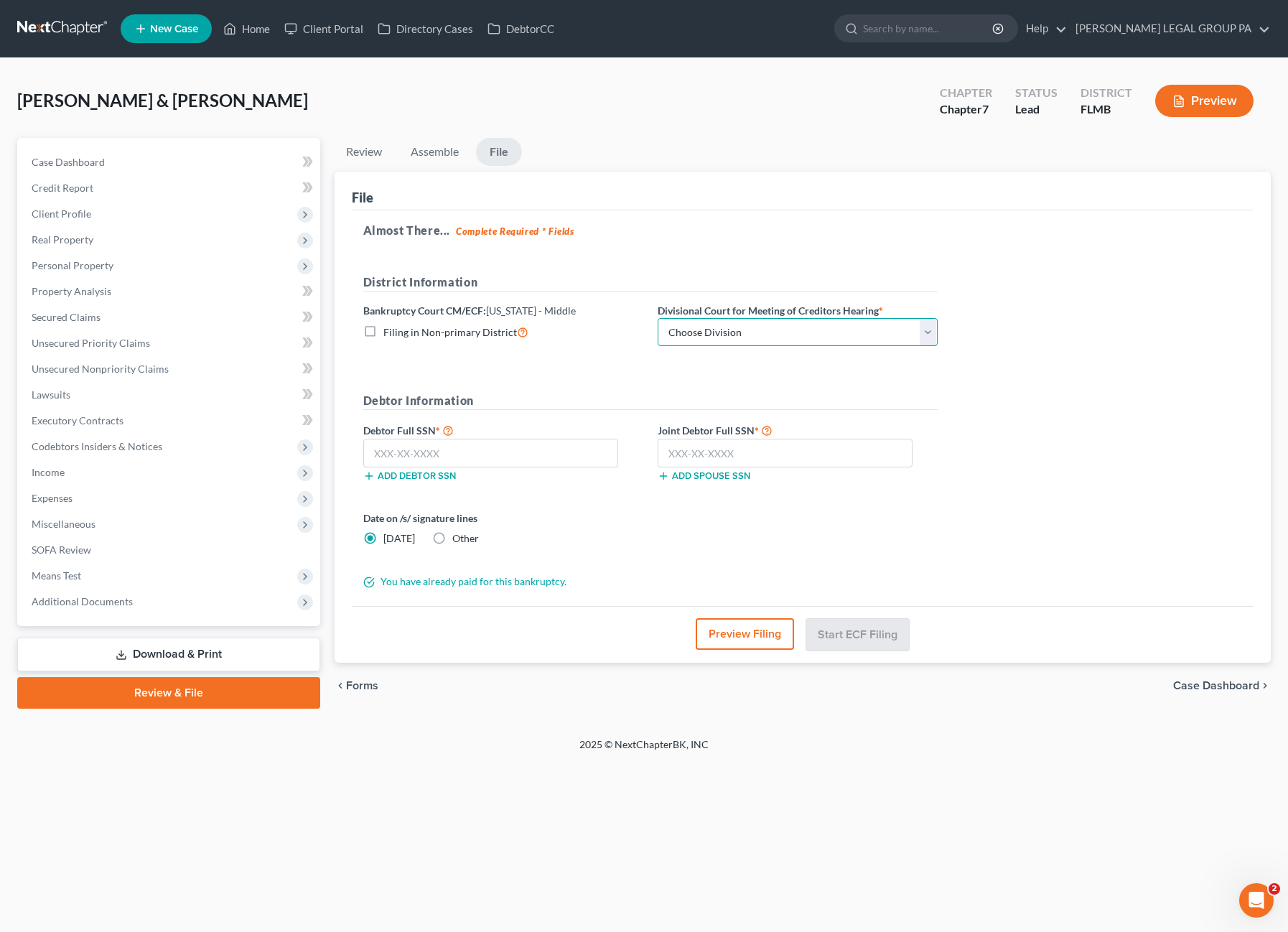
click at [704, 328] on select "Choose Division [GEOGRAPHIC_DATA][PERSON_NAME] [GEOGRAPHIC_DATA] [GEOGRAPHIC_DA…" at bounding box center [798, 333] width 280 height 29
select select "3"
click at [658, 318] on select "Choose Division [GEOGRAPHIC_DATA][PERSON_NAME] [GEOGRAPHIC_DATA] [GEOGRAPHIC_DA…" at bounding box center [798, 333] width 280 height 29
click at [406, 450] on input "text" at bounding box center [491, 453] width 256 height 29
click at [425, 446] on input "text" at bounding box center [491, 453] width 256 height 29
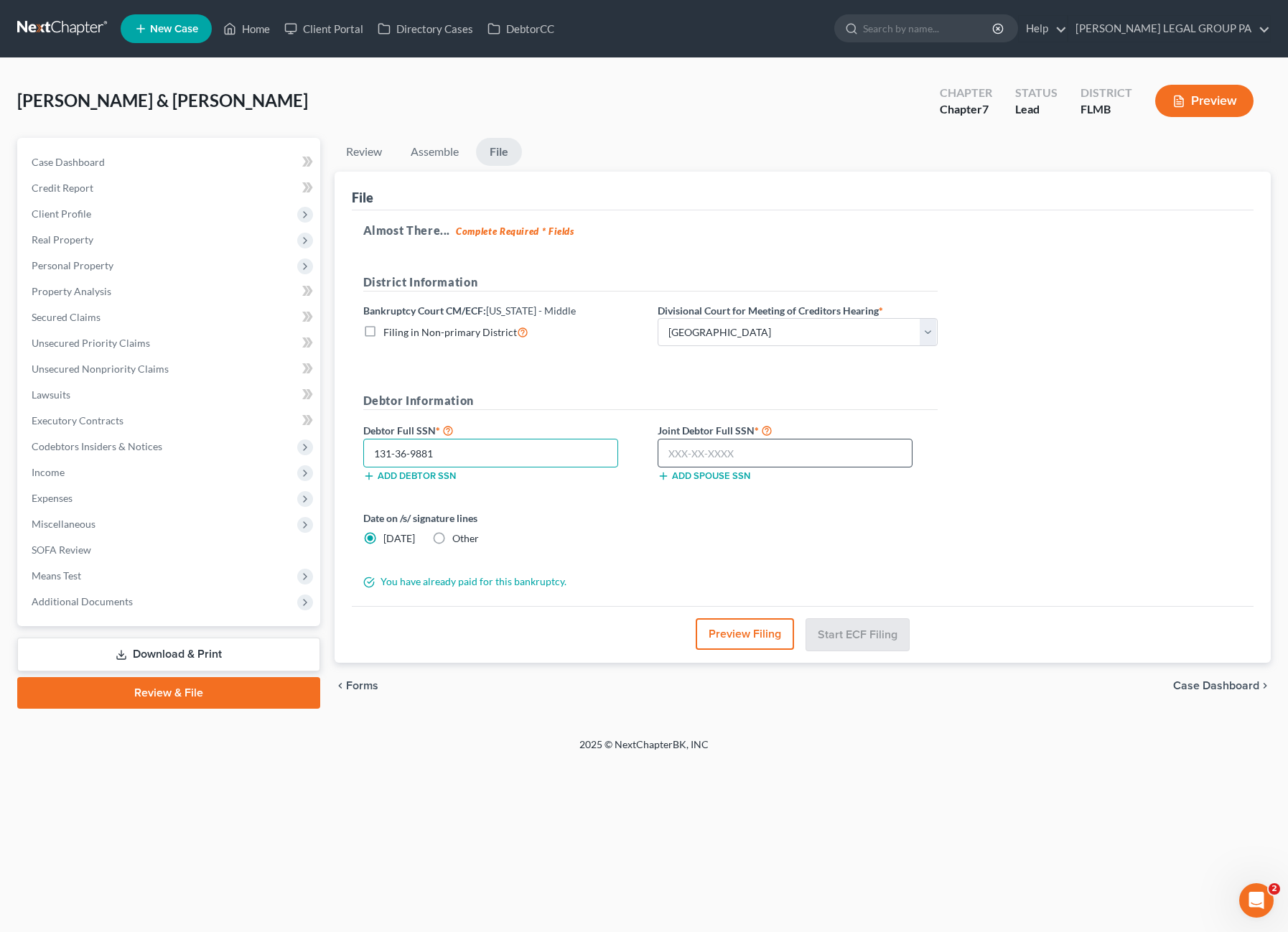
type input "131-36-9881"
click at [704, 439] on input "text" at bounding box center [786, 453] width 256 height 29
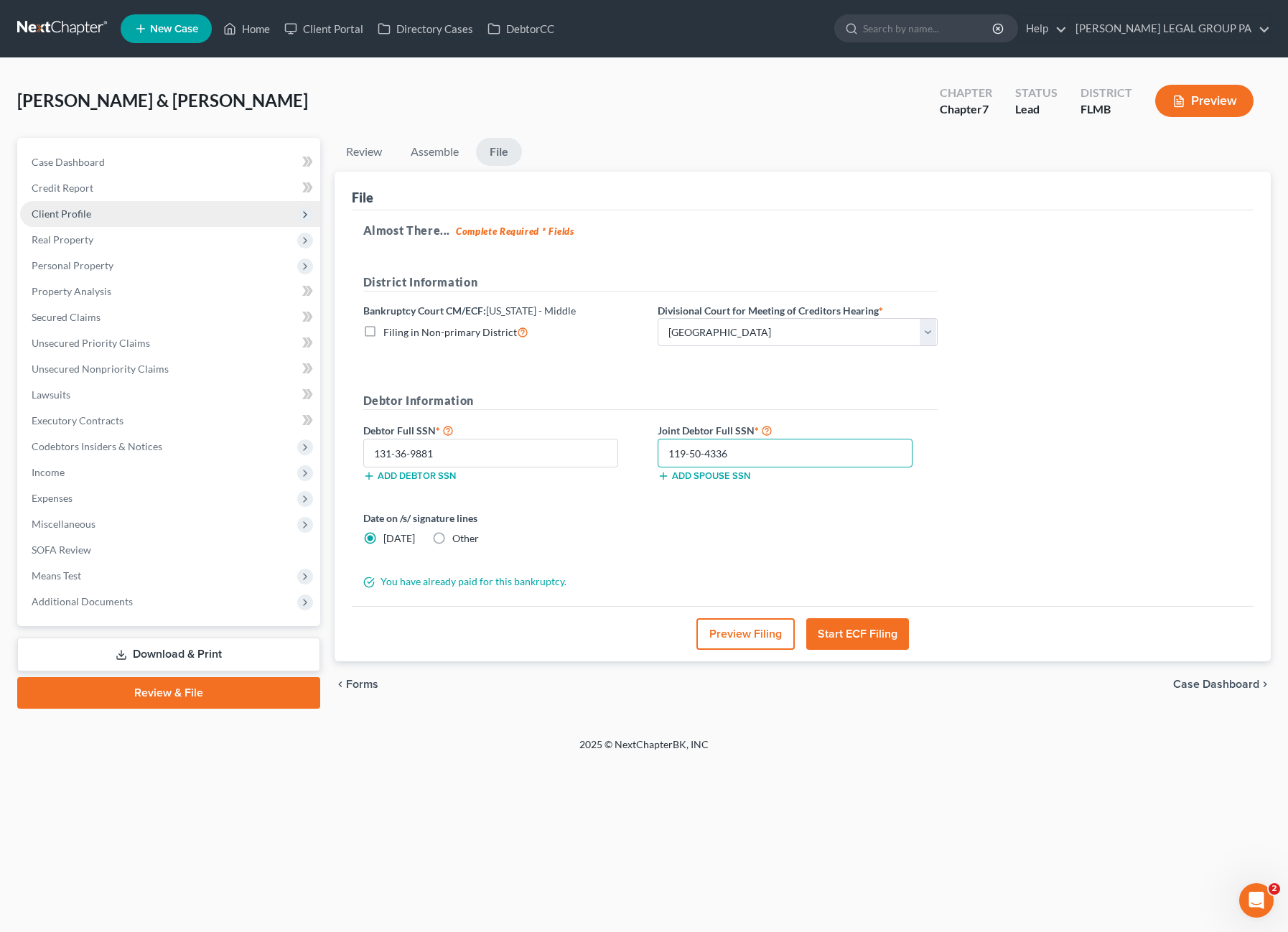
type input "119-50-4336"
click at [68, 216] on span "Client Profile" at bounding box center [61, 214] width 59 height 13
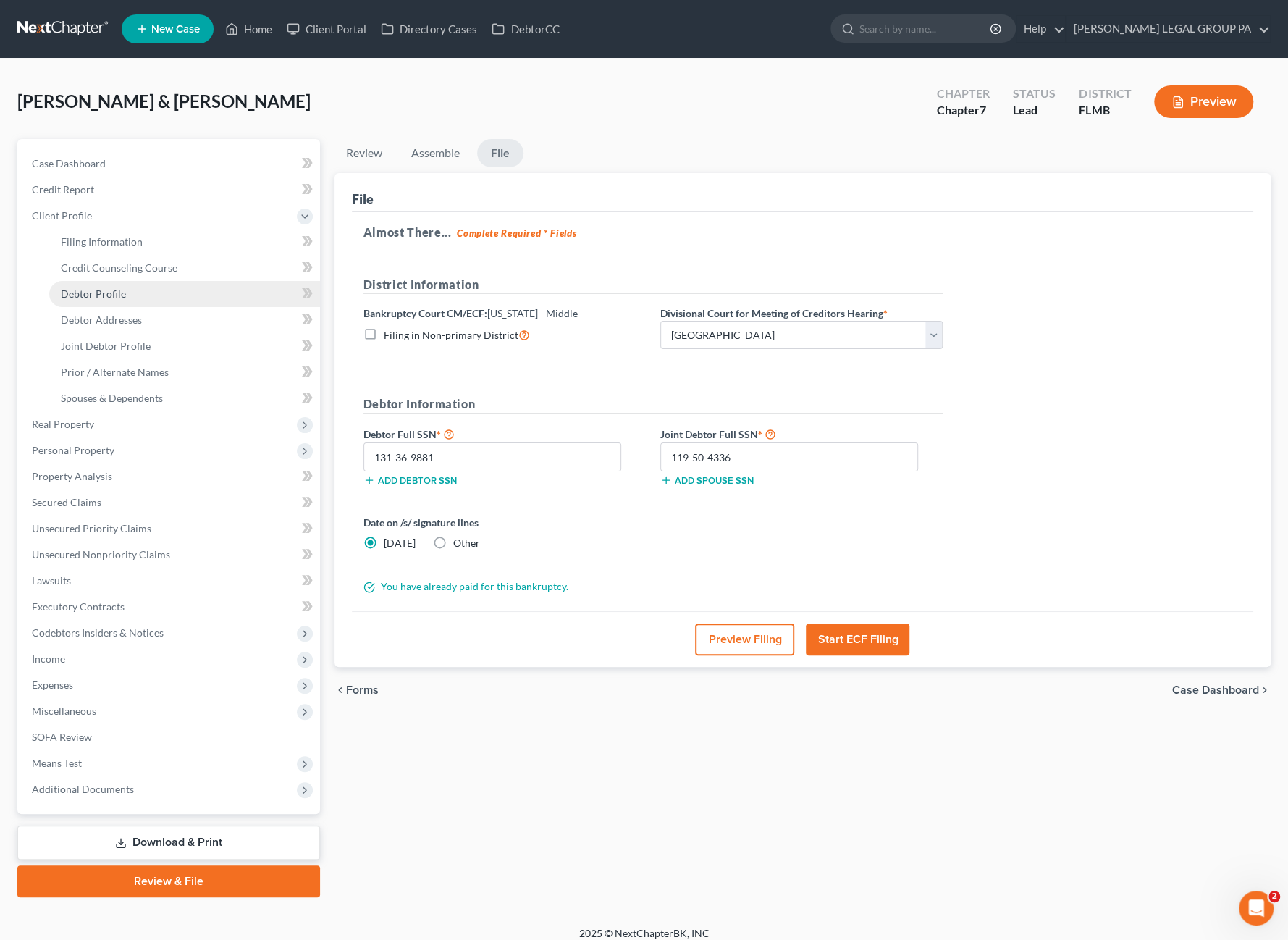
click at [96, 304] on link "Debtor Profile" at bounding box center [185, 294] width 271 height 26
select select "1"
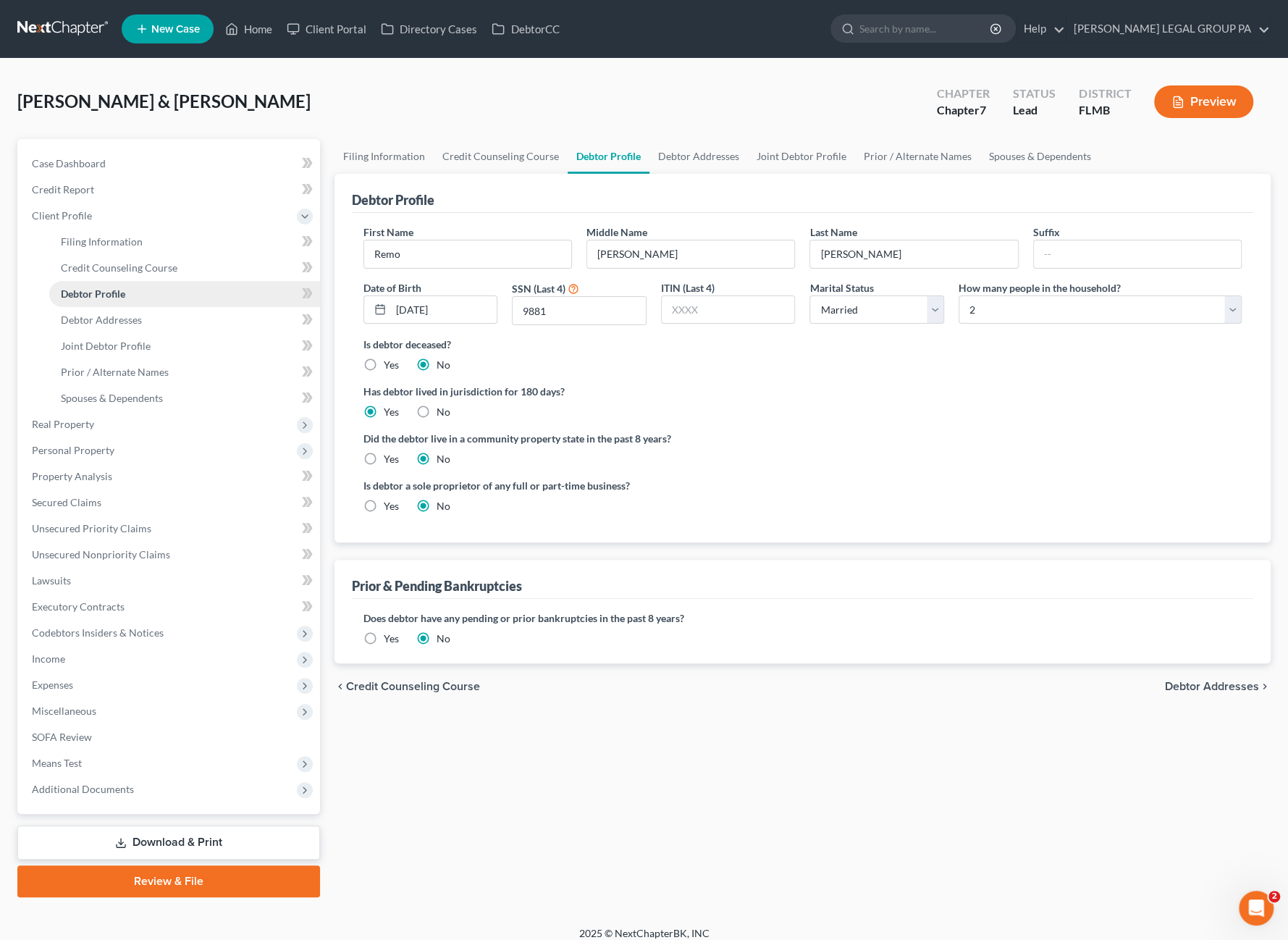
radio input "true"
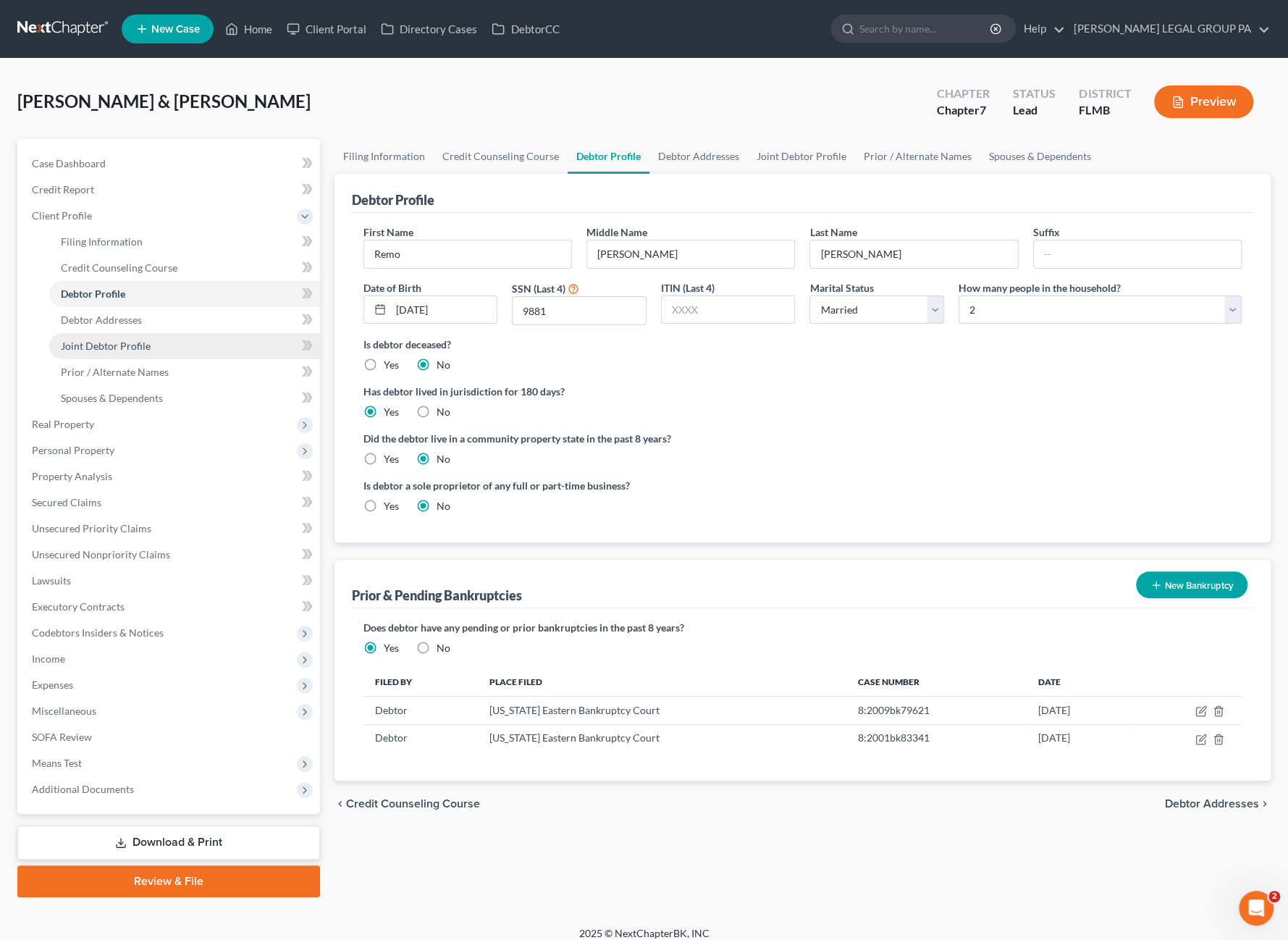
click at [103, 346] on span "Joint Debtor Profile" at bounding box center [105, 346] width 90 height 13
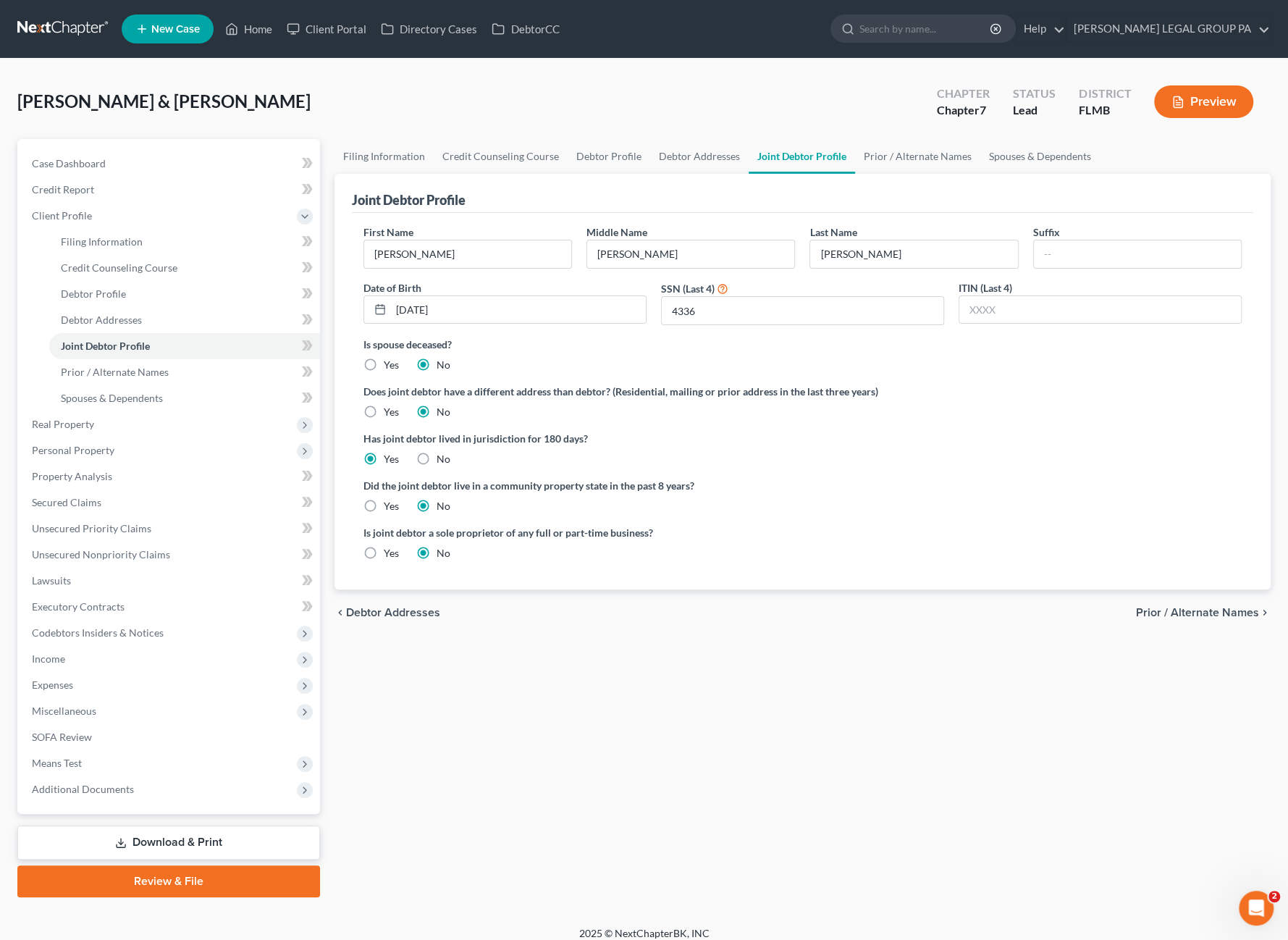
click at [176, 877] on link "Review & File" at bounding box center [168, 881] width 303 height 32
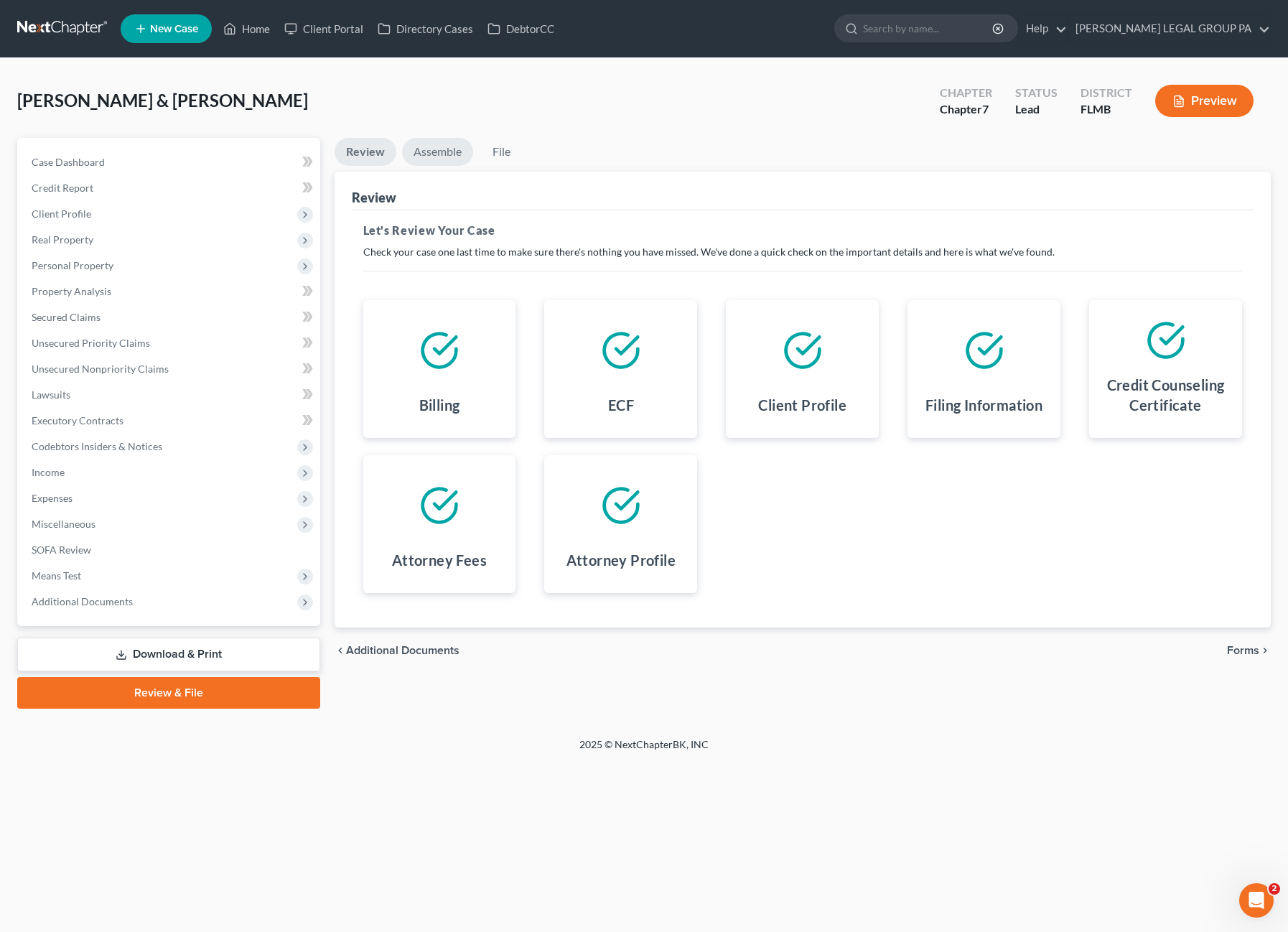
click at [432, 151] on link "Assemble" at bounding box center [437, 151] width 71 height 28
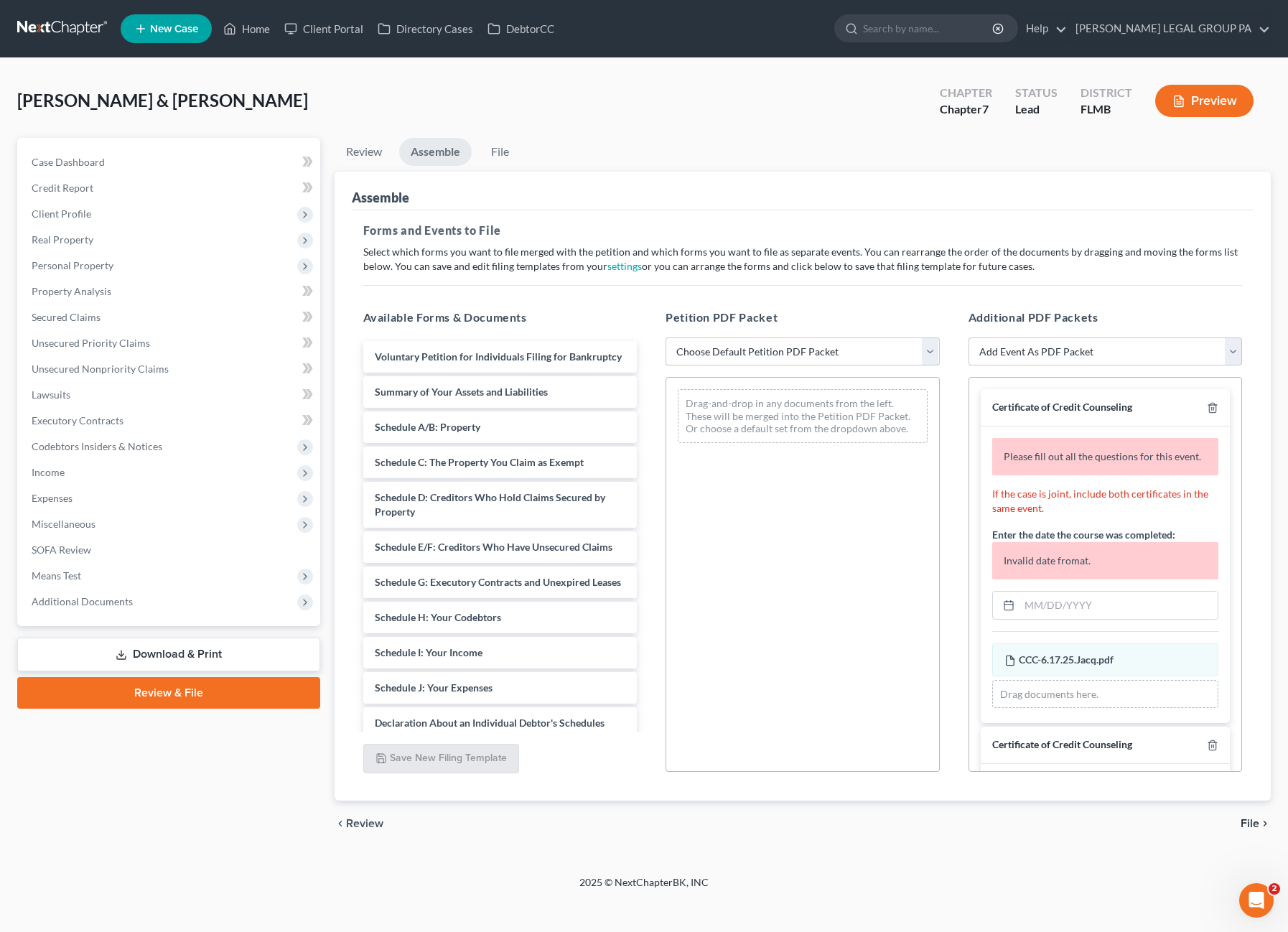
click at [798, 355] on select "Choose Default Petition PDF Packet Complete Bankruptcy Petition (all forms and …" at bounding box center [802, 352] width 274 height 29
select select "0"
click at [665, 337] on select "Choose Default Petition PDF Packet Complete Bankruptcy Petition (all forms and …" at bounding box center [802, 352] width 274 height 29
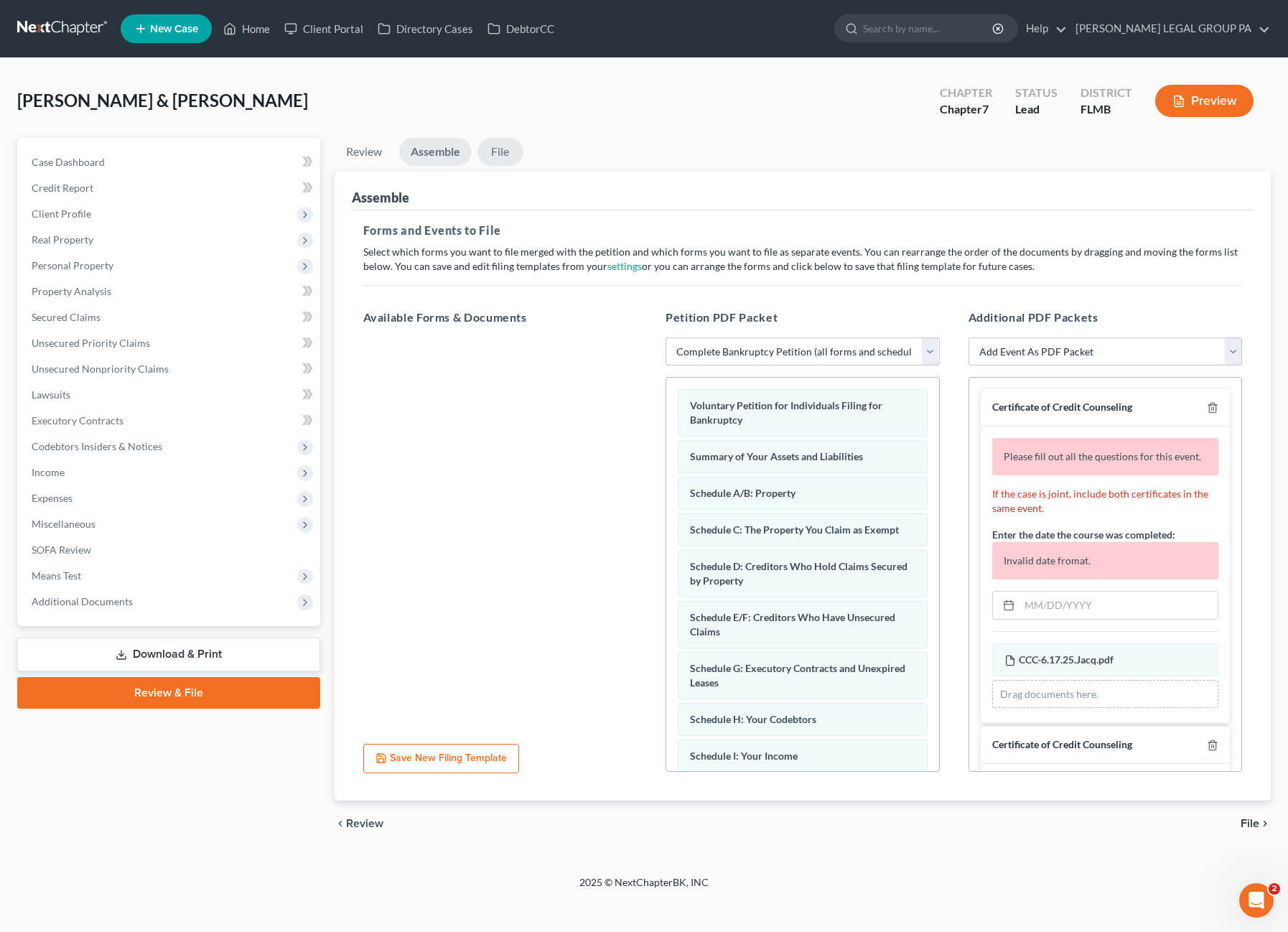
click at [501, 147] on link "File" at bounding box center [500, 151] width 46 height 28
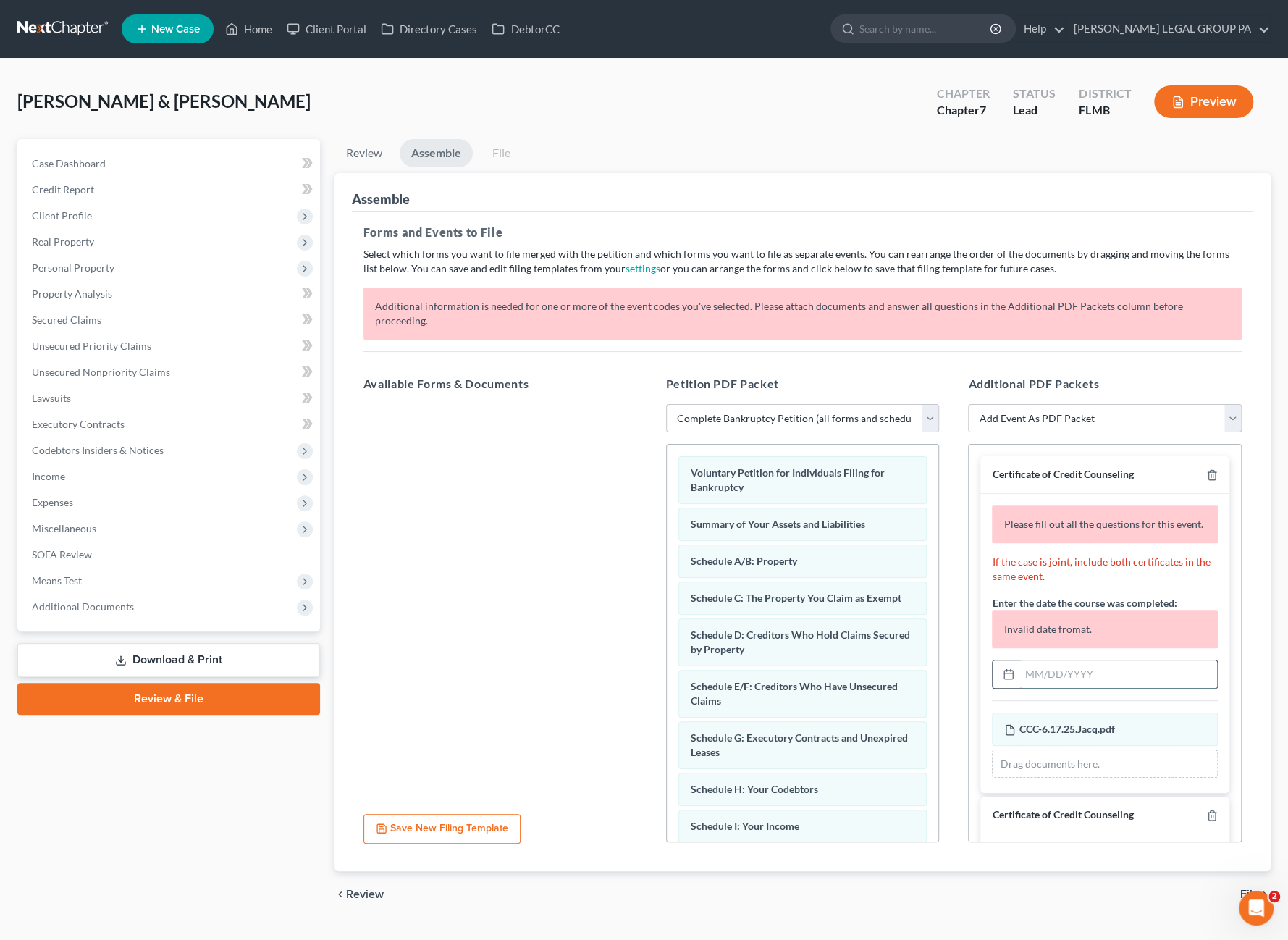
click at [1059, 669] on input "text" at bounding box center [1118, 674] width 197 height 27
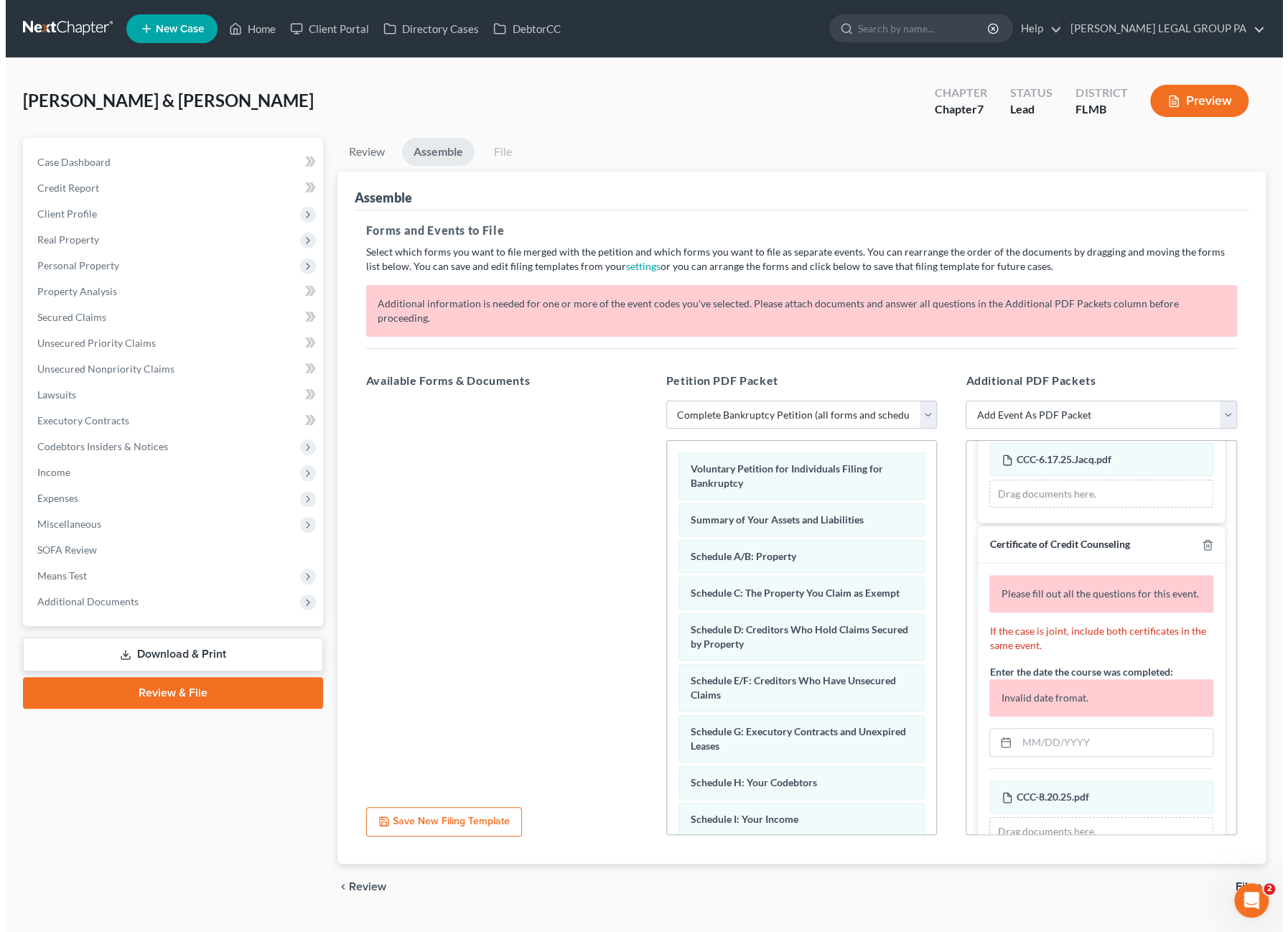
scroll to position [288, 0]
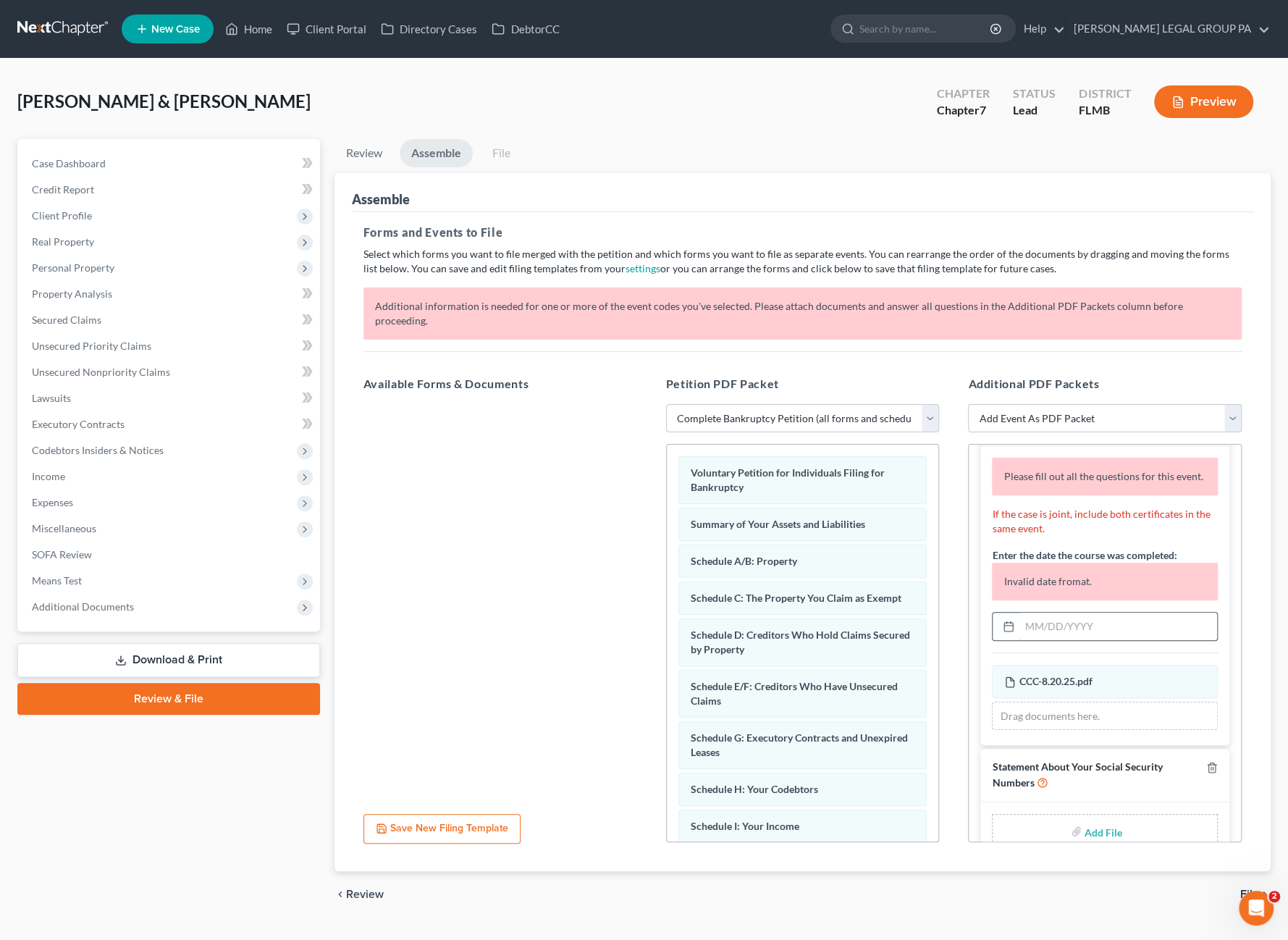
type input "[DATE]"
click at [1066, 625] on input "text" at bounding box center [1118, 626] width 197 height 27
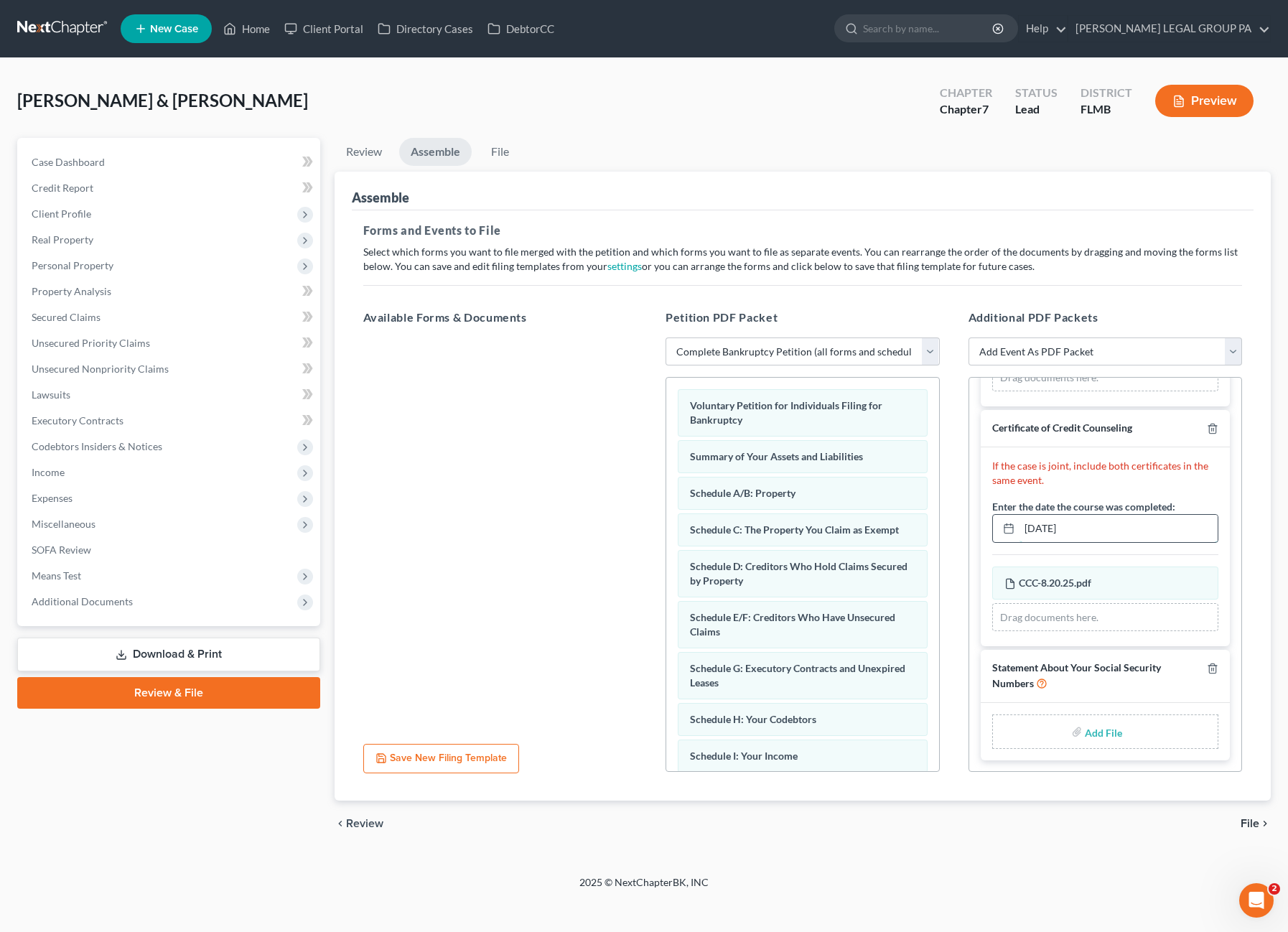
scroll to position [214, 0]
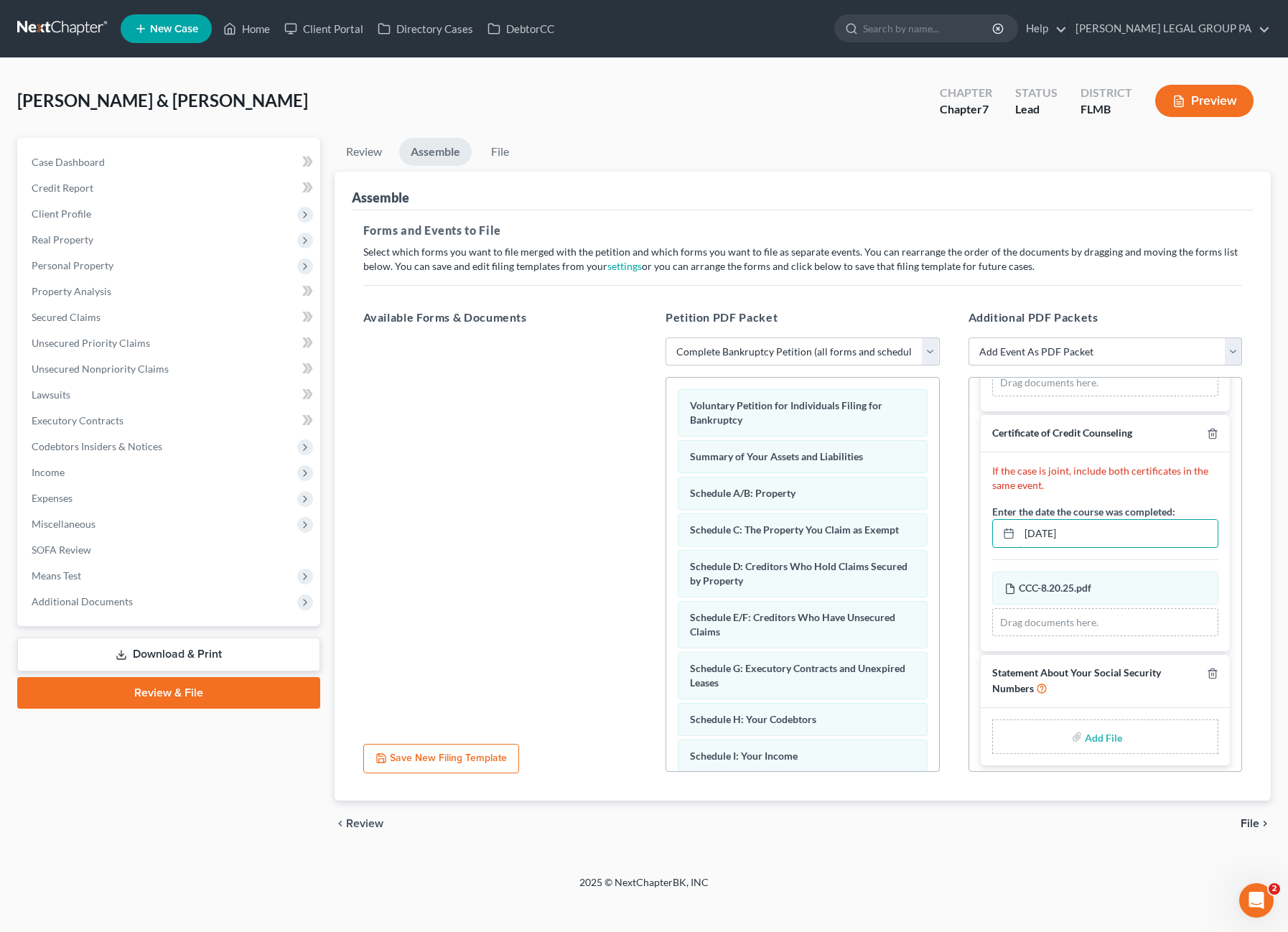
type input "[DATE]"
type input "C:\fakepath\Form 121 (29).pdf"
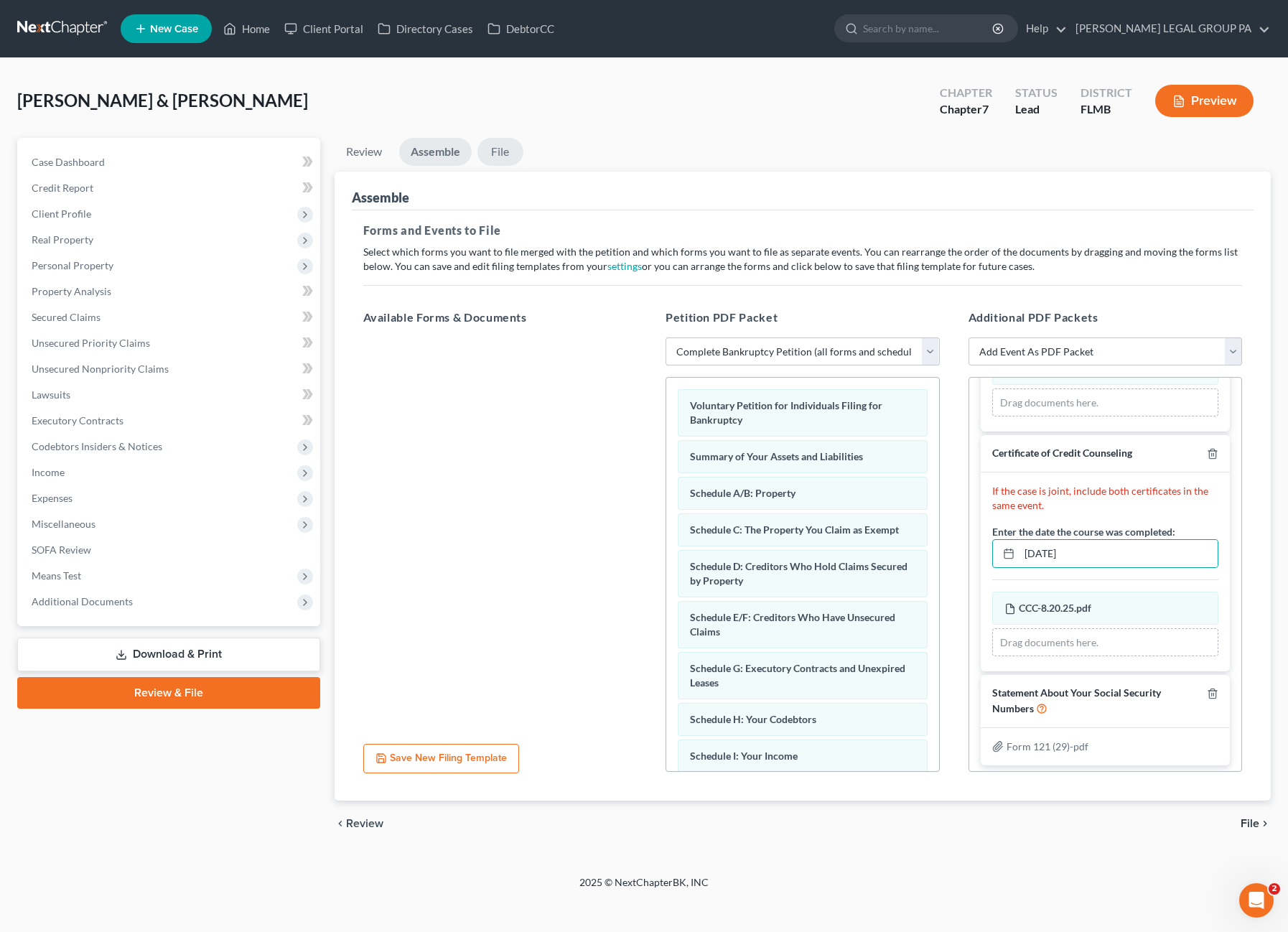
click at [514, 151] on link "File" at bounding box center [500, 151] width 46 height 28
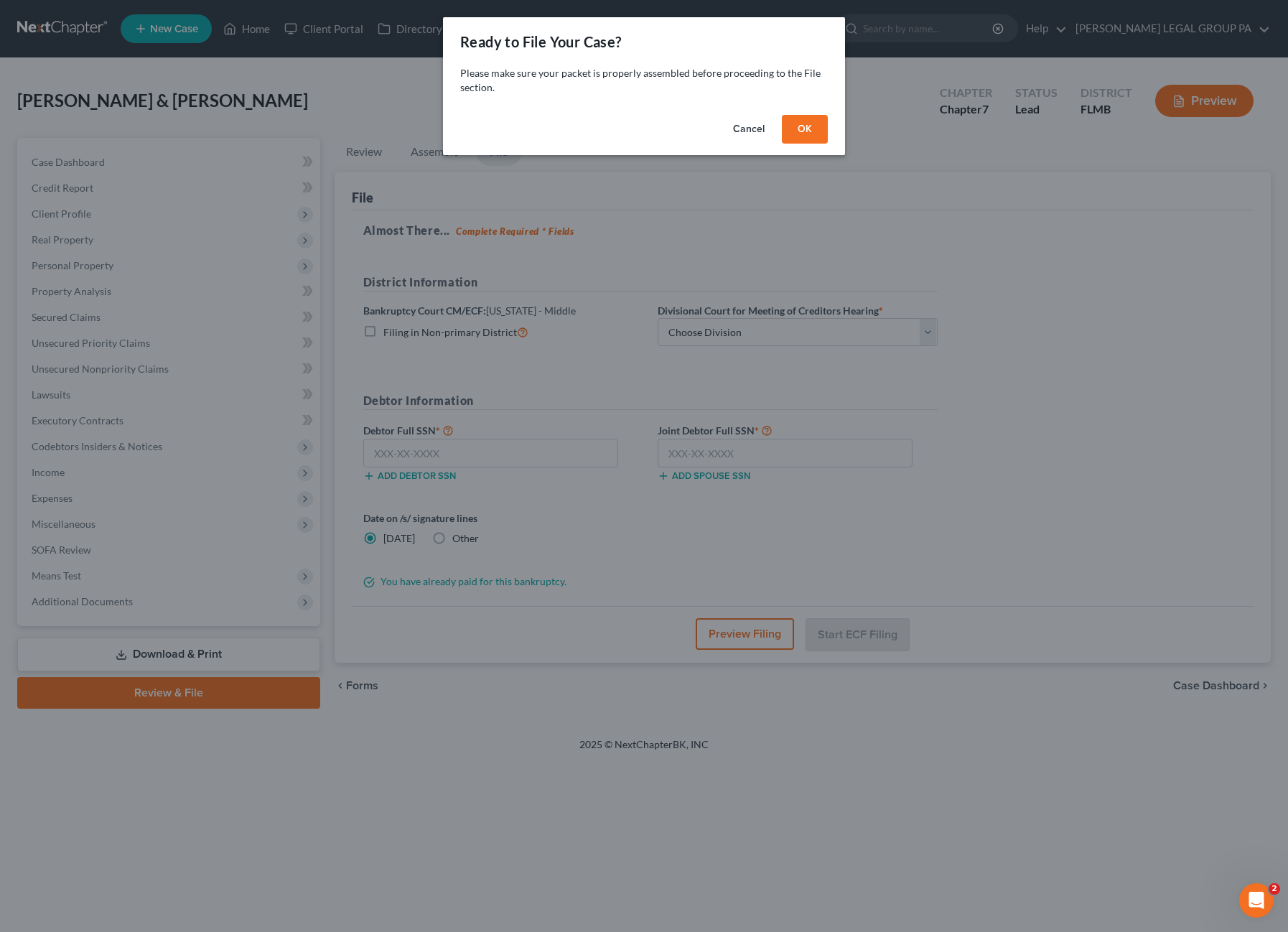
click at [815, 134] on button "OK" at bounding box center [804, 129] width 46 height 29
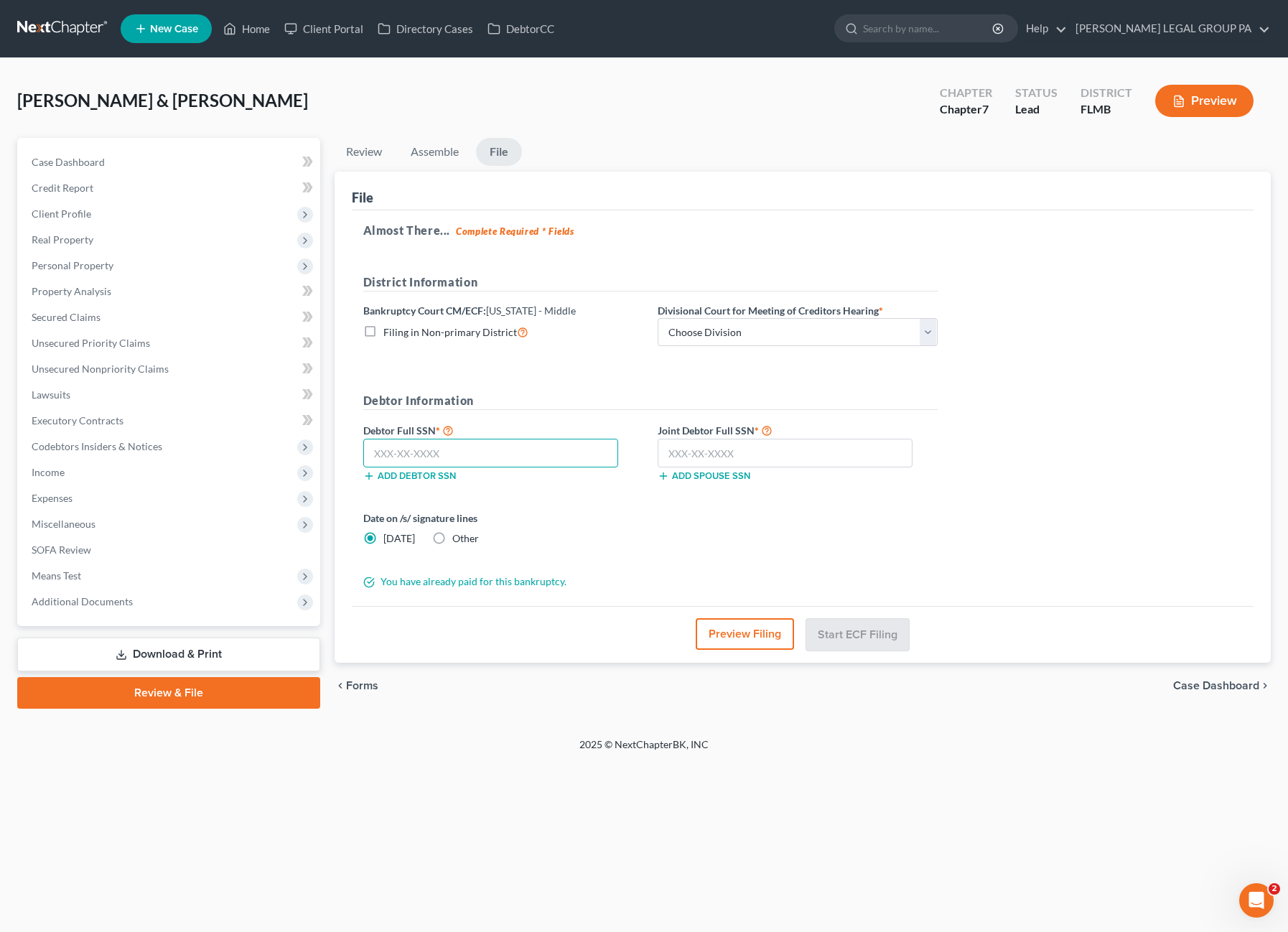
click at [418, 450] on input "text" at bounding box center [491, 453] width 256 height 29
type input "4"
type input "7"
type input "131-36-9881"
click at [752, 447] on input "text" at bounding box center [786, 453] width 256 height 29
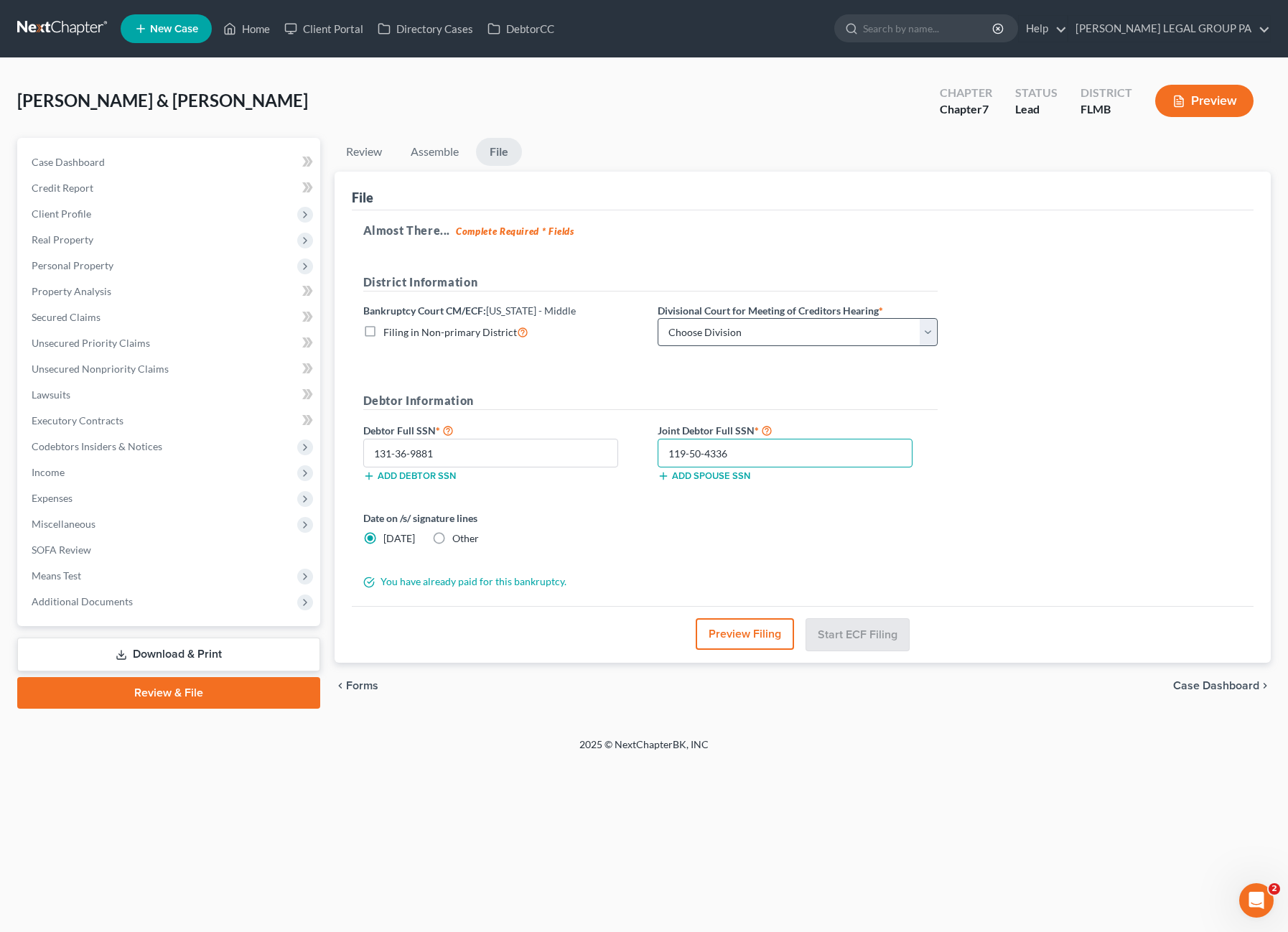
type input "119-50-4336"
click at [729, 324] on select "Choose Division [GEOGRAPHIC_DATA][PERSON_NAME] [GEOGRAPHIC_DATA] [GEOGRAPHIC_DA…" at bounding box center [798, 333] width 280 height 29
select select "3"
click at [658, 318] on select "Choose Division [GEOGRAPHIC_DATA][PERSON_NAME] [GEOGRAPHIC_DATA] [GEOGRAPHIC_DA…" at bounding box center [798, 333] width 280 height 29
click at [888, 642] on button "Start ECF Filing" at bounding box center [858, 634] width 103 height 32
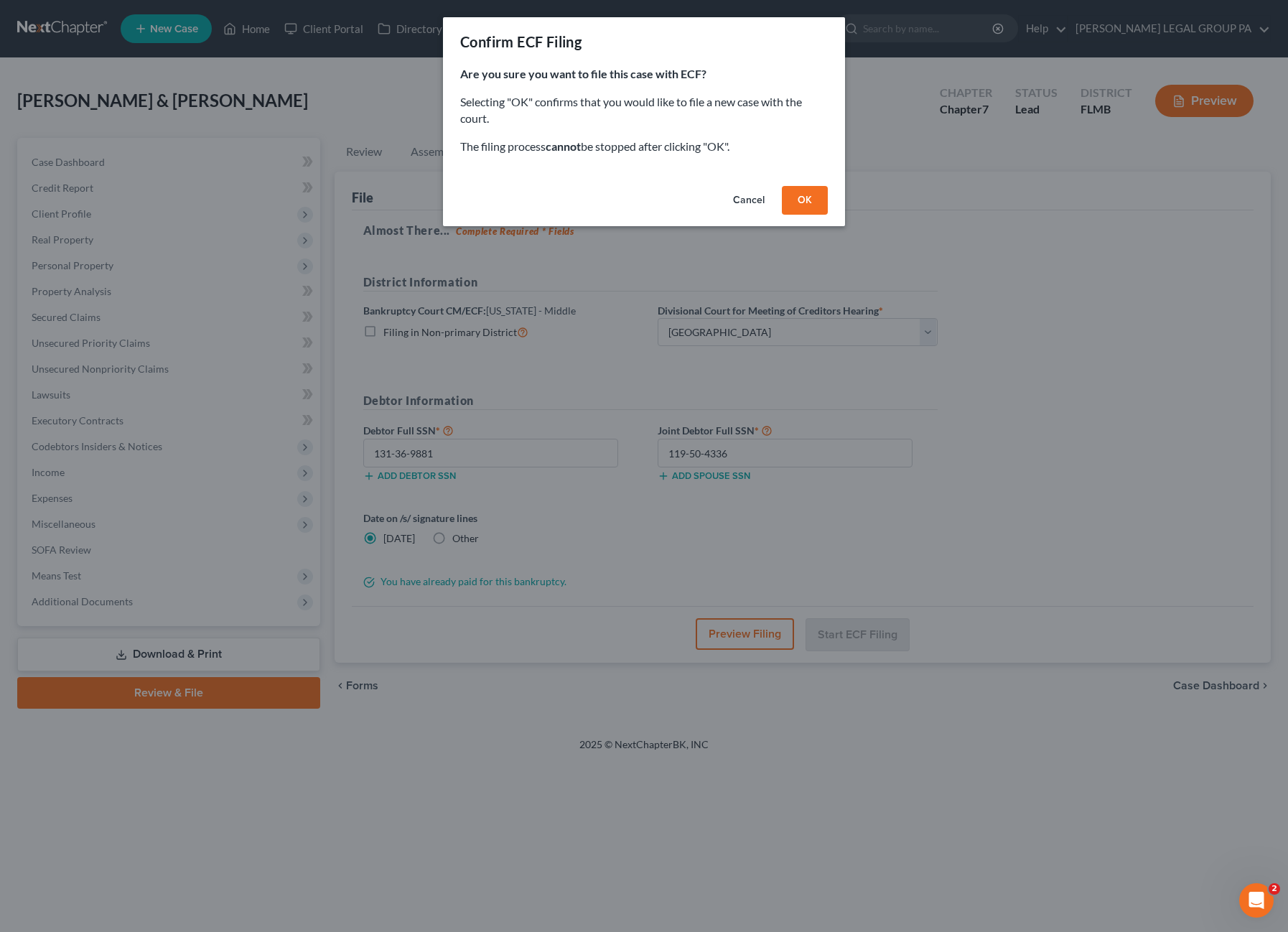
click at [794, 196] on button "OK" at bounding box center [804, 200] width 46 height 29
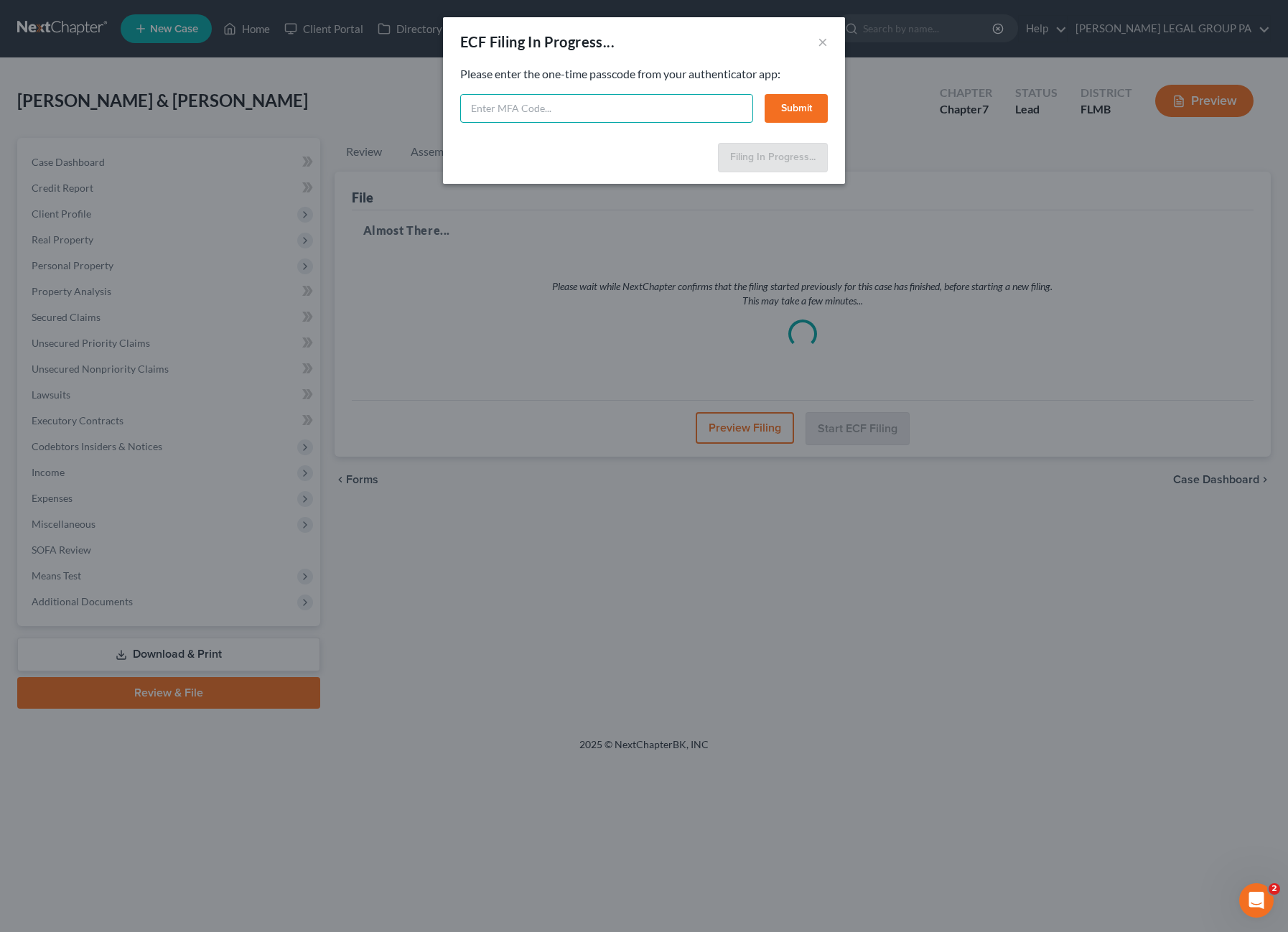
click at [517, 108] on input "text" at bounding box center [607, 108] width 293 height 29
type input "375991"
click at [784, 113] on button "Submit" at bounding box center [796, 108] width 63 height 29
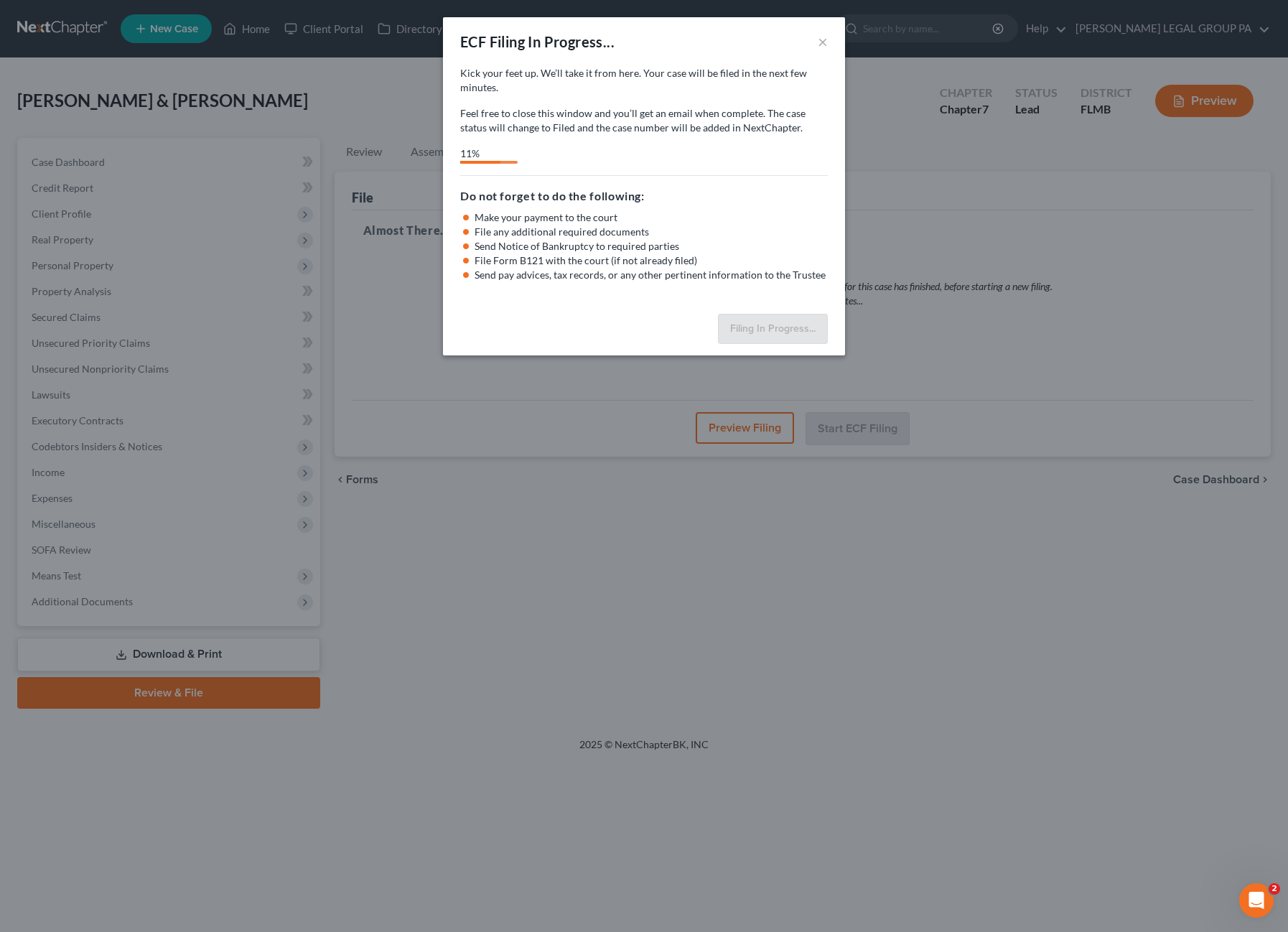
select select "3"
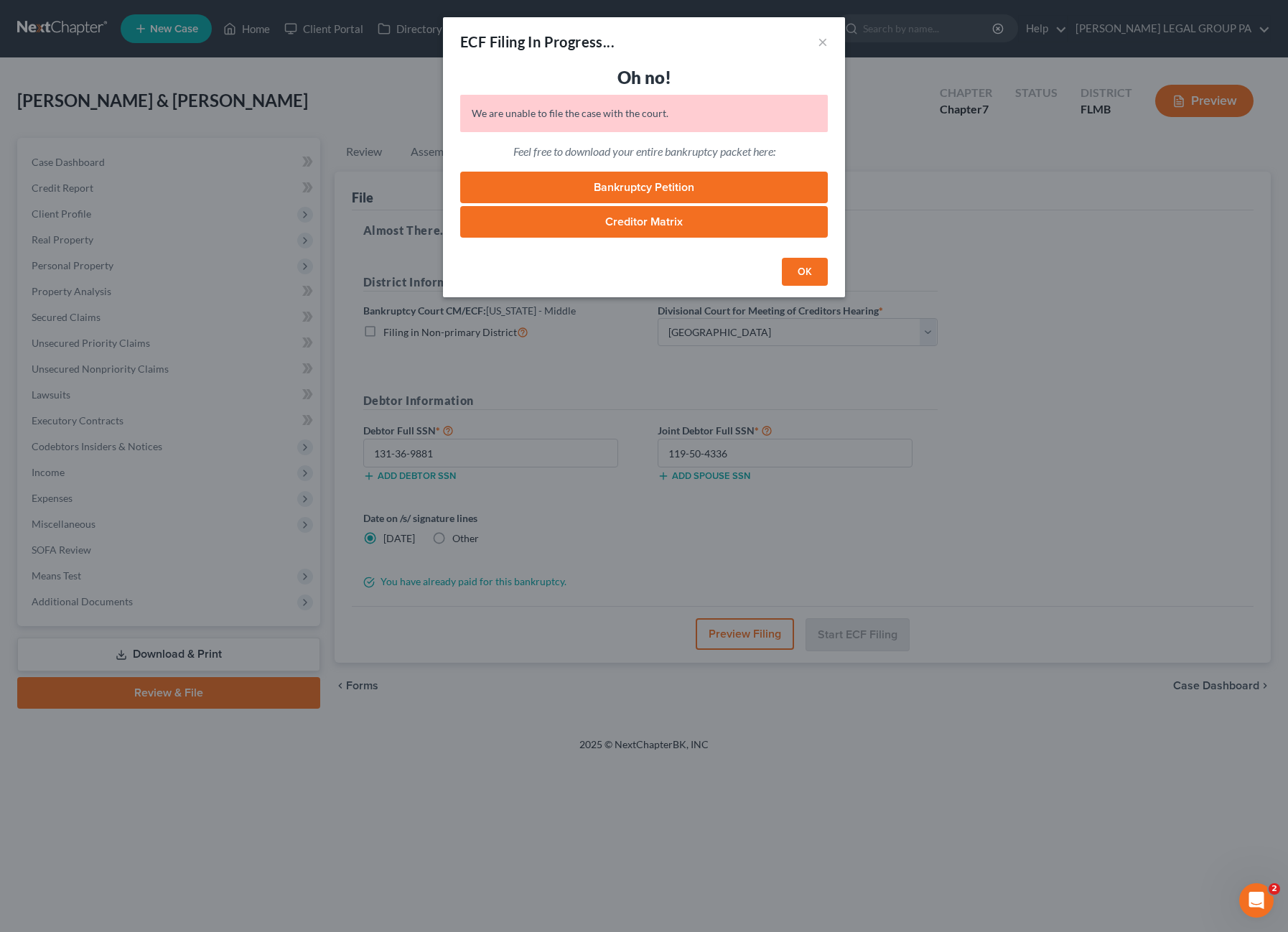
click at [810, 270] on button "OK" at bounding box center [804, 272] width 46 height 29
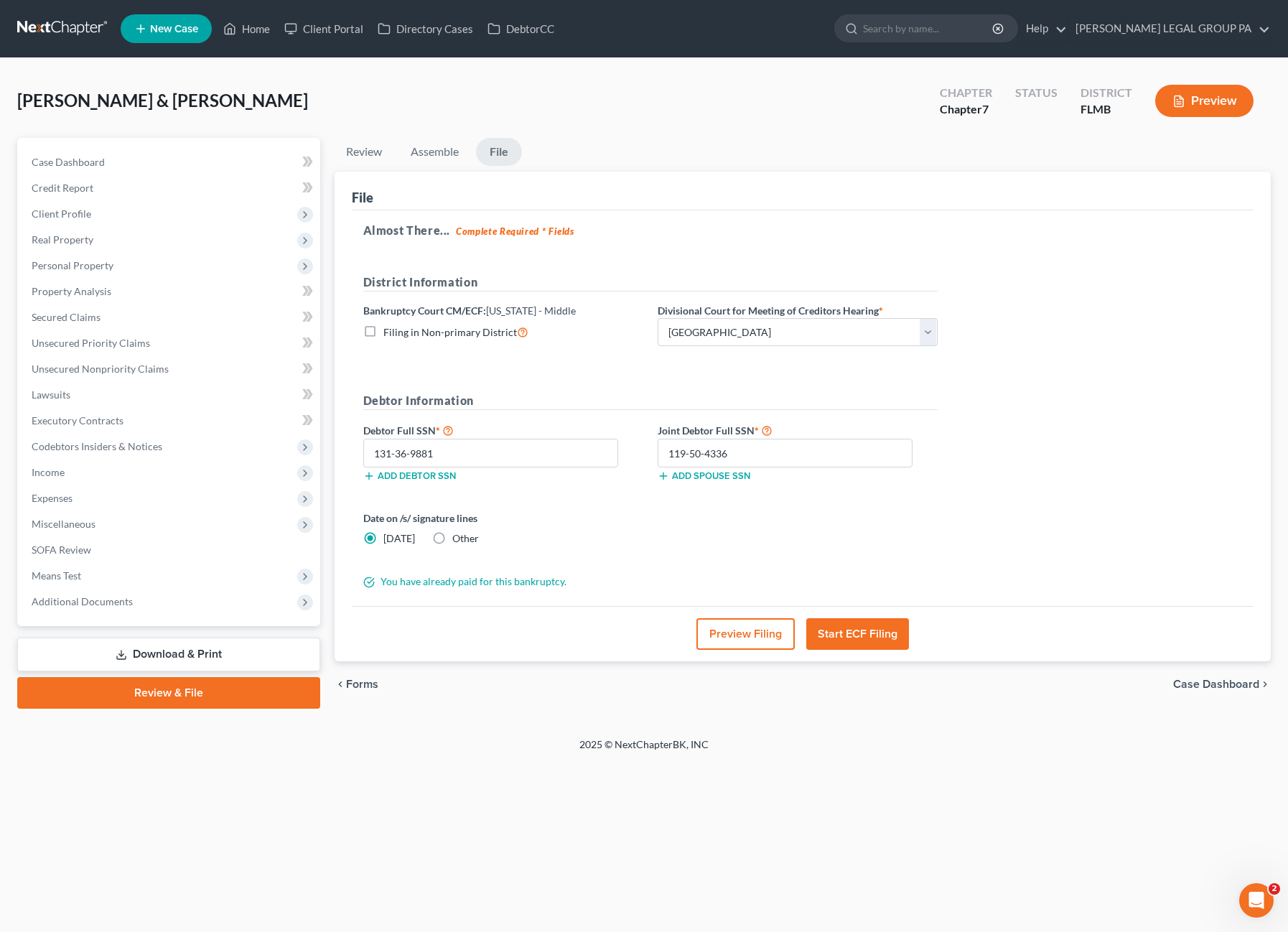
click at [888, 631] on button "Start ECF Filing" at bounding box center [858, 634] width 103 height 32
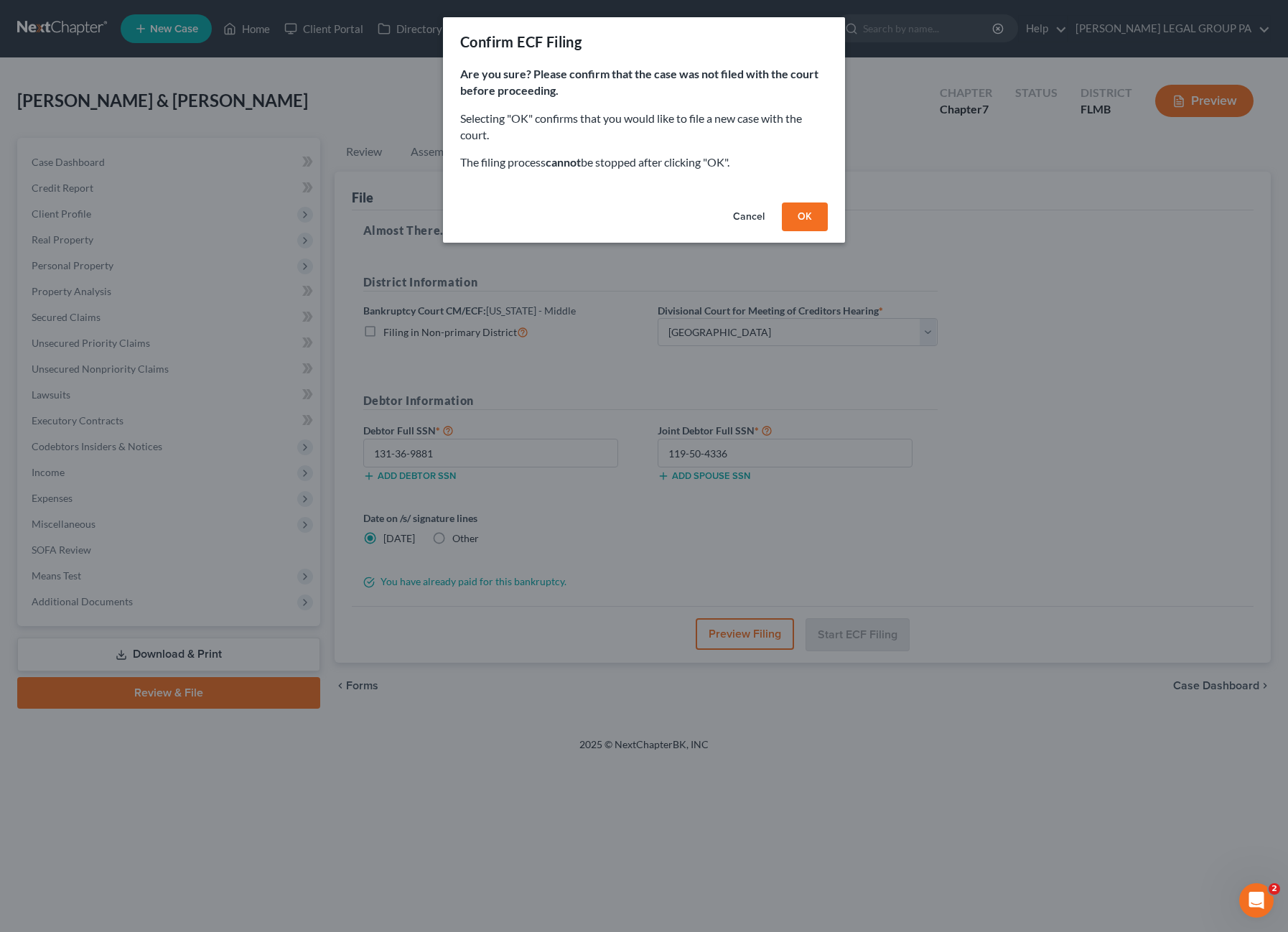
click at [744, 219] on button "Cancel" at bounding box center [749, 217] width 55 height 29
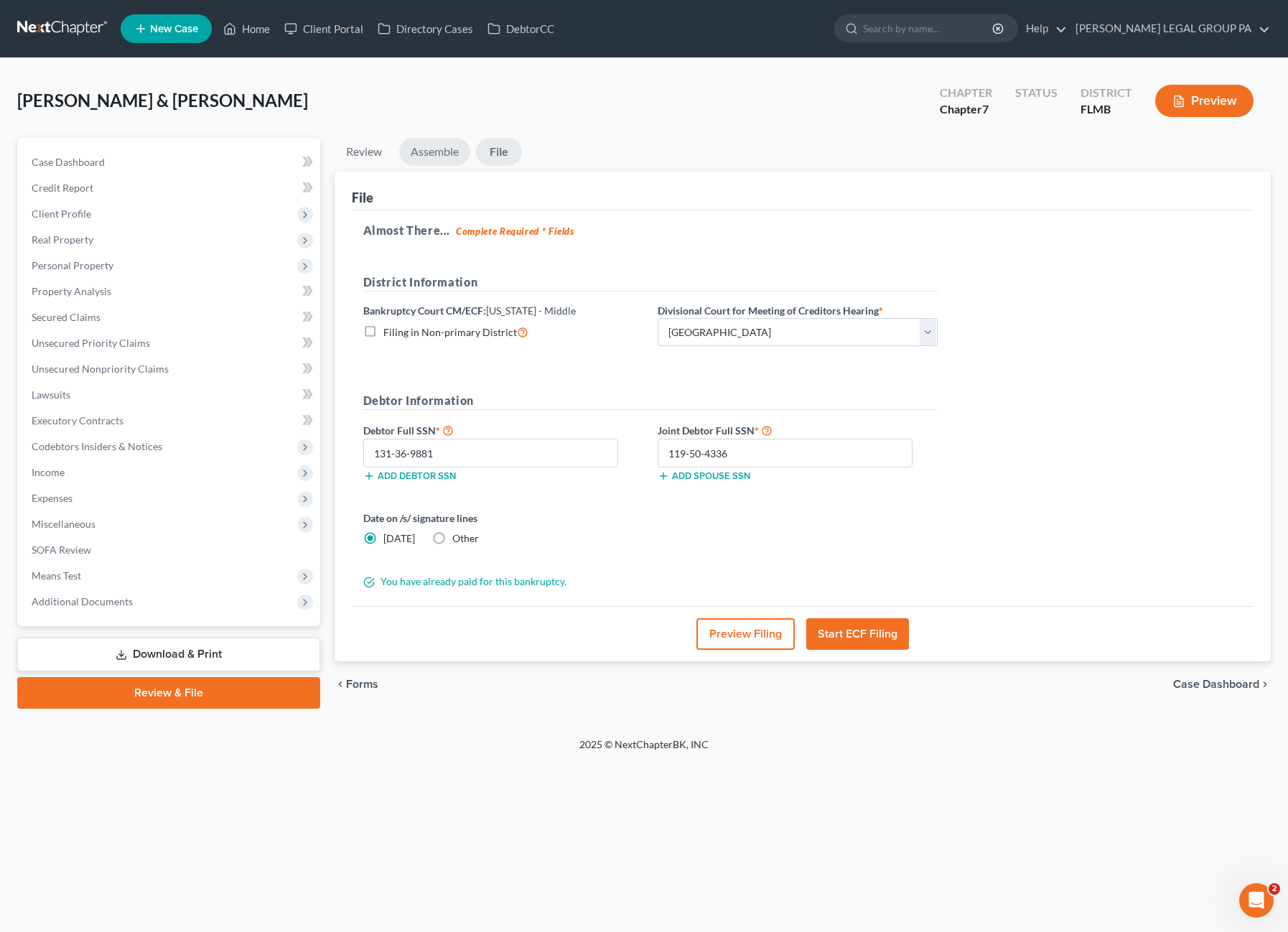
drag, startPoint x: 412, startPoint y: 151, endPoint x: 425, endPoint y: 150, distance: 13.0
click at [414, 151] on link "Assemble" at bounding box center [434, 151] width 71 height 28
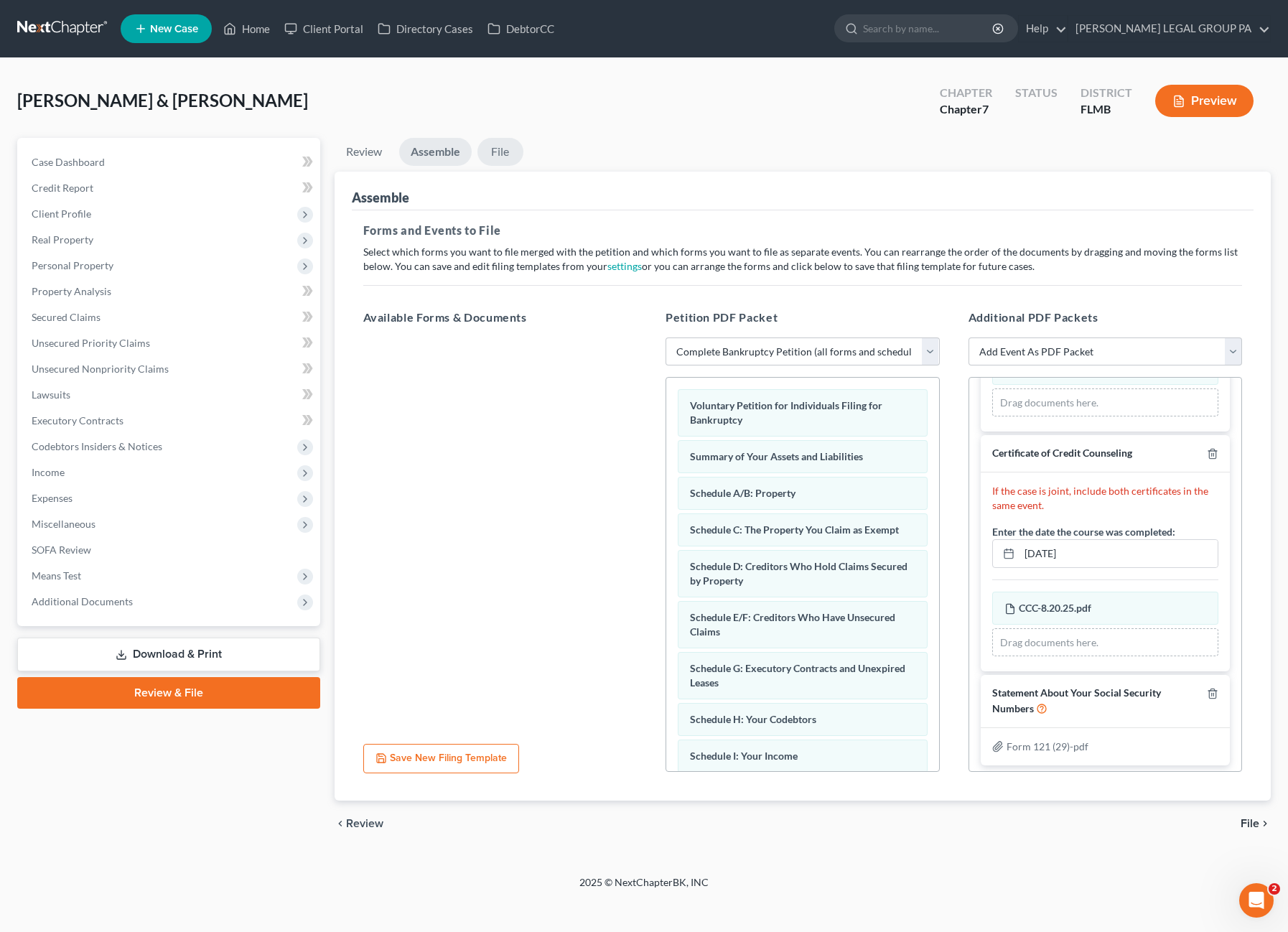
click at [498, 150] on link "File" at bounding box center [500, 151] width 46 height 28
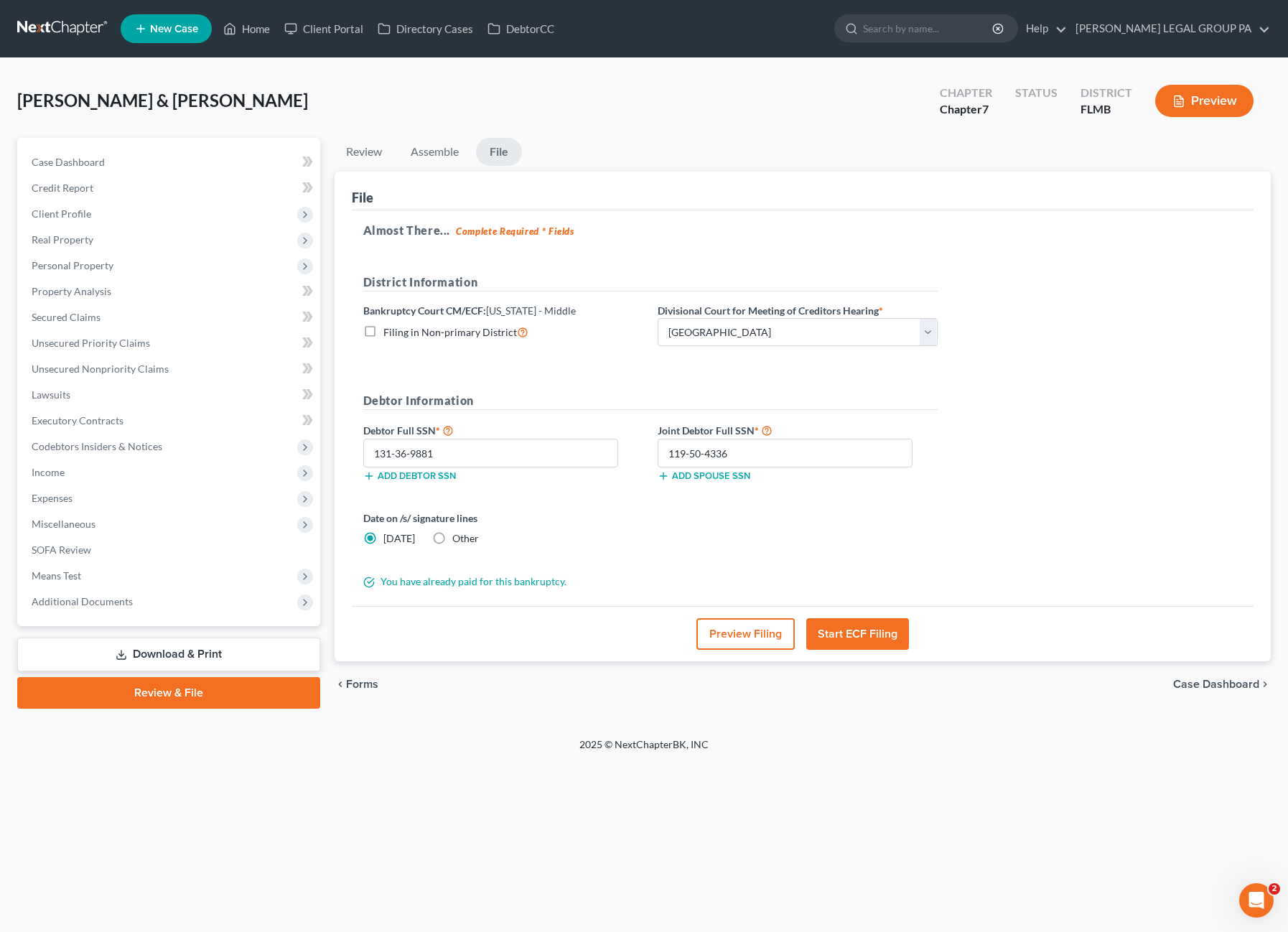
click at [866, 628] on button "Start ECF Filing" at bounding box center [858, 634] width 103 height 32
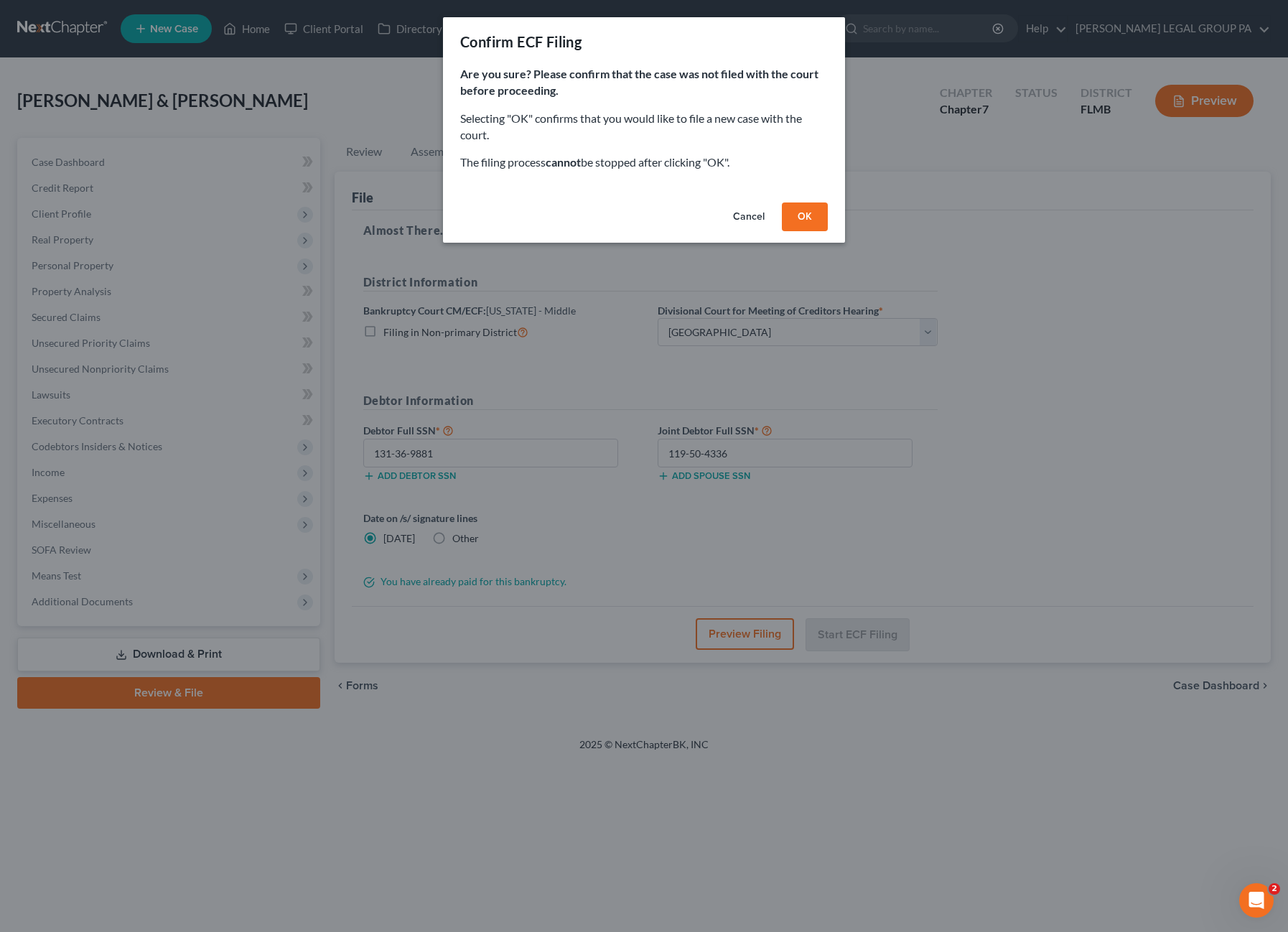
click at [797, 223] on button "OK" at bounding box center [804, 217] width 46 height 29
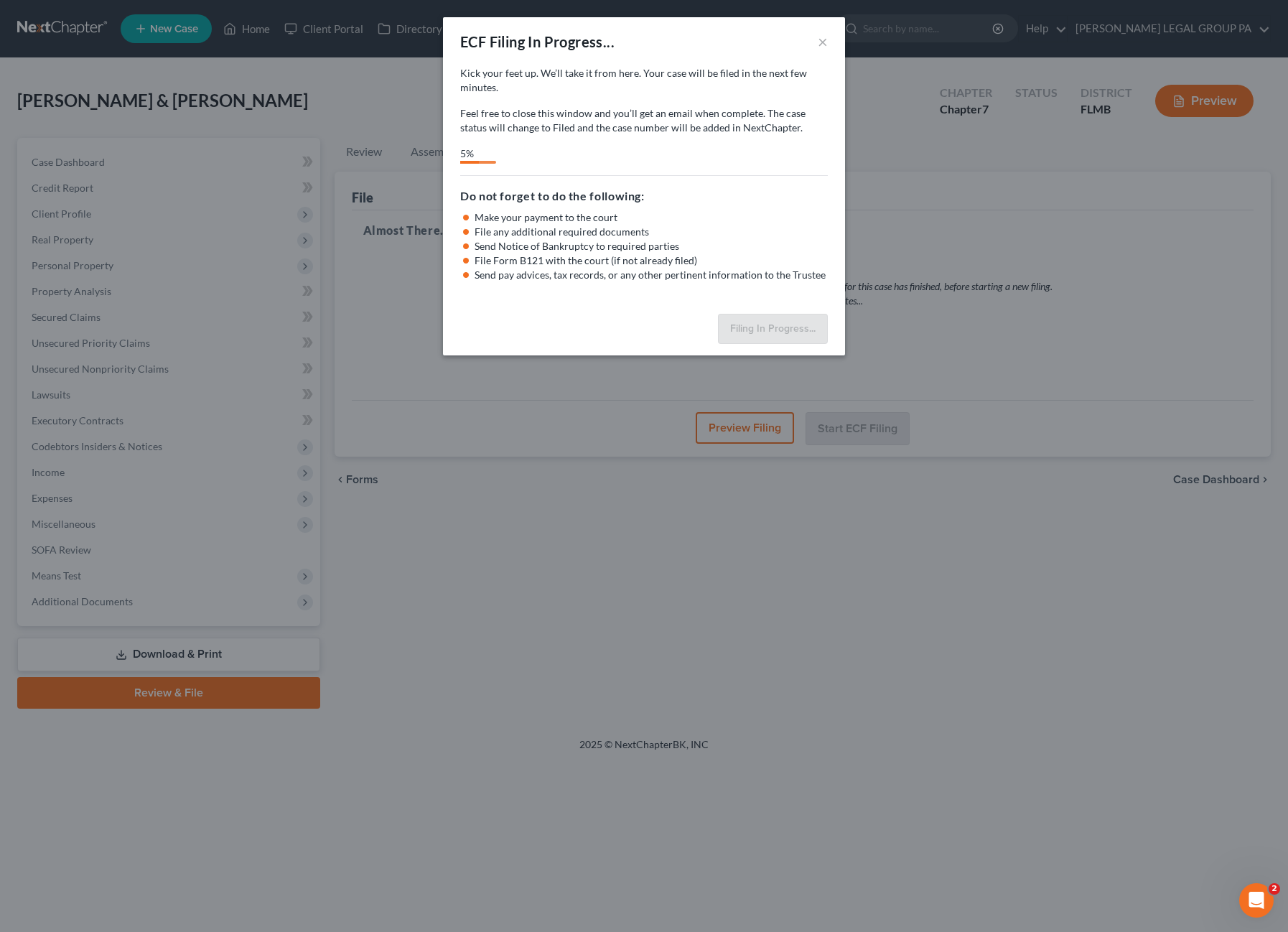
select select "3"
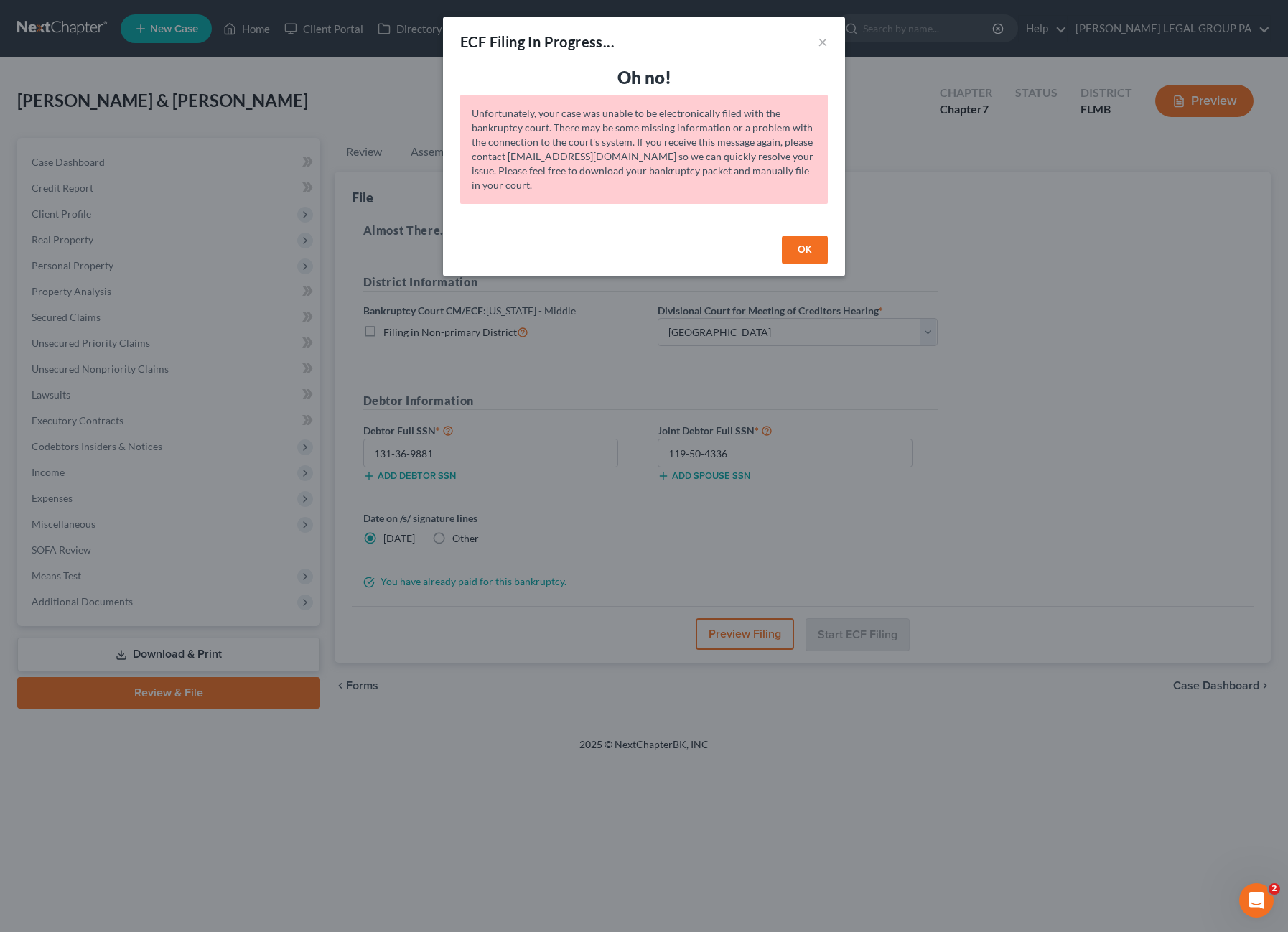
click at [807, 241] on button "OK" at bounding box center [804, 250] width 46 height 29
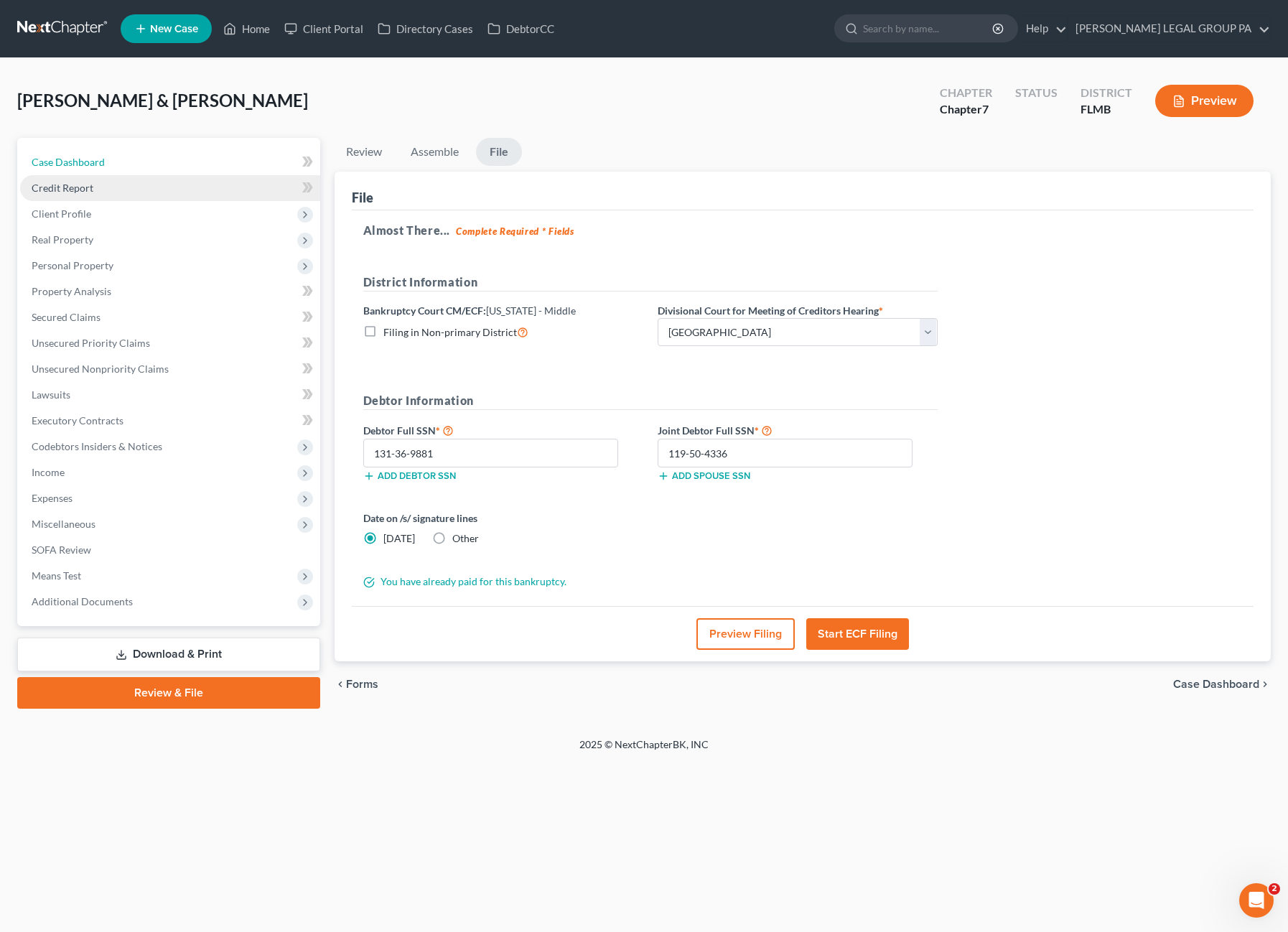
drag, startPoint x: 102, startPoint y: 157, endPoint x: 163, endPoint y: 197, distance: 72.9
click at [102, 157] on span "Case Dashboard" at bounding box center [68, 162] width 73 height 13
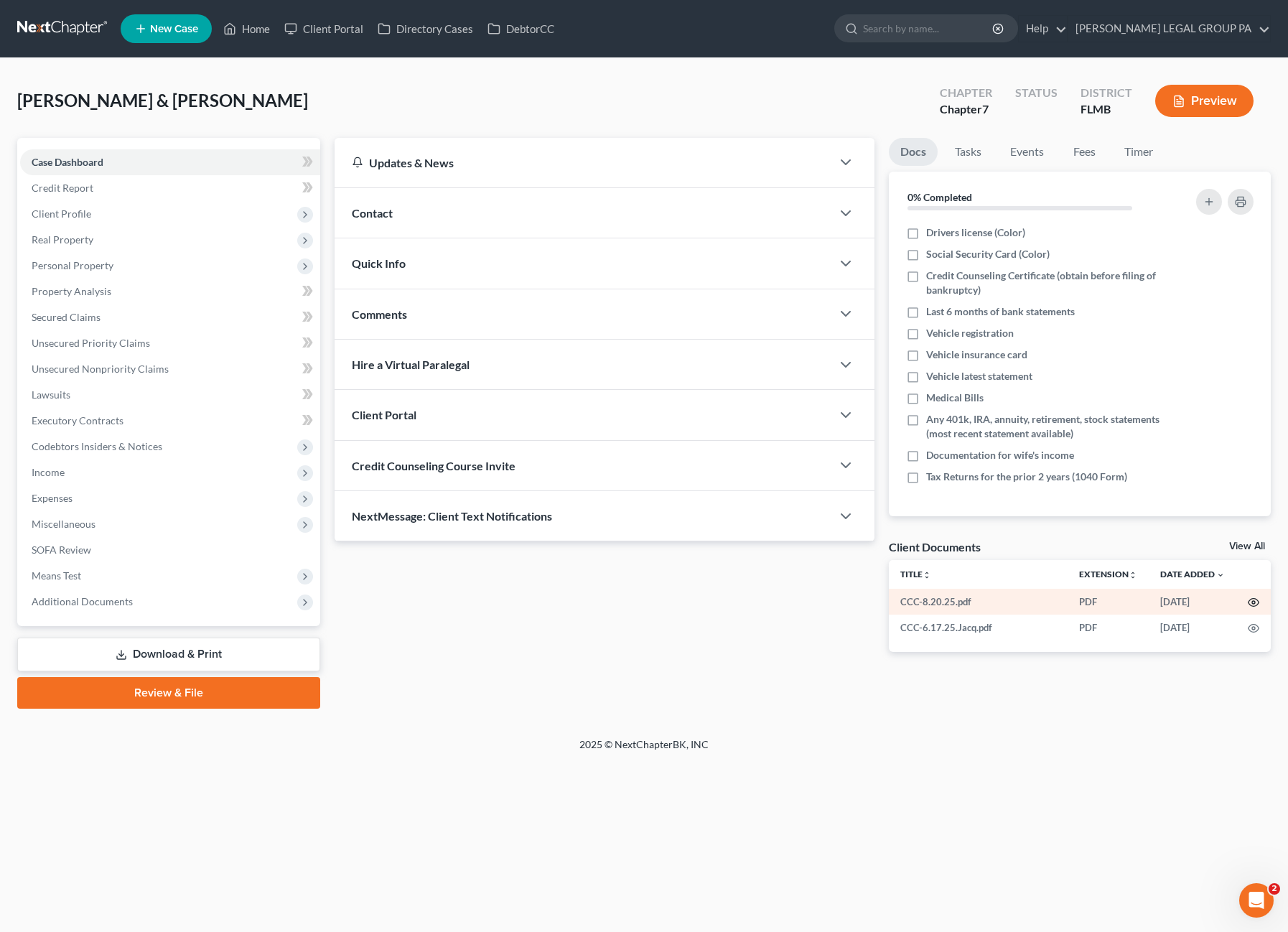
click at [1247, 598] on icon "button" at bounding box center [1253, 602] width 12 height 12
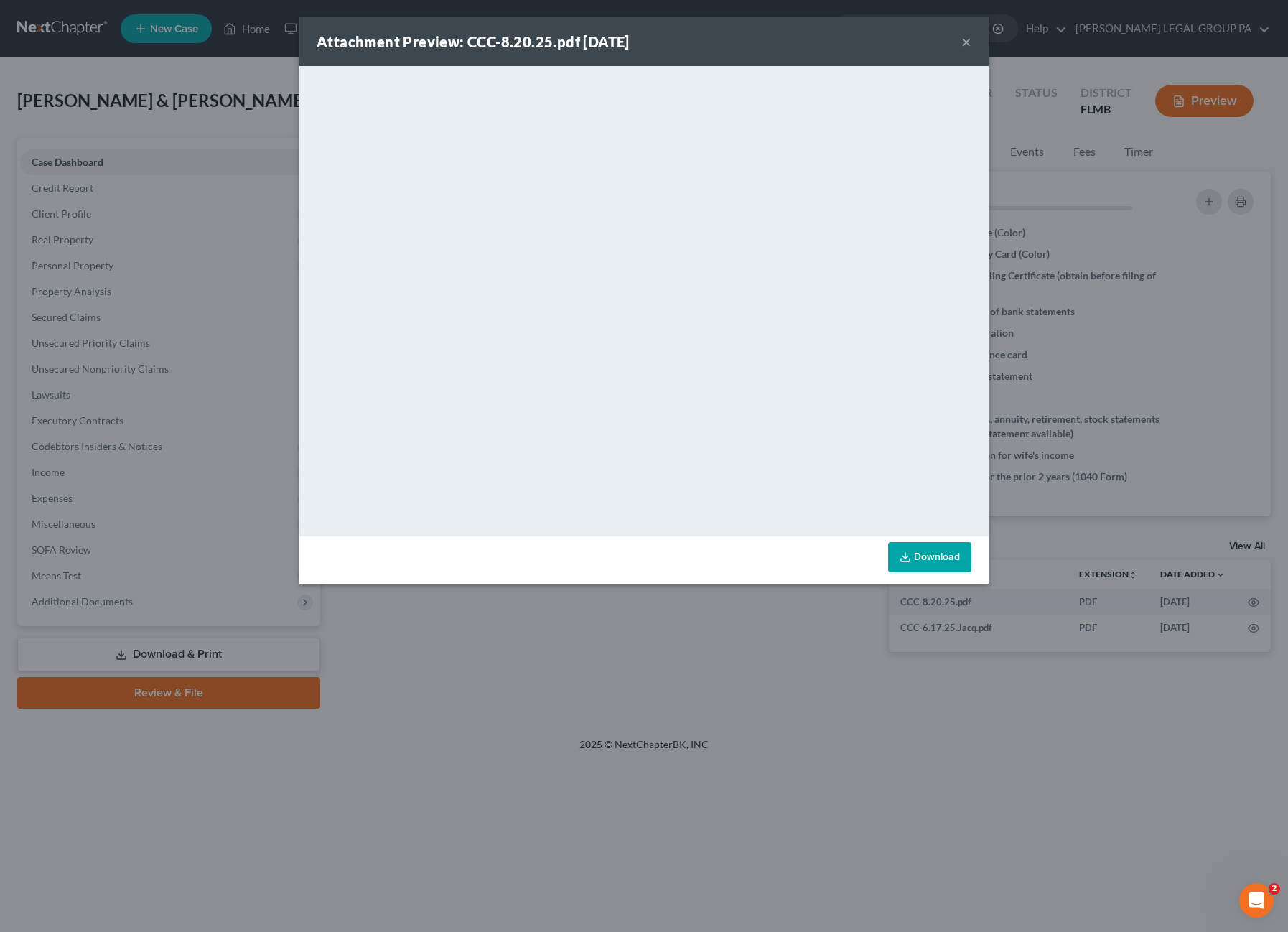
click at [965, 41] on button "×" at bounding box center [966, 41] width 10 height 17
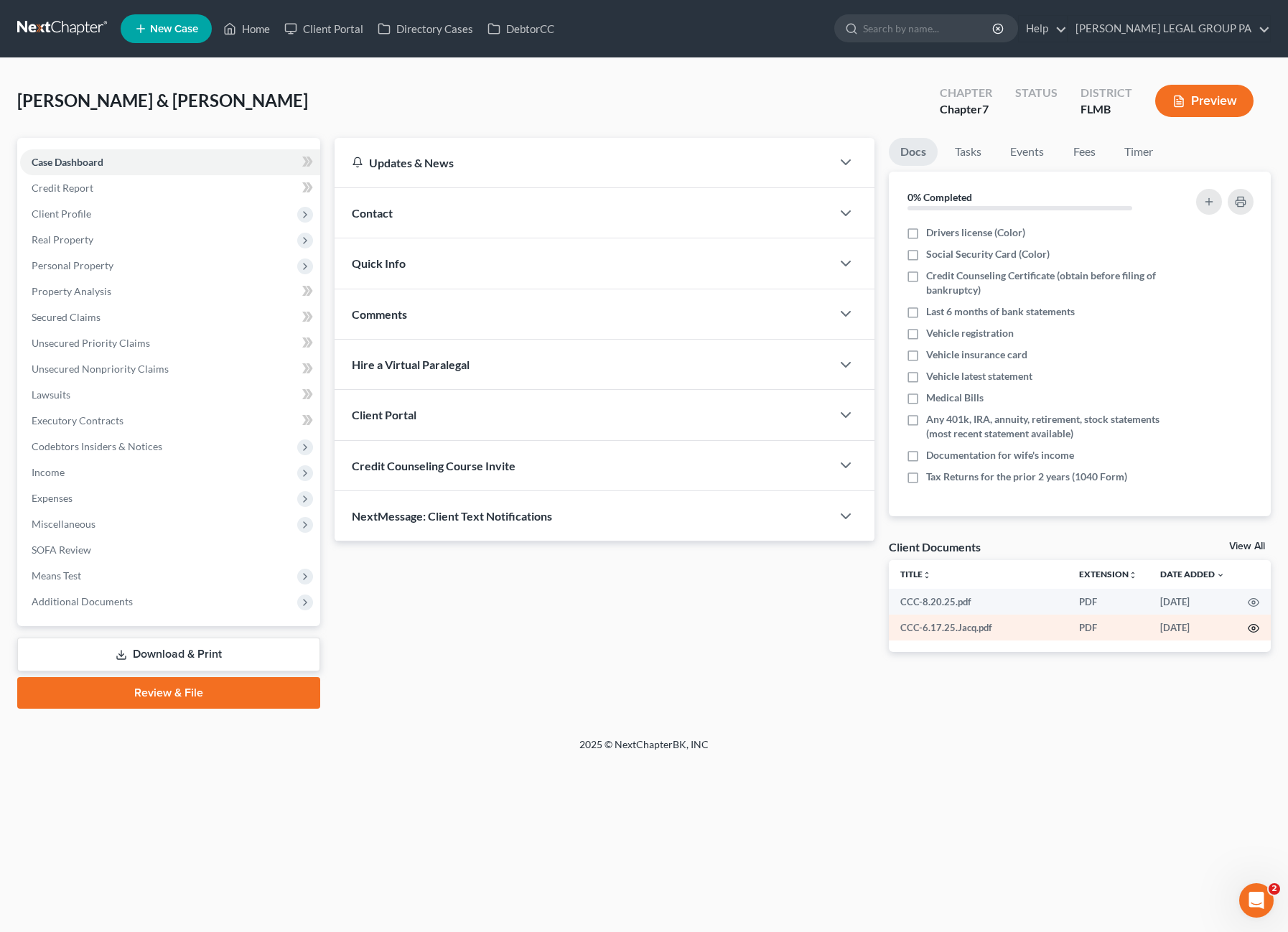
click at [1256, 630] on icon "button" at bounding box center [1254, 628] width 11 height 8
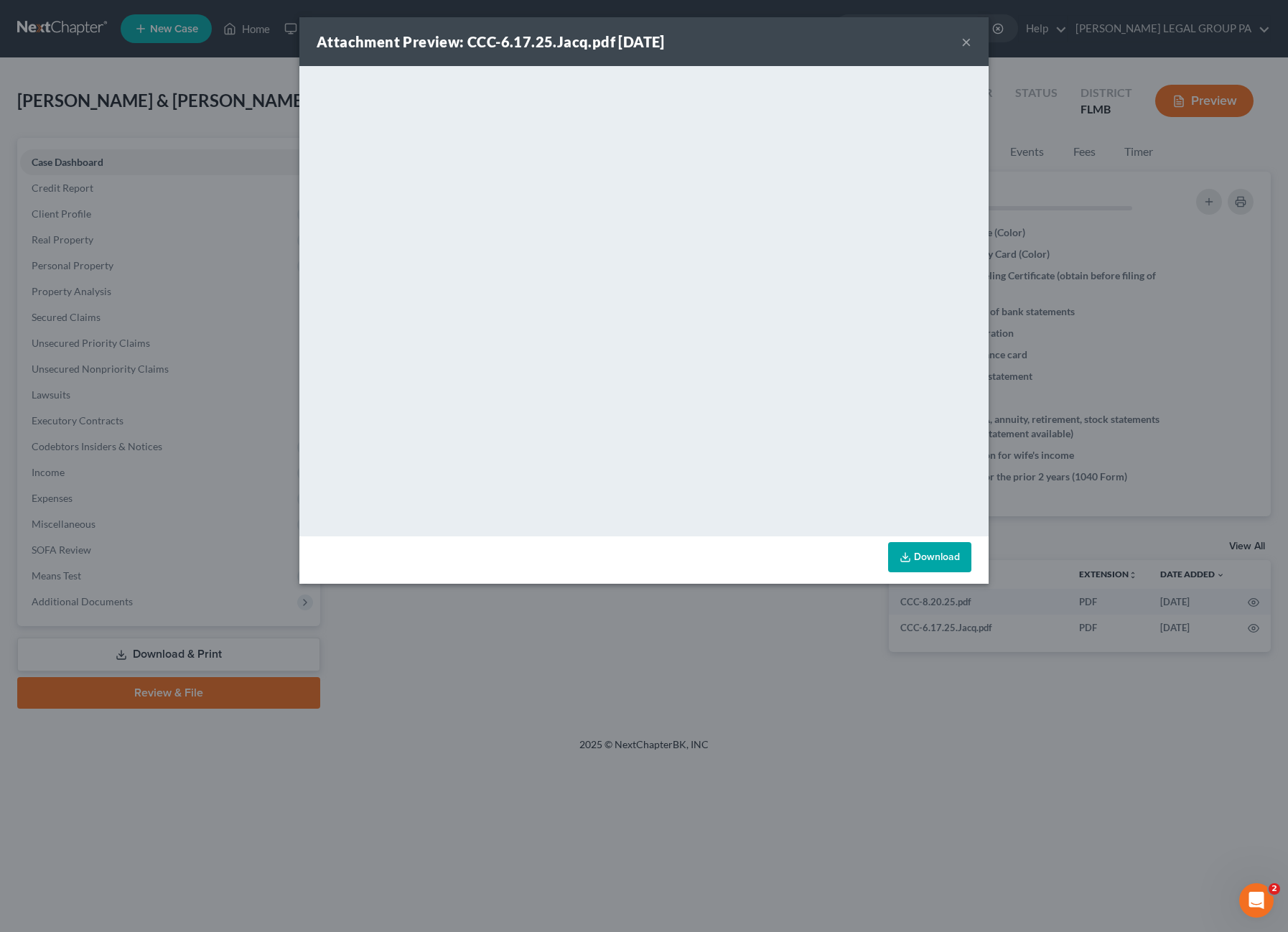
click at [965, 39] on button "×" at bounding box center [966, 41] width 10 height 17
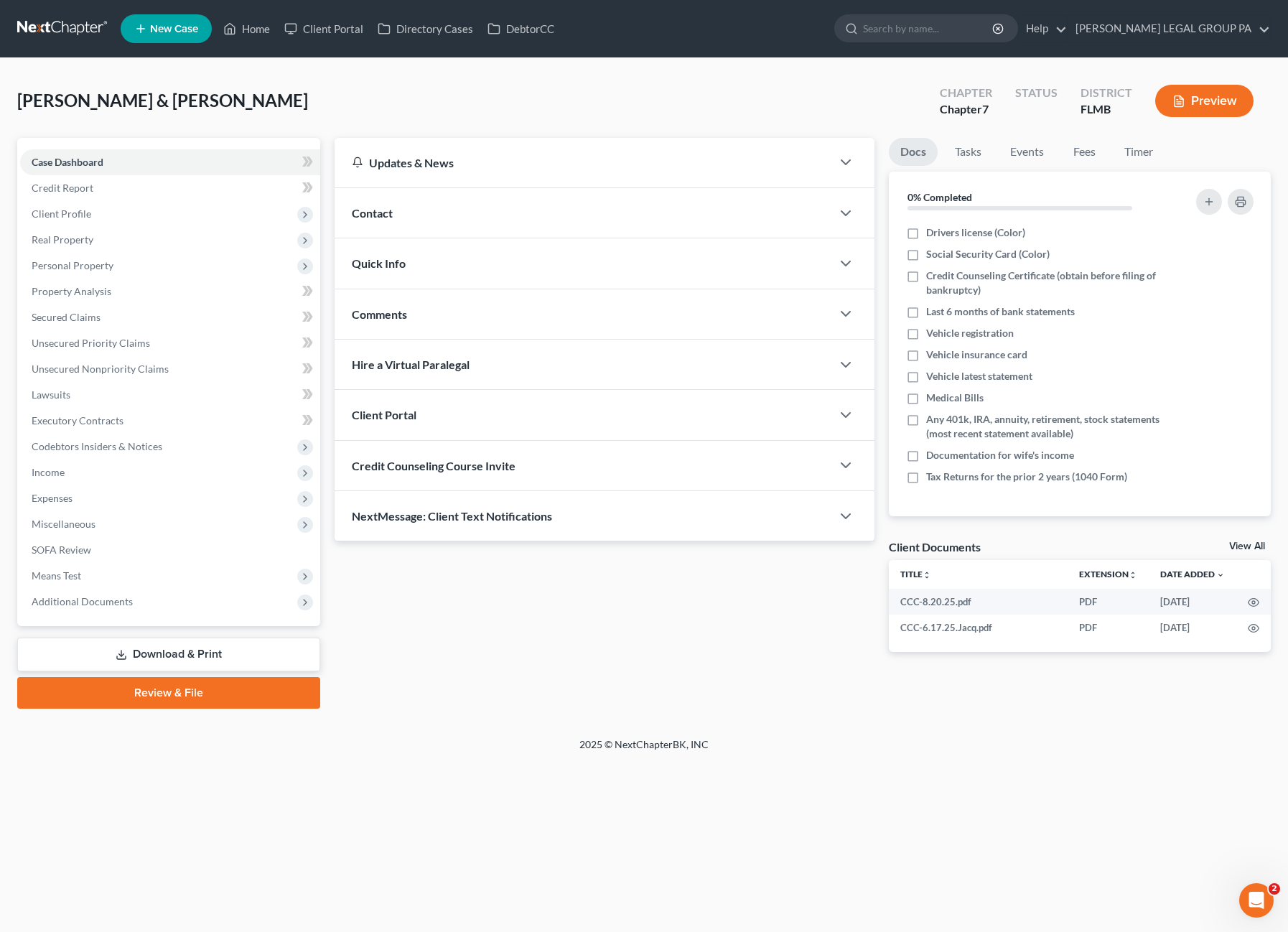
drag, startPoint x: 157, startPoint y: 684, endPoint x: 578, endPoint y: 192, distance: 647.5
click at [157, 684] on link "Review & File" at bounding box center [169, 692] width 303 height 32
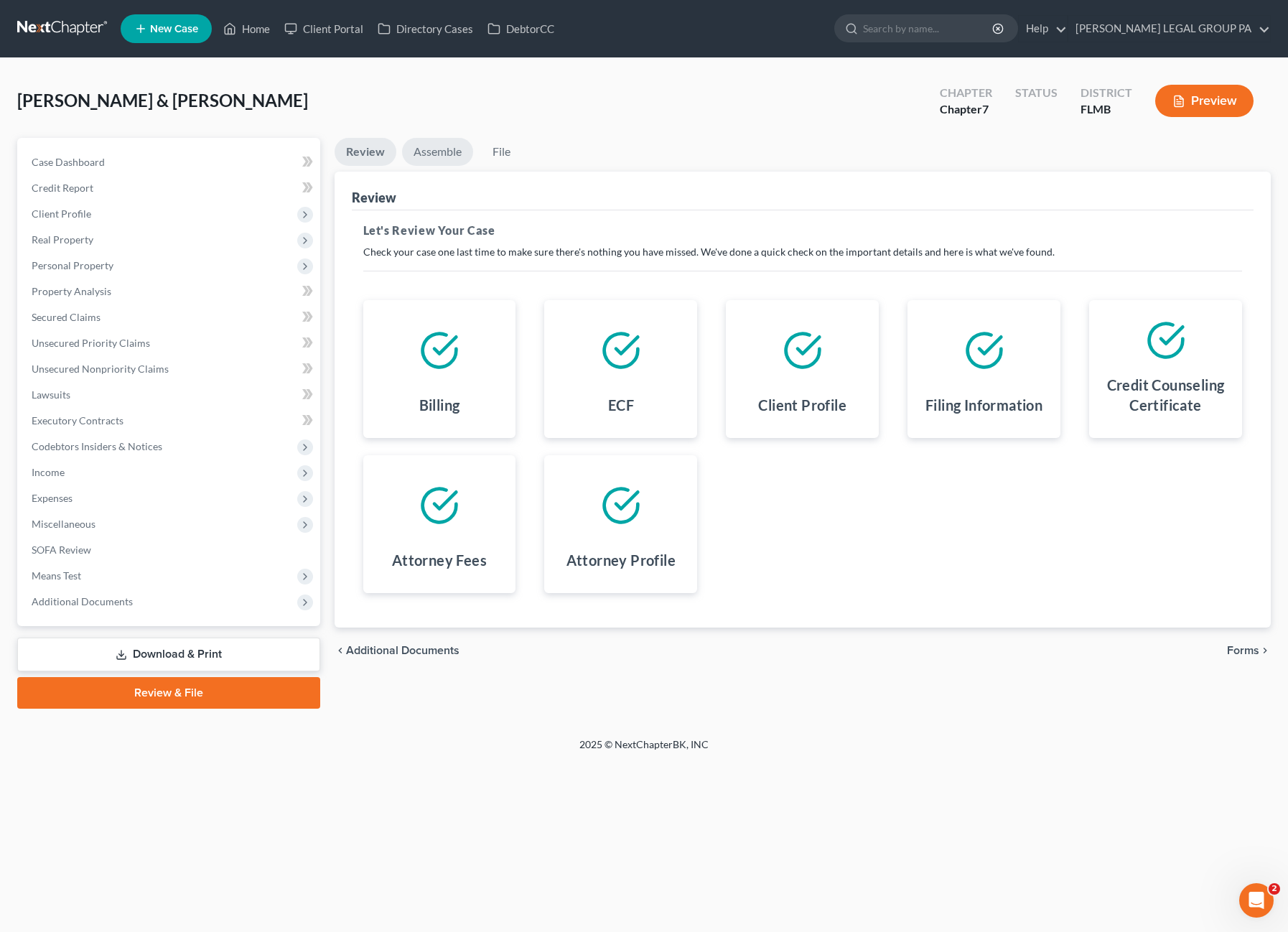
click at [444, 150] on link "Assemble" at bounding box center [437, 151] width 71 height 28
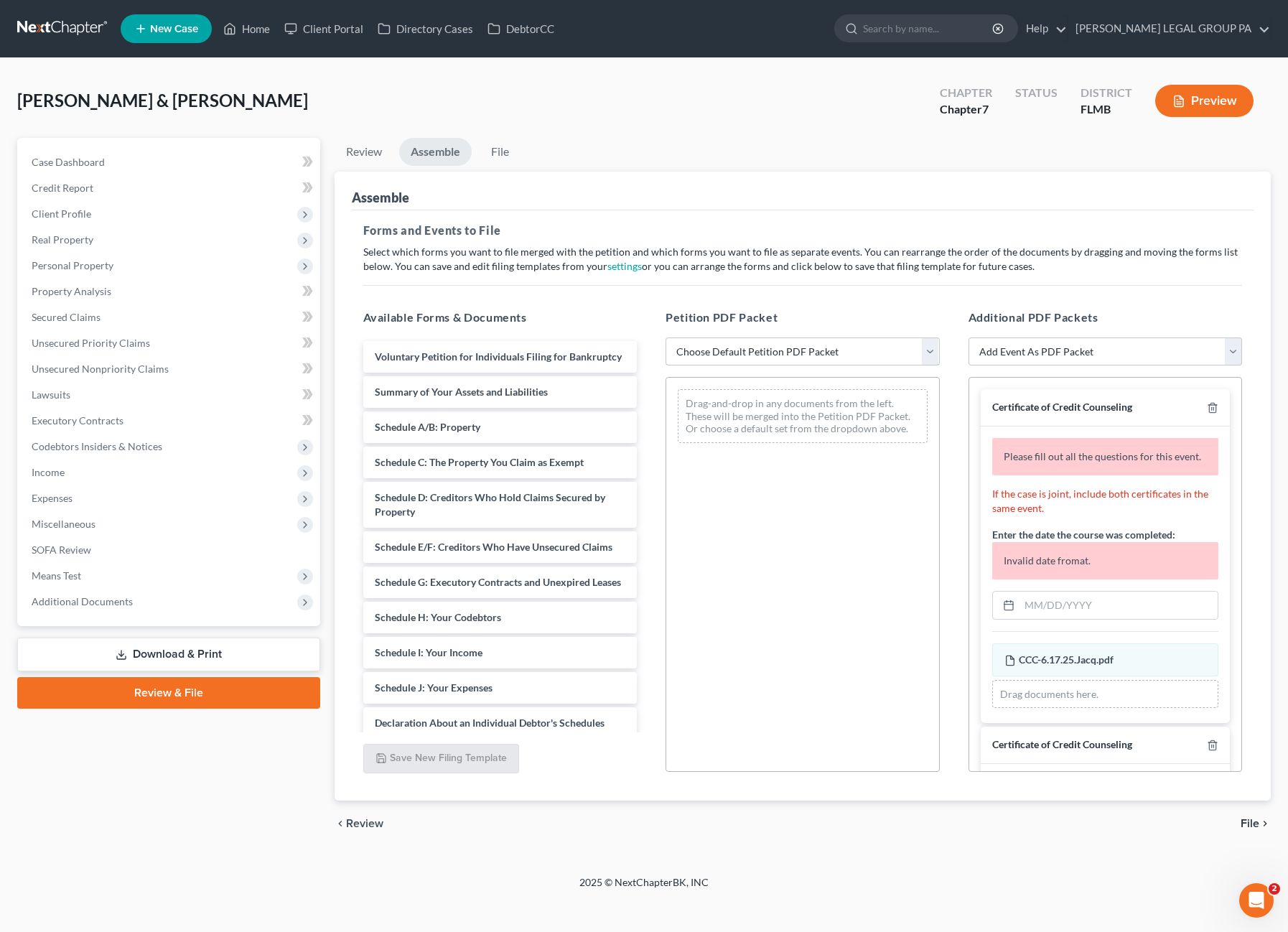
drag, startPoint x: 786, startPoint y: 344, endPoint x: 760, endPoint y: 355, distance: 28.2
click at [785, 345] on select "Choose Default Petition PDF Packet Complete Bankruptcy Petition (all forms and …" at bounding box center [802, 352] width 274 height 29
select select "0"
click at [665, 337] on select "Choose Default Petition PDF Packet Complete Bankruptcy Petition (all forms and …" at bounding box center [802, 352] width 274 height 29
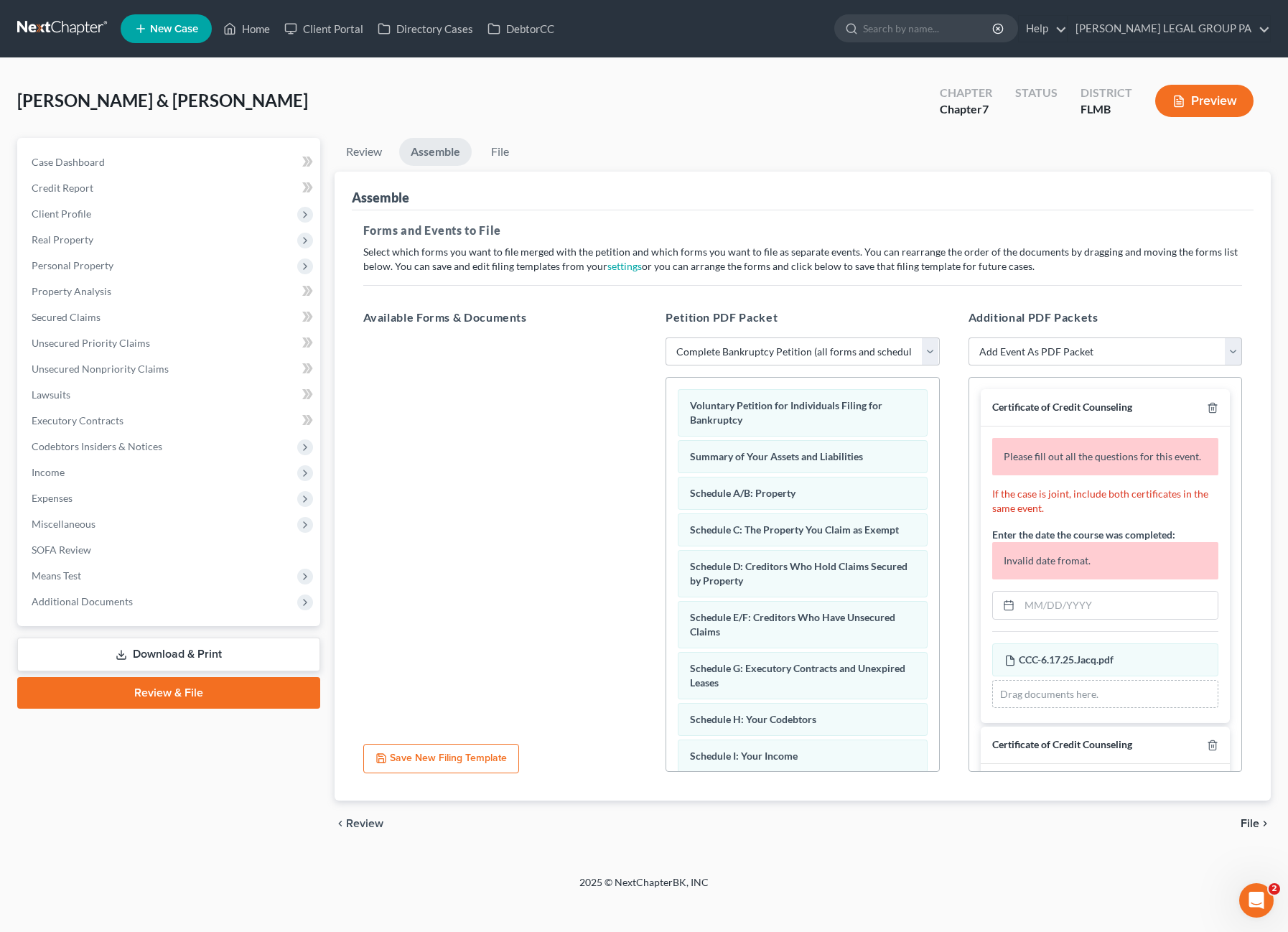
click at [1074, 602] on div "Invalid date fromat." at bounding box center [1106, 580] width 227 height 78
click at [1075, 616] on input "text" at bounding box center [1119, 605] width 199 height 27
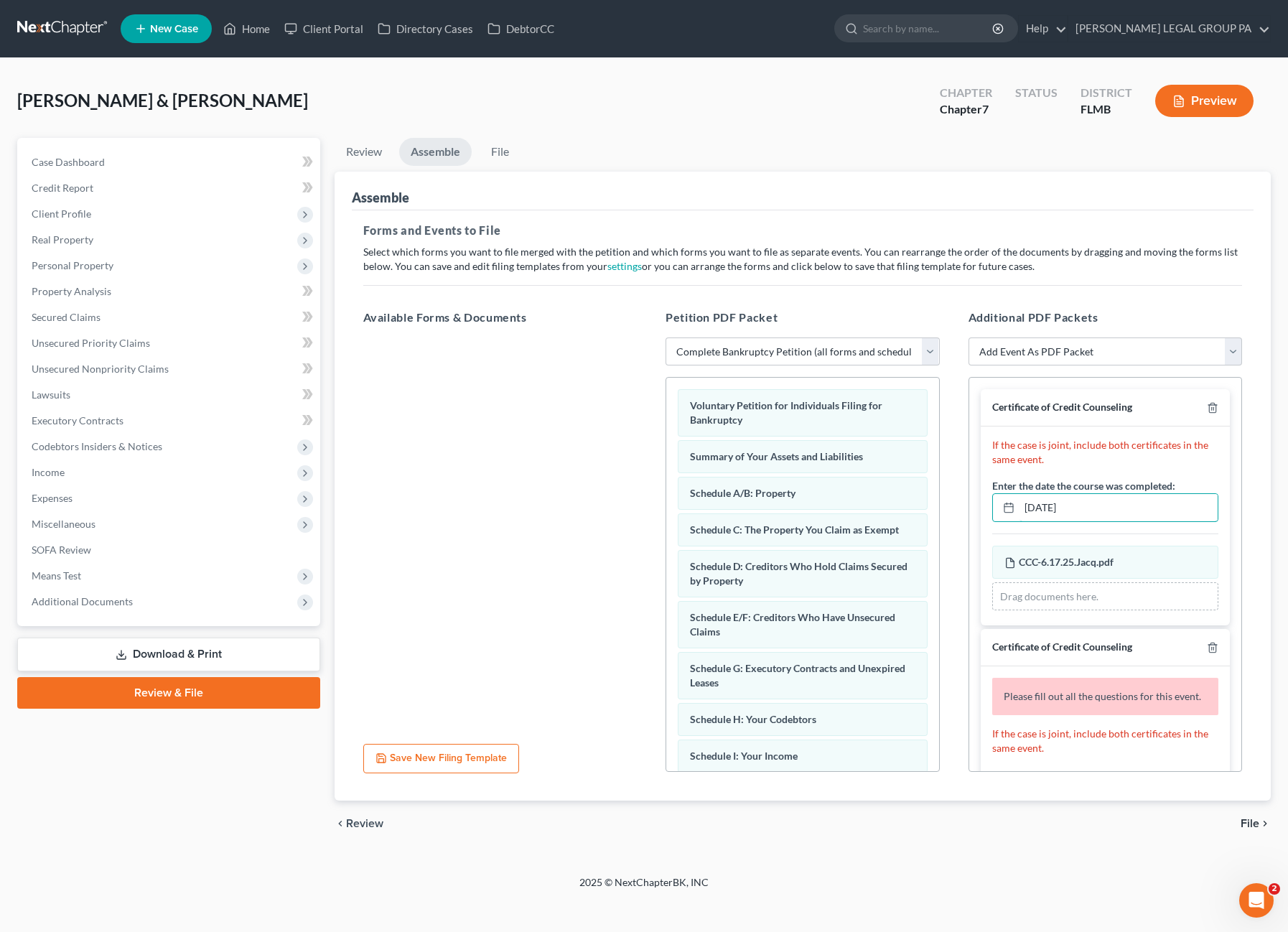
scroll to position [215, 0]
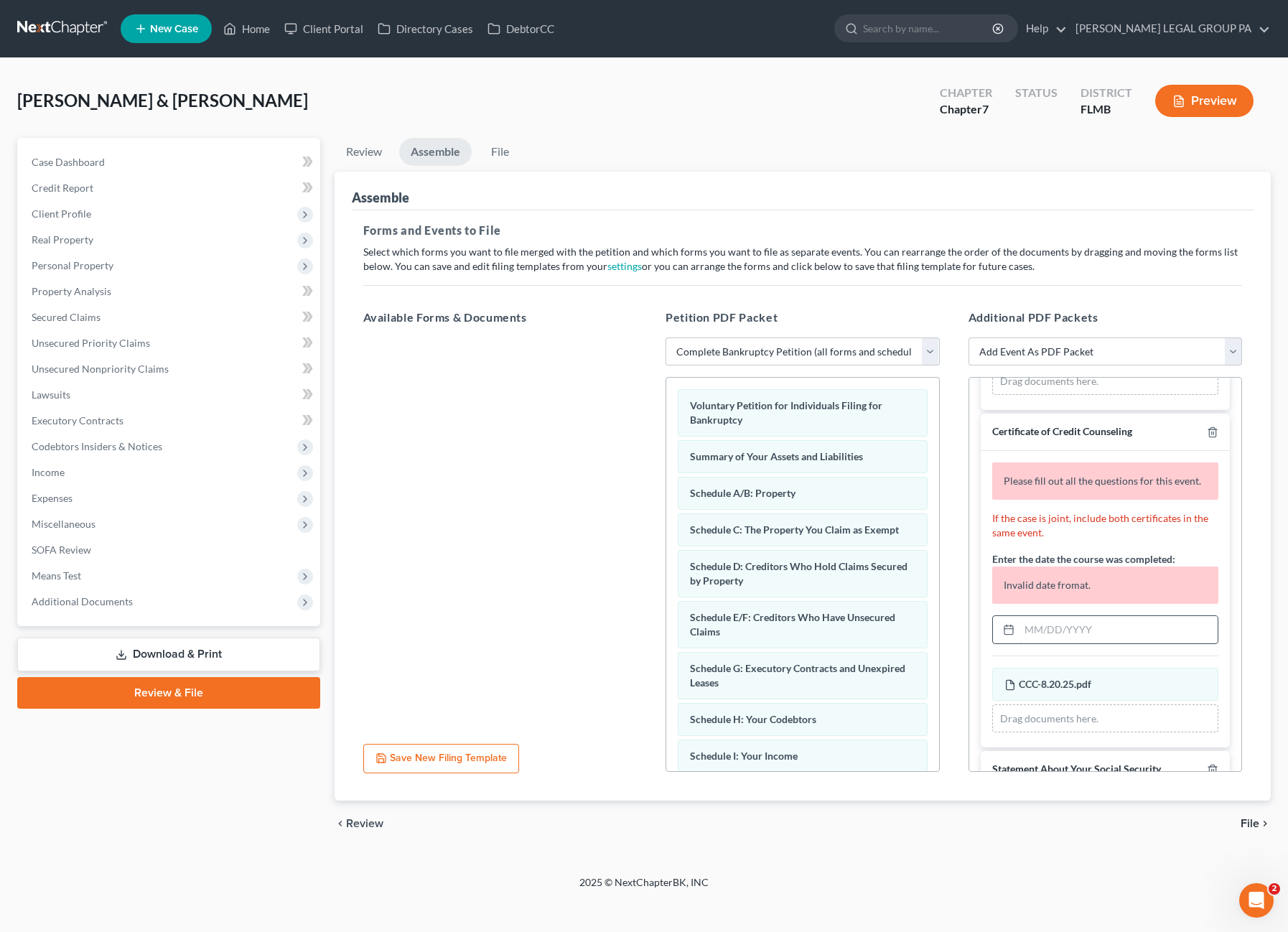
type input "[DATE]"
click at [1051, 641] on input "text" at bounding box center [1119, 629] width 199 height 27
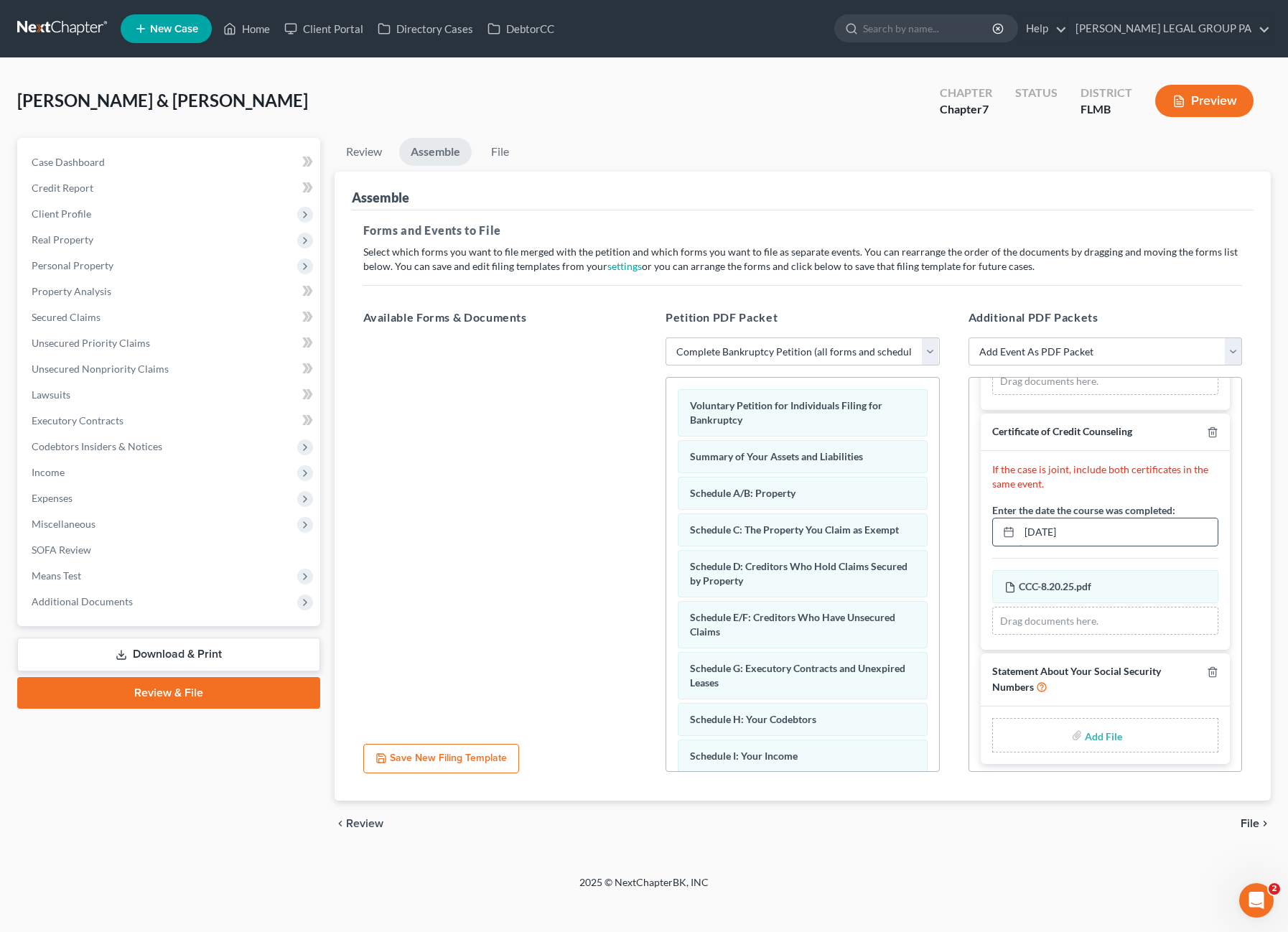
scroll to position [214, 0]
type input "[DATE]"
type input "C:\fakepath\Form 121 (29).pdf"
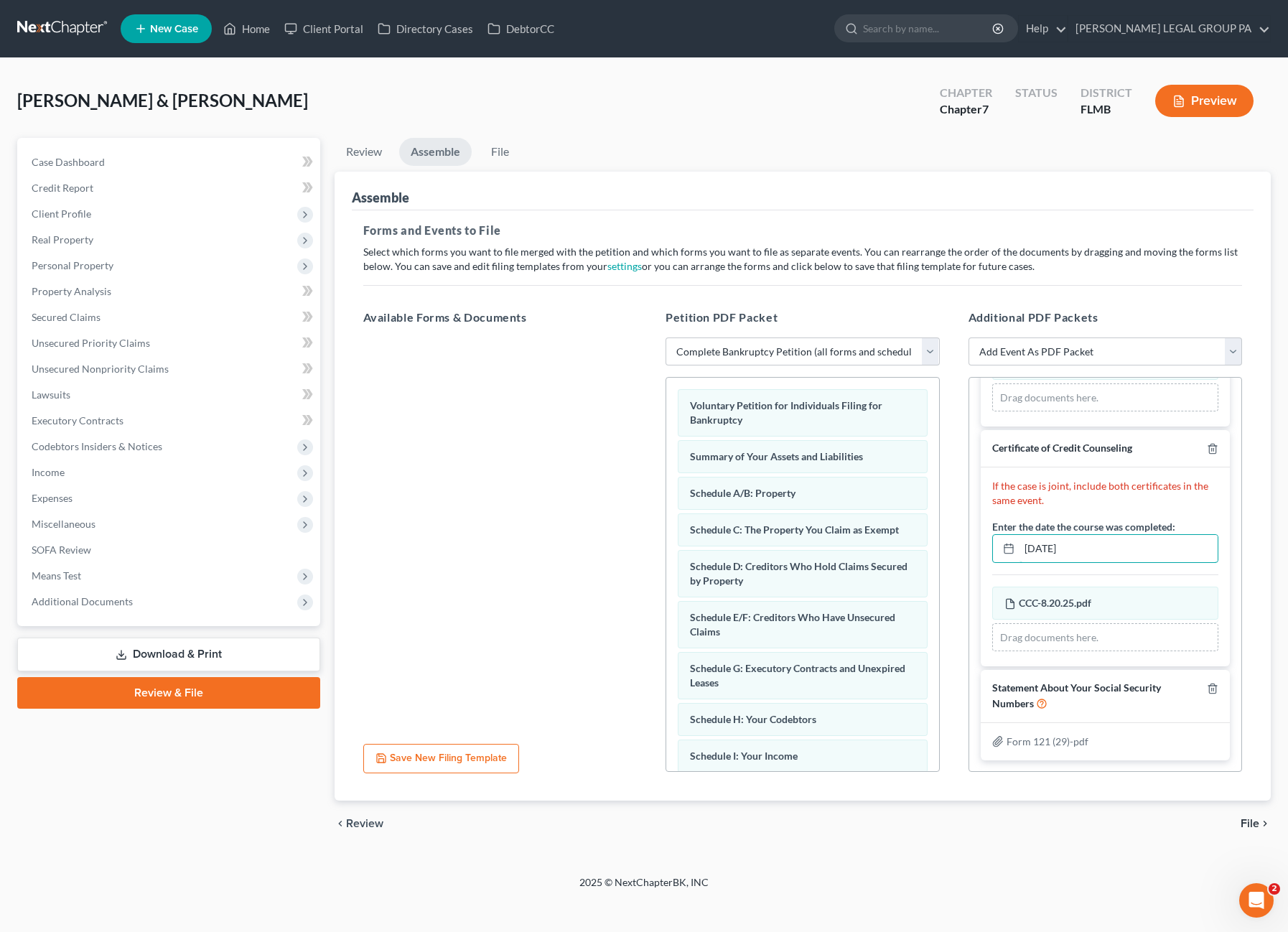
scroll to position [194, 0]
click at [500, 155] on link "File" at bounding box center [500, 151] width 46 height 28
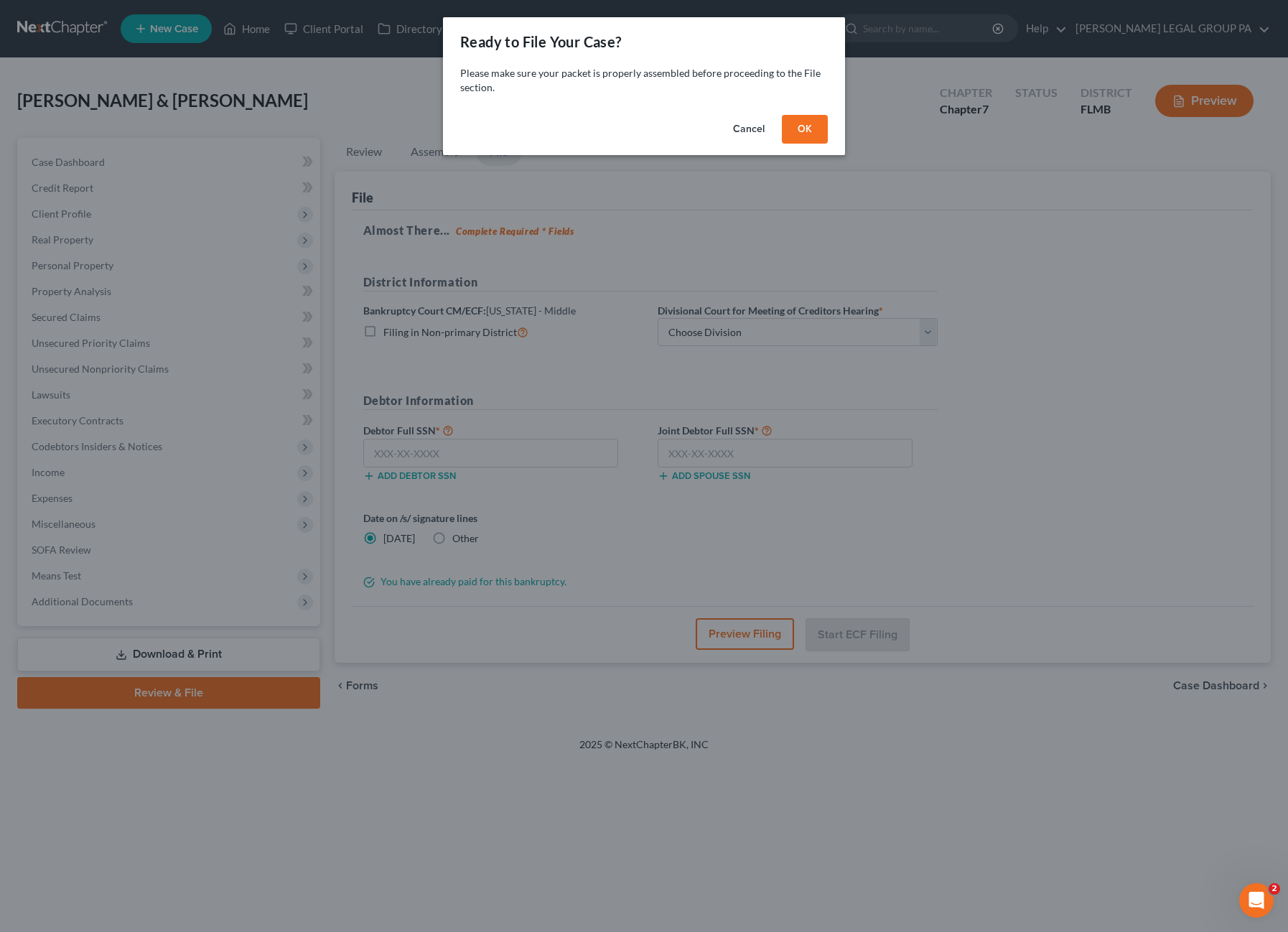
click at [799, 125] on button "OK" at bounding box center [804, 129] width 46 height 29
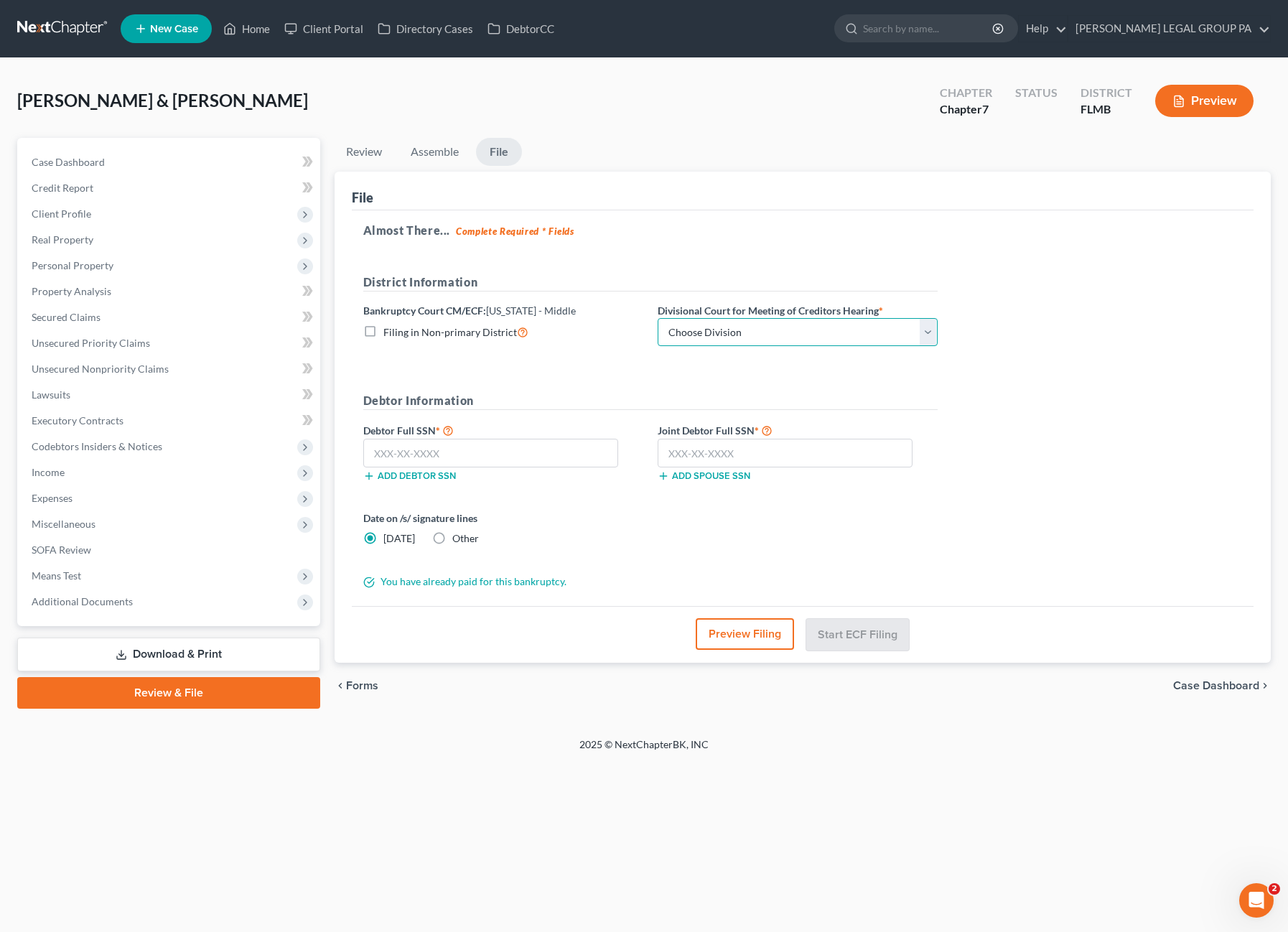
click at [712, 326] on select "Choose Division [GEOGRAPHIC_DATA][PERSON_NAME] [GEOGRAPHIC_DATA] [GEOGRAPHIC_DA…" at bounding box center [798, 333] width 280 height 29
select select "3"
click at [658, 318] on select "Choose Division [GEOGRAPHIC_DATA][PERSON_NAME] [GEOGRAPHIC_DATA] [GEOGRAPHIC_DA…" at bounding box center [798, 333] width 280 height 29
click at [467, 449] on input "text" at bounding box center [491, 453] width 256 height 29
type input "131-36-9881"
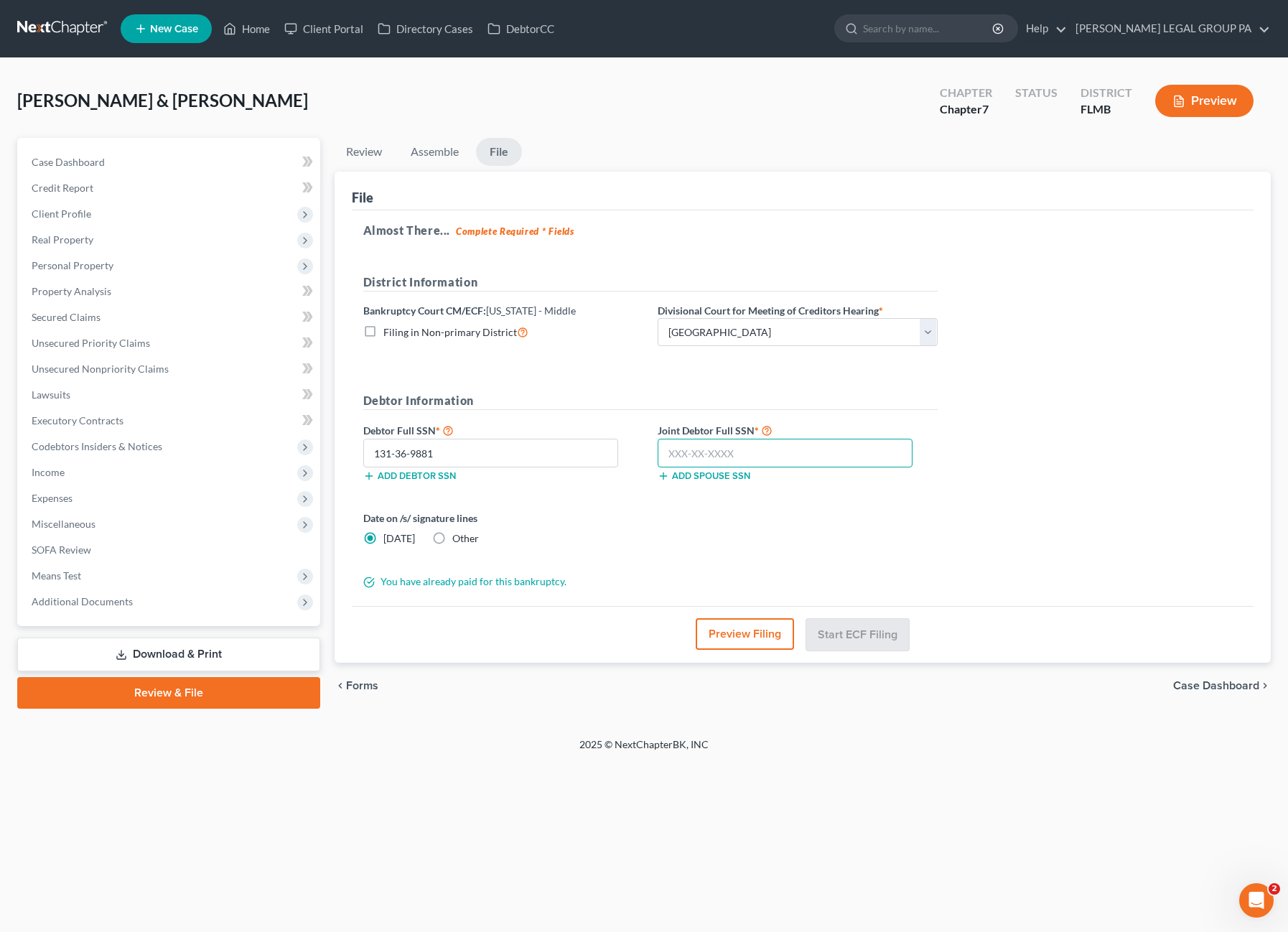
click at [758, 458] on input "text" at bounding box center [786, 453] width 256 height 29
type input "119-50-4336"
click at [897, 628] on button "Start ECF Filing" at bounding box center [858, 634] width 103 height 32
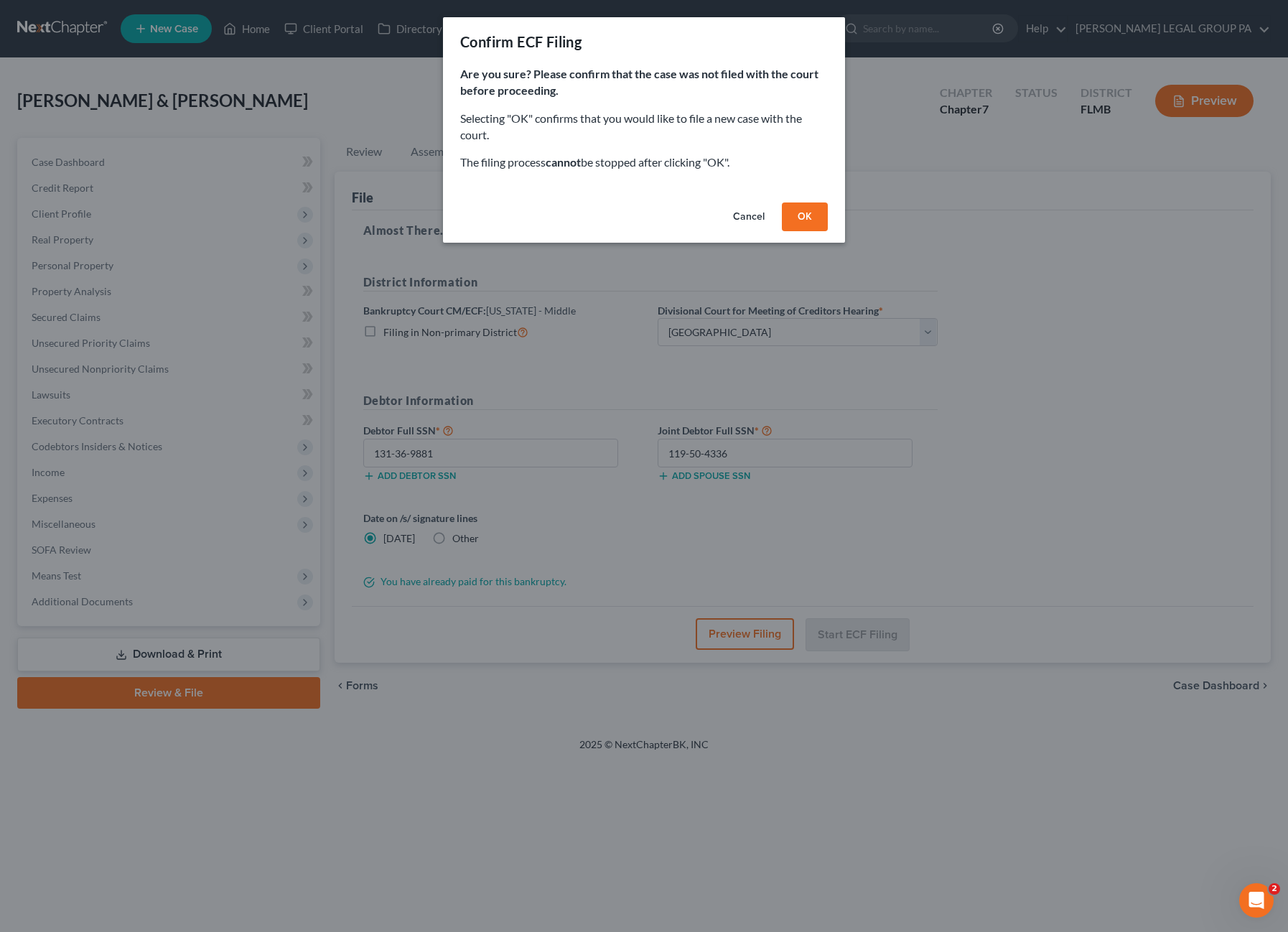
click at [783, 205] on button "OK" at bounding box center [804, 217] width 46 height 29
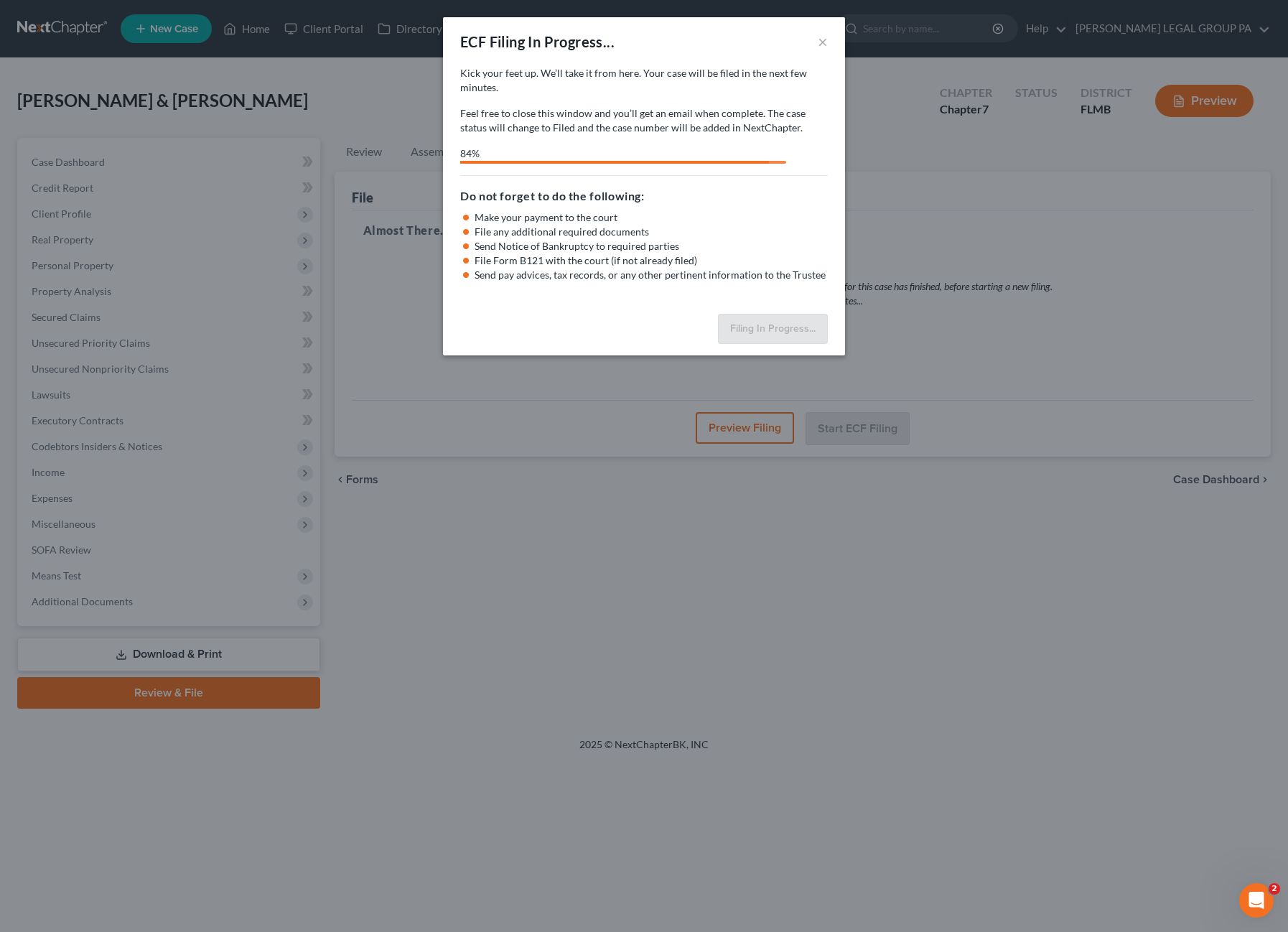
select select "3"
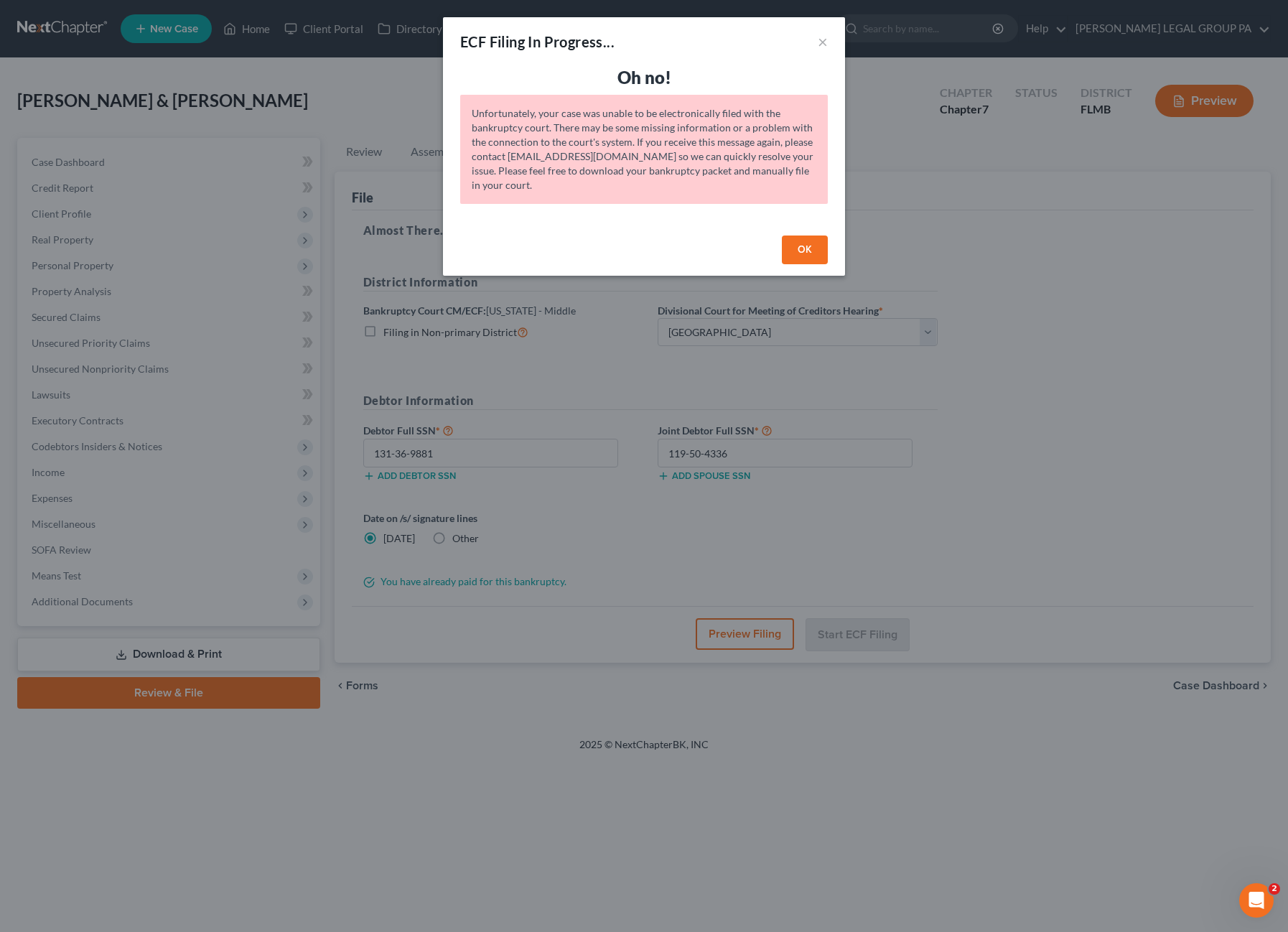
click at [811, 245] on button "OK" at bounding box center [804, 250] width 46 height 29
